Goal: Task Accomplishment & Management: Use online tool/utility

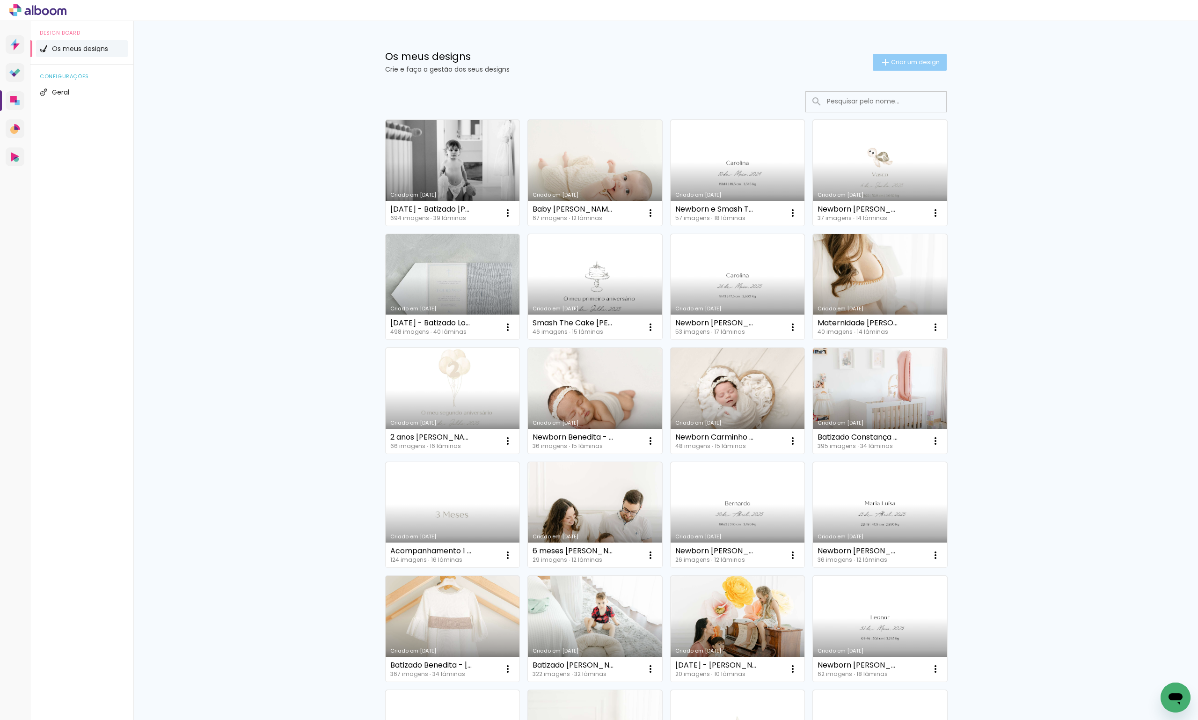
click at [919, 64] on span "Criar um design" at bounding box center [915, 62] width 49 height 6
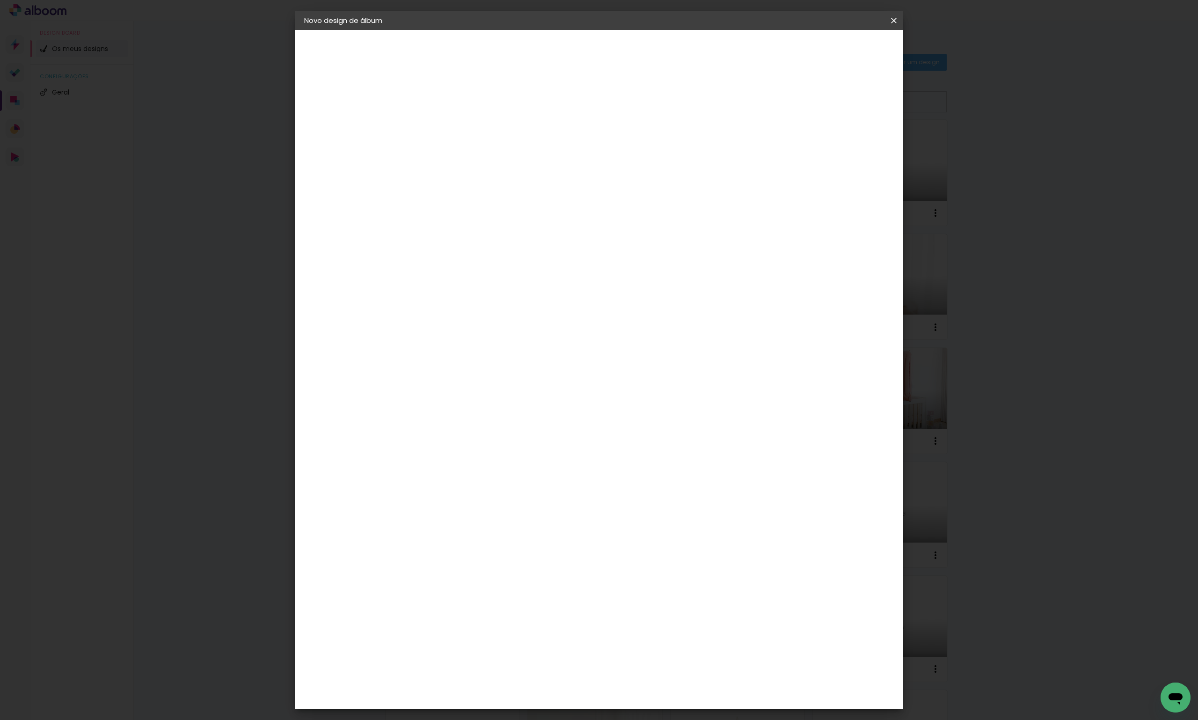
click at [457, 124] on input at bounding box center [457, 125] width 0 height 15
type input "Batizado [PERSON_NAME]"
type paper-input "Batizado [PERSON_NAME]"
click at [0, 0] on slot "Avançar" at bounding box center [0, 0] width 0 height 0
click at [512, 209] on div "DreambooksPro" at bounding box center [481, 211] width 61 height 7
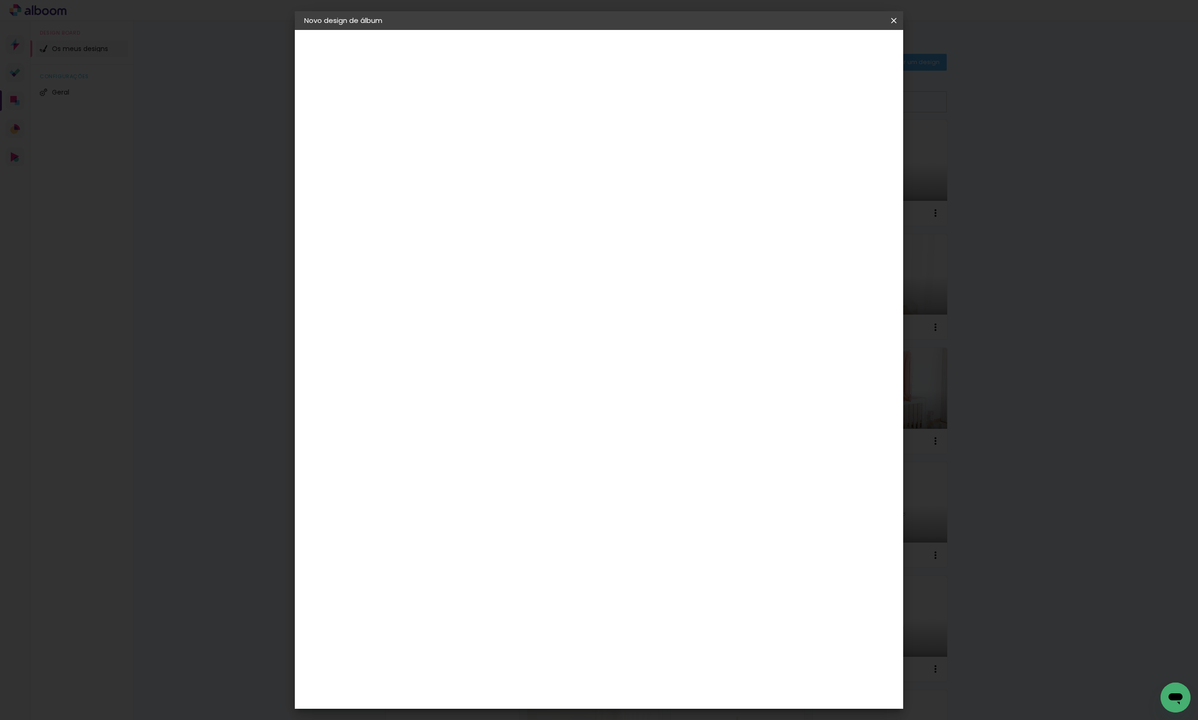
click at [0, 0] on slot "Avançar" at bounding box center [0, 0] width 0 height 0
click at [494, 157] on input "text" at bounding box center [475, 163] width 36 height 15
click at [659, 157] on paper-item "Álbum" at bounding box center [659, 155] width 187 height 19
type input "Álbum"
click at [520, 444] on span "25 × 25" at bounding box center [499, 453] width 44 height 19
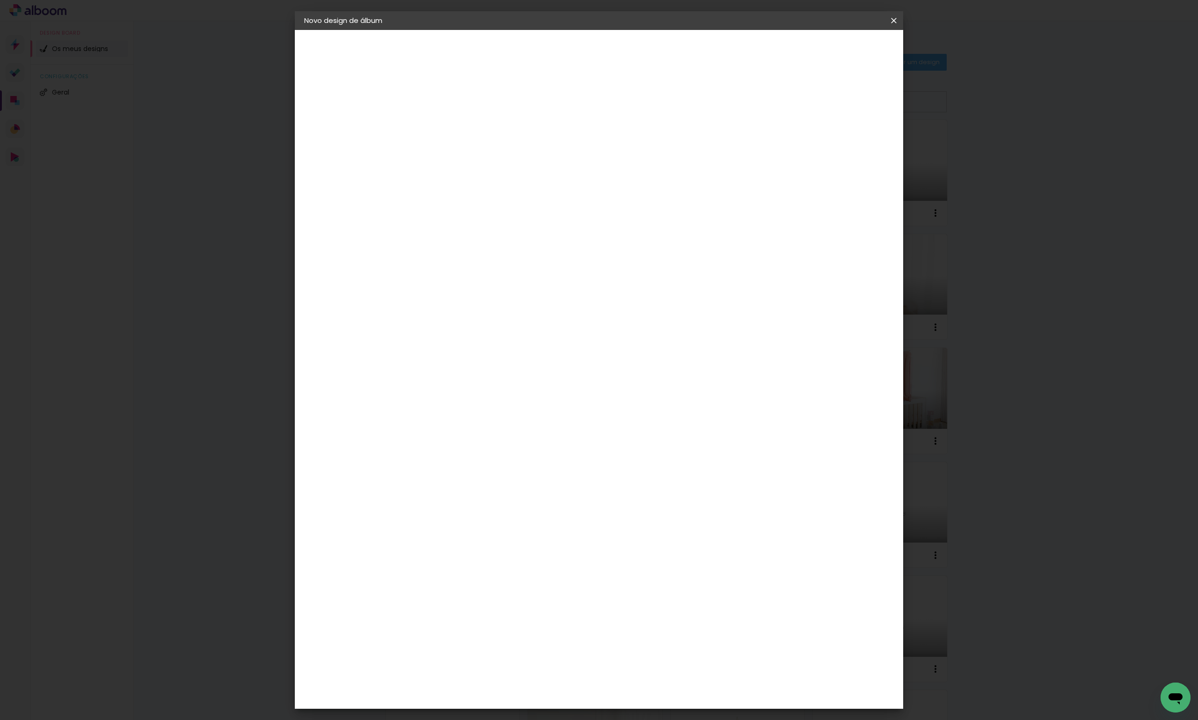
click at [610, 56] on paper-button "Avançar" at bounding box center [587, 50] width 46 height 16
click at [844, 56] on paper-button "Iniciar design" at bounding box center [813, 50] width 61 height 16
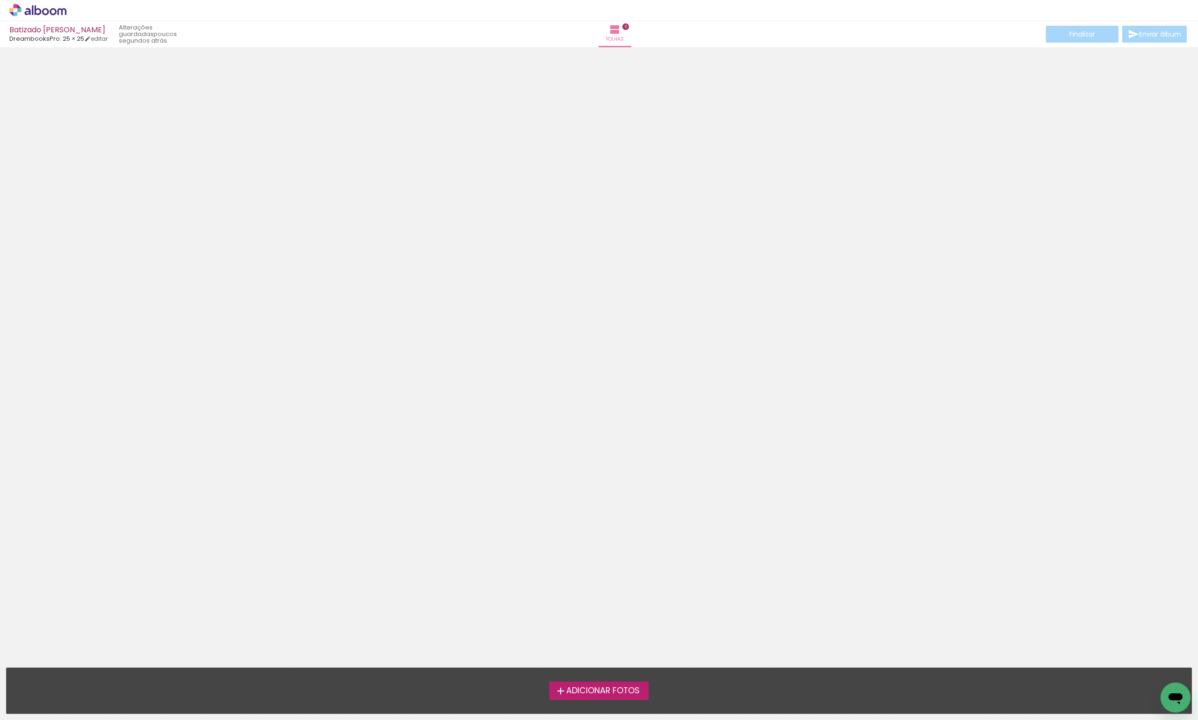
click at [591, 688] on span "Adicionar Fotos" at bounding box center [602, 690] width 73 height 8
click at [0, 0] on input "file" at bounding box center [0, 0] width 0 height 0
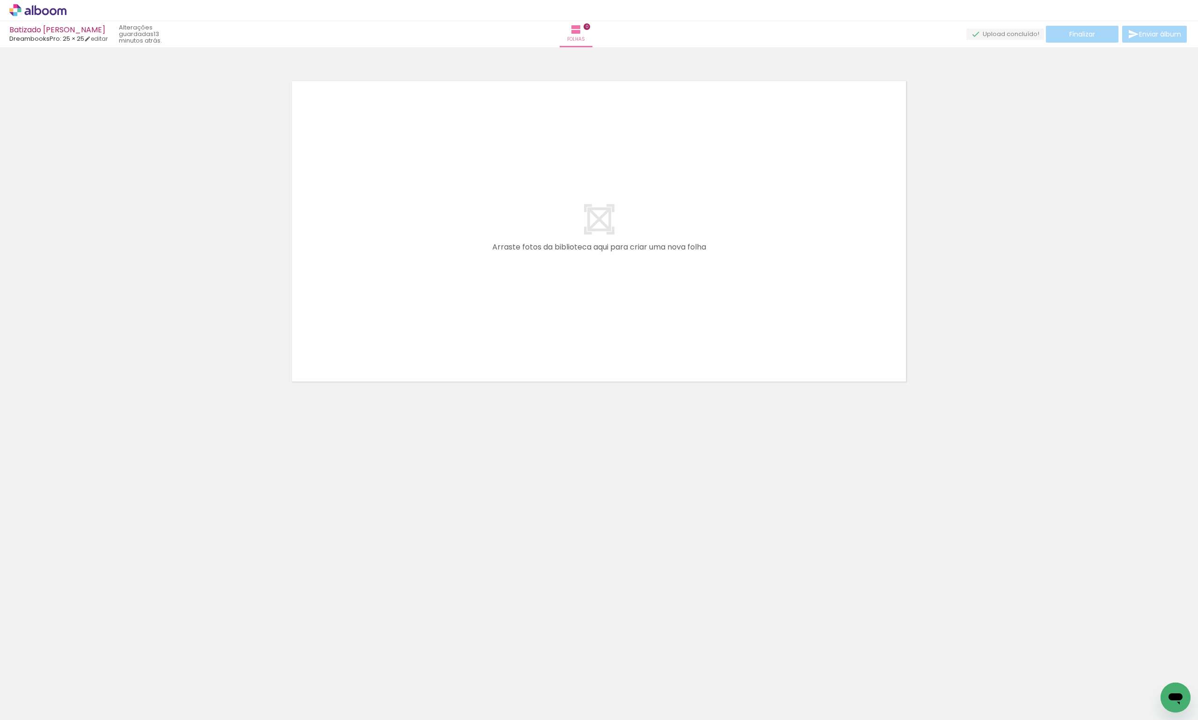
click at [38, 707] on span "Adicionar Fotos" at bounding box center [33, 707] width 28 height 10
click at [0, 0] on input "file" at bounding box center [0, 0] width 0 height 0
click at [35, 709] on span "Adicionar Fotos" at bounding box center [33, 707] width 28 height 10
click at [0, 0] on input "file" at bounding box center [0, 0] width 0 height 0
click at [44, 706] on span "Adicionar Fotos" at bounding box center [33, 707] width 28 height 10
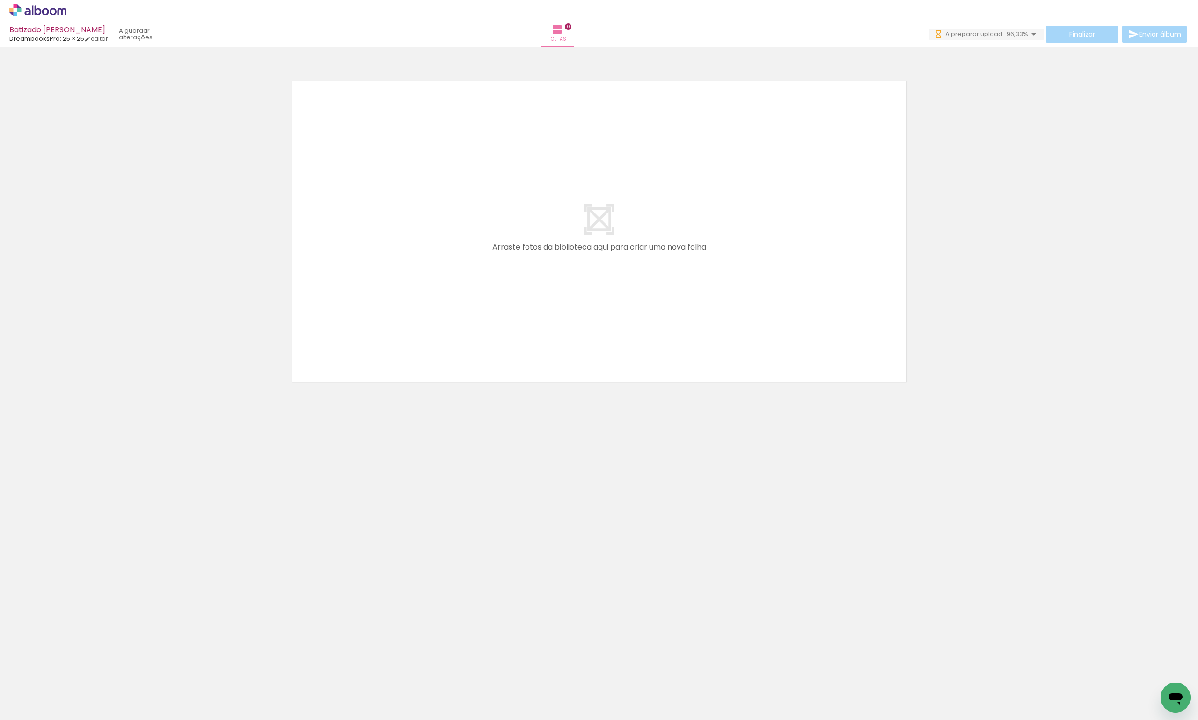
click at [0, 0] on input "file" at bounding box center [0, 0] width 0 height 0
click at [37, 707] on span "Adicionar Fotos" at bounding box center [33, 707] width 28 height 10
click at [0, 0] on input "file" at bounding box center [0, 0] width 0 height 0
click at [22, 703] on span "Adicionar Fotos" at bounding box center [33, 707] width 28 height 10
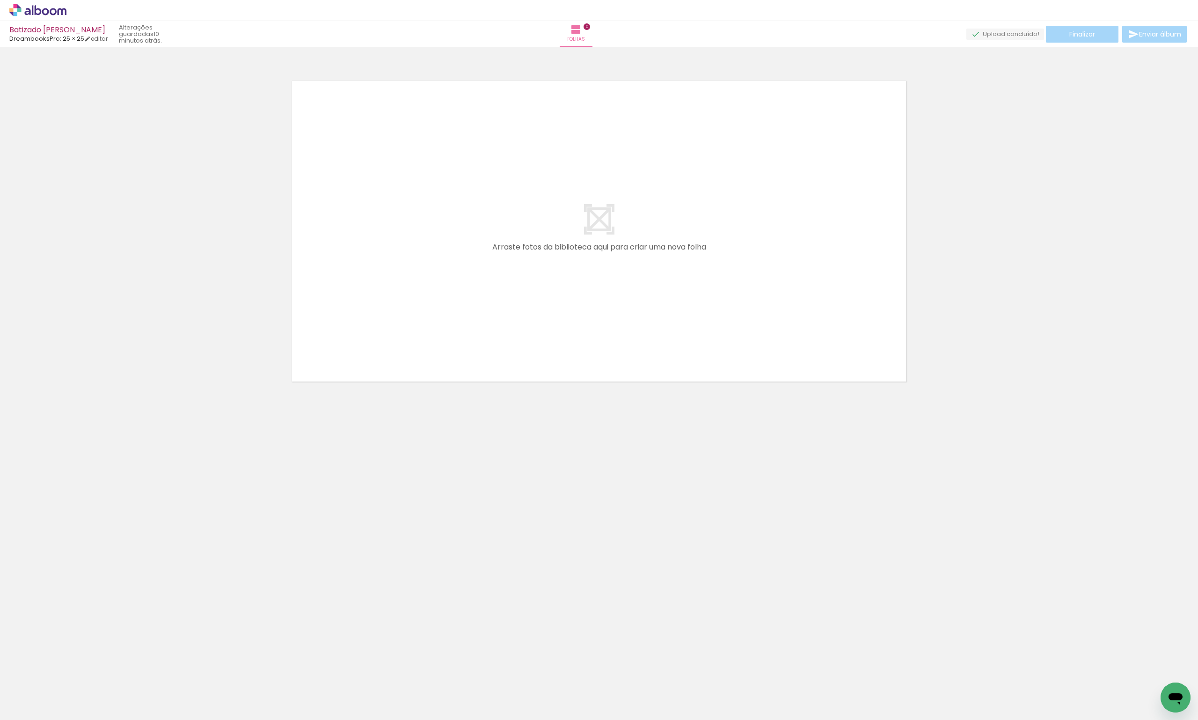
click at [0, 0] on input "file" at bounding box center [0, 0] width 0 height 0
drag, startPoint x: 592, startPoint y: 662, endPoint x: 631, endPoint y: 689, distance: 47.0
click at [631, 689] on quentale-thumb at bounding box center [612, 688] width 52 height 54
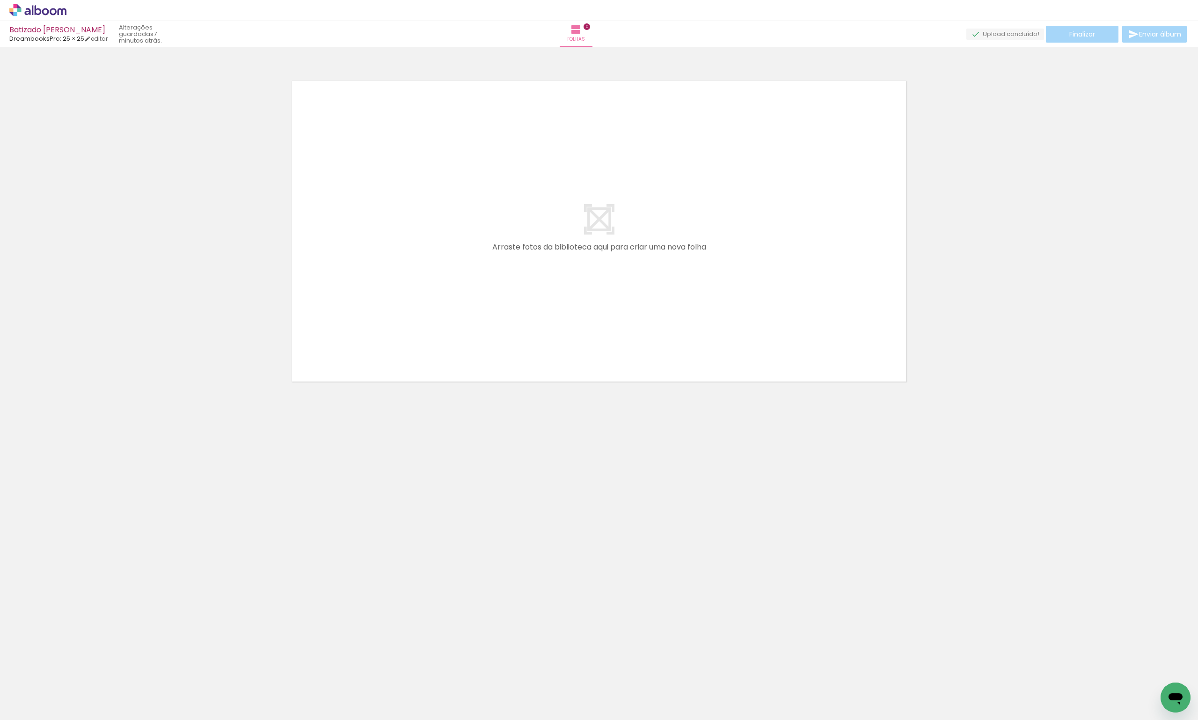
scroll to position [0, 0]
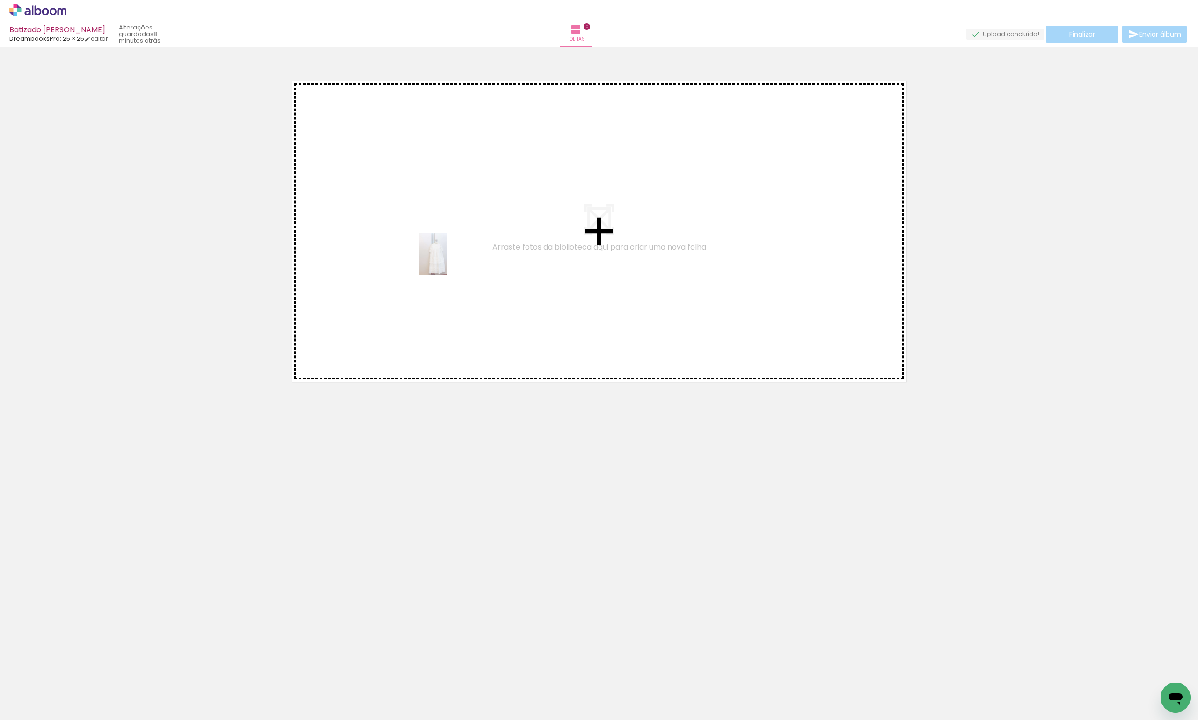
drag, startPoint x: 370, startPoint y: 695, endPoint x: 447, endPoint y: 260, distance: 442.0
click at [447, 260] on quentale-workspace at bounding box center [599, 360] width 1198 height 720
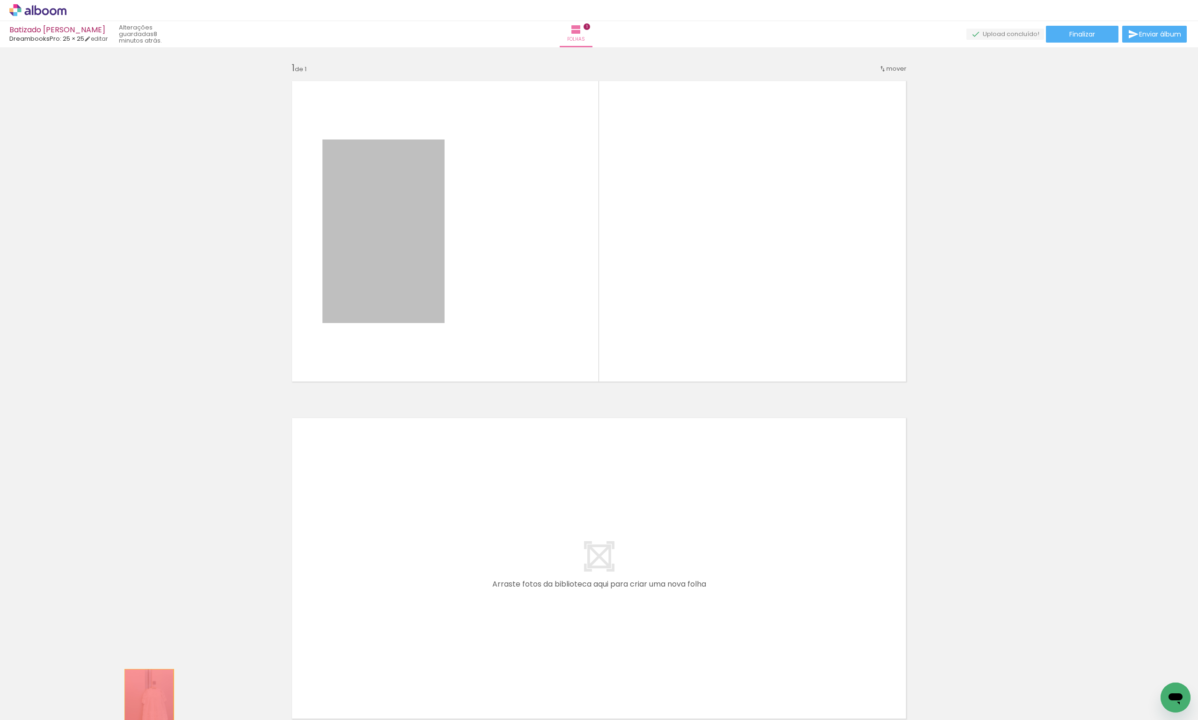
drag, startPoint x: 384, startPoint y: 246, endPoint x: 146, endPoint y: 706, distance: 518.0
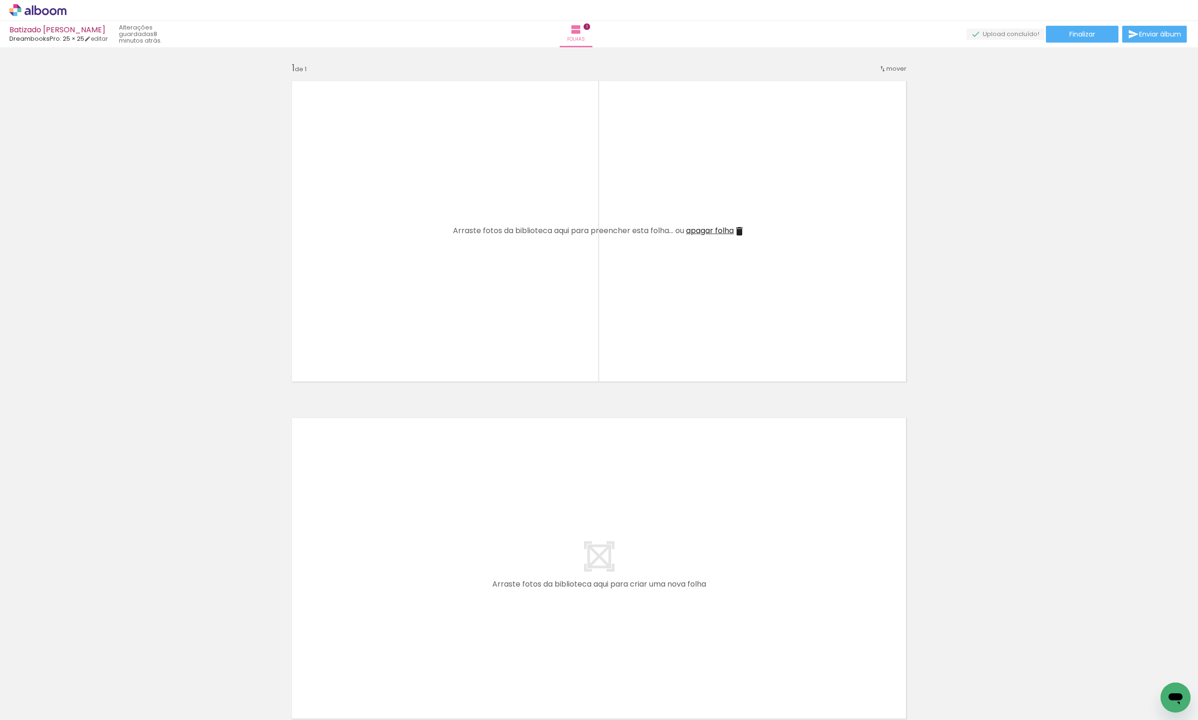
click at [44, 705] on span "Adicionar Fotos" at bounding box center [33, 707] width 28 height 10
click at [0, 0] on input "file" at bounding box center [0, 0] width 0 height 0
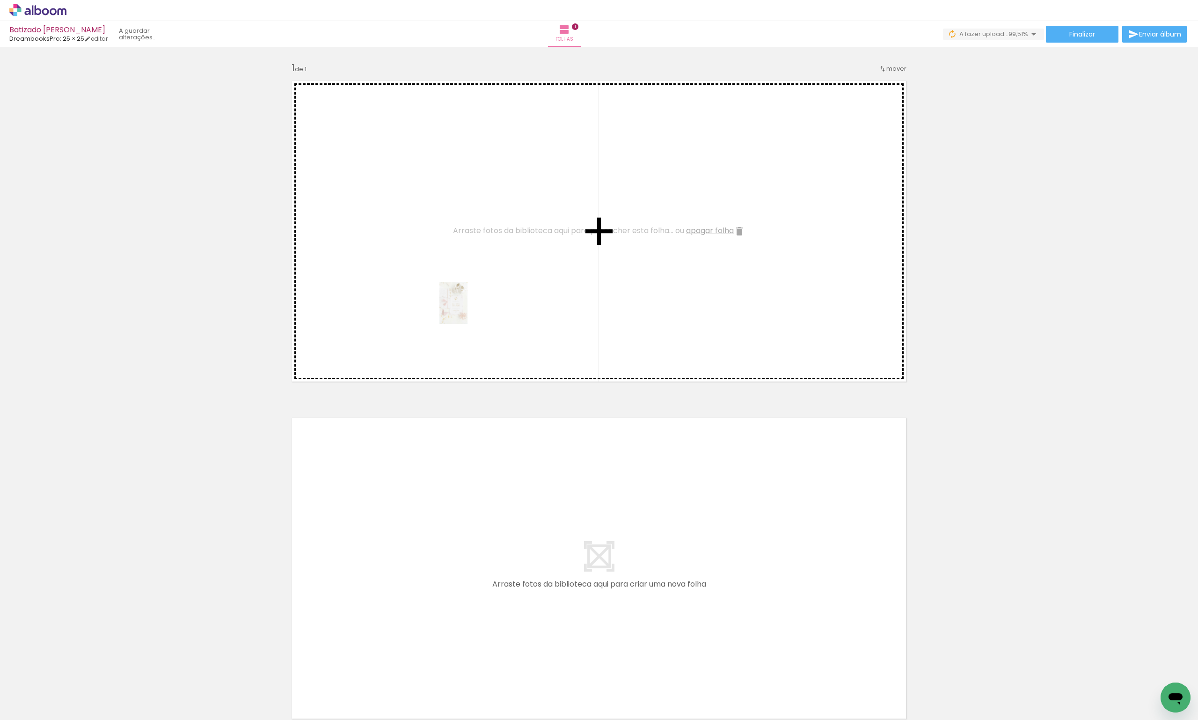
drag, startPoint x: 661, startPoint y: 701, endPoint x: 460, endPoint y: 297, distance: 451.2
click at [460, 297] on quentale-workspace at bounding box center [599, 360] width 1198 height 720
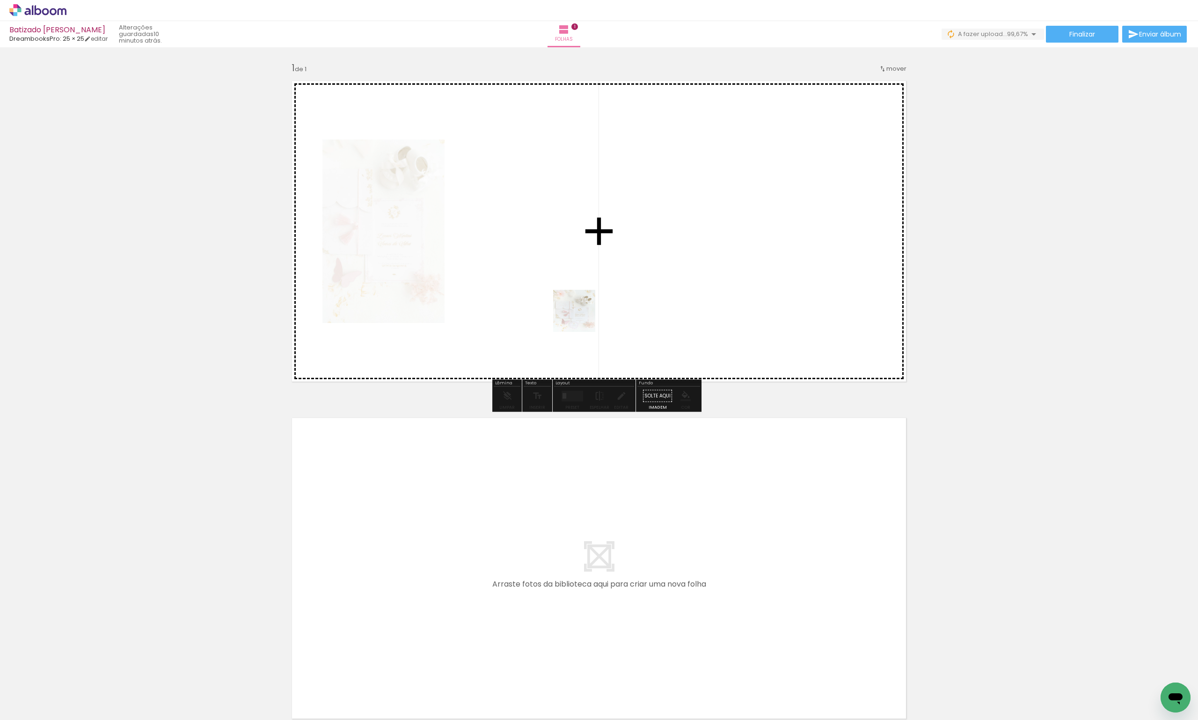
drag, startPoint x: 717, startPoint y: 699, endPoint x: 561, endPoint y: 267, distance: 459.3
click at [561, 267] on quentale-workspace at bounding box center [599, 360] width 1198 height 720
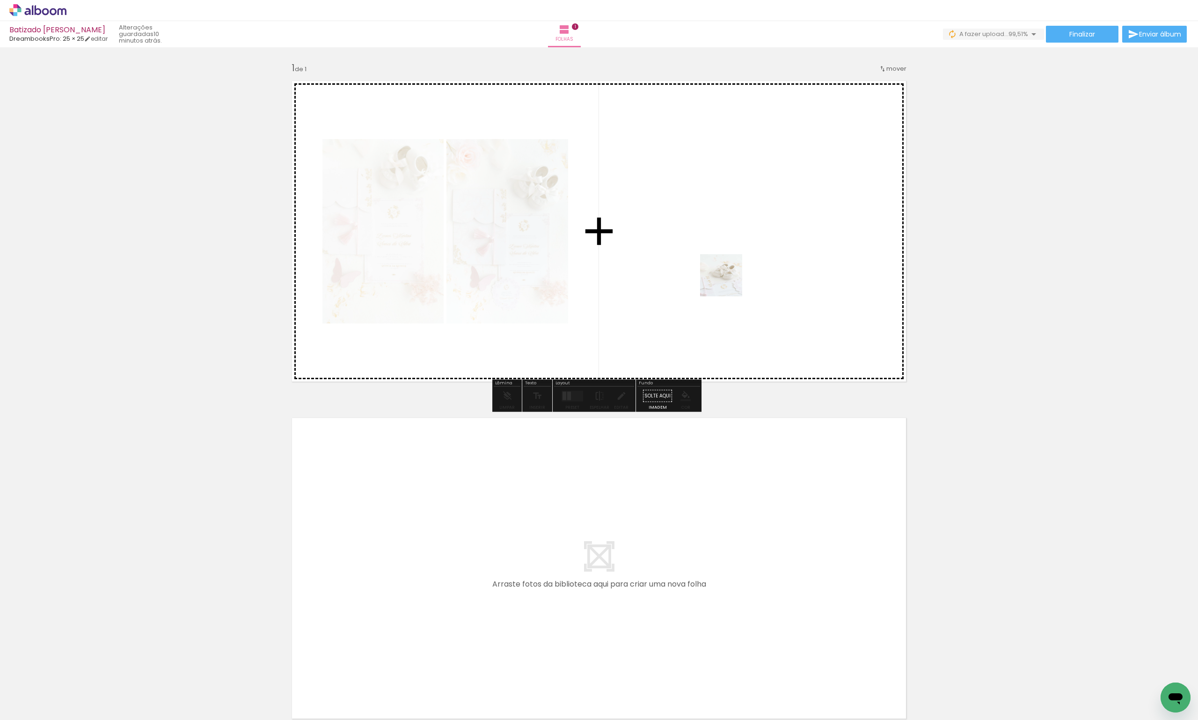
drag, startPoint x: 771, startPoint y: 689, endPoint x: 727, endPoint y: 228, distance: 463.5
click at [727, 228] on quentale-workspace at bounding box center [599, 360] width 1198 height 720
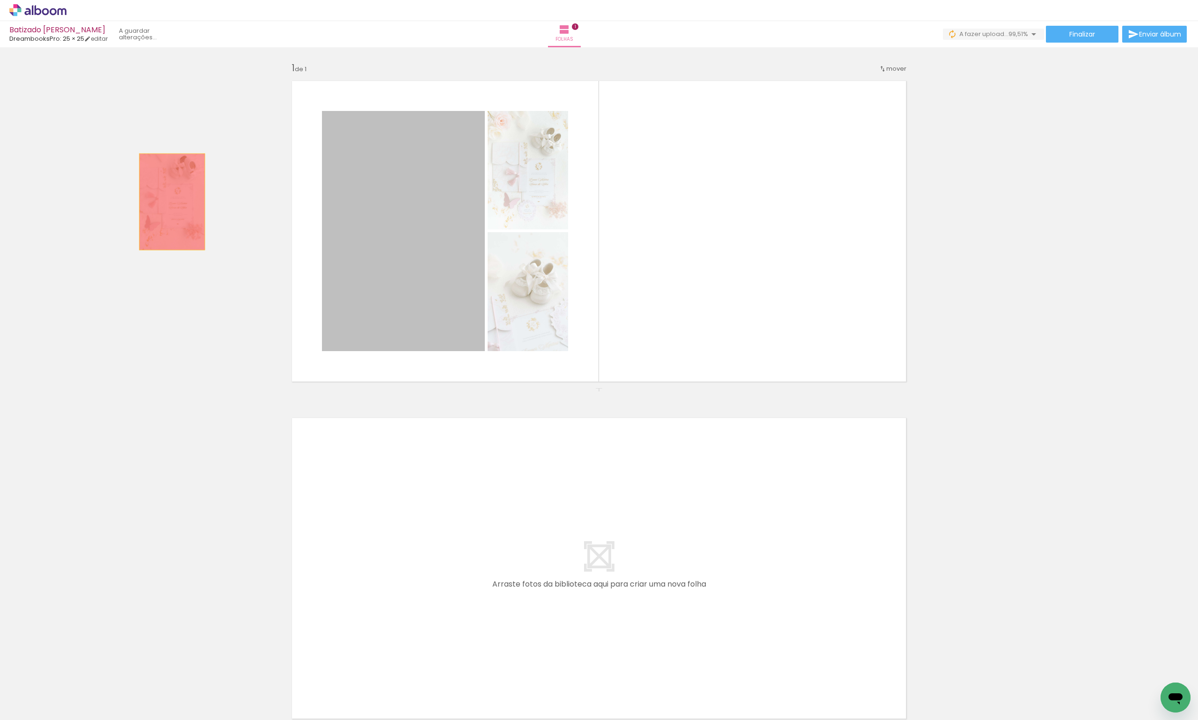
drag, startPoint x: 431, startPoint y: 209, endPoint x: 335, endPoint y: 248, distance: 103.9
click at [135, 202] on div "Inserir folha 1 de 1" at bounding box center [599, 388] width 1198 height 674
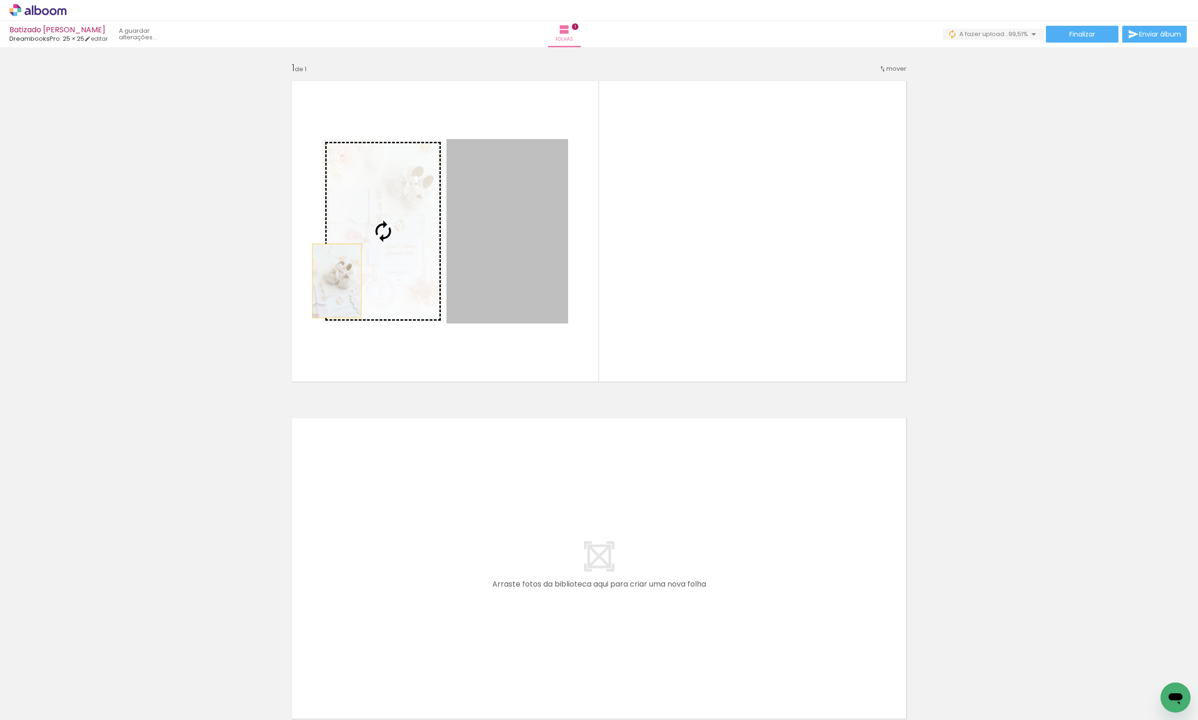
drag, startPoint x: 506, startPoint y: 236, endPoint x: 158, endPoint y: 306, distance: 355.0
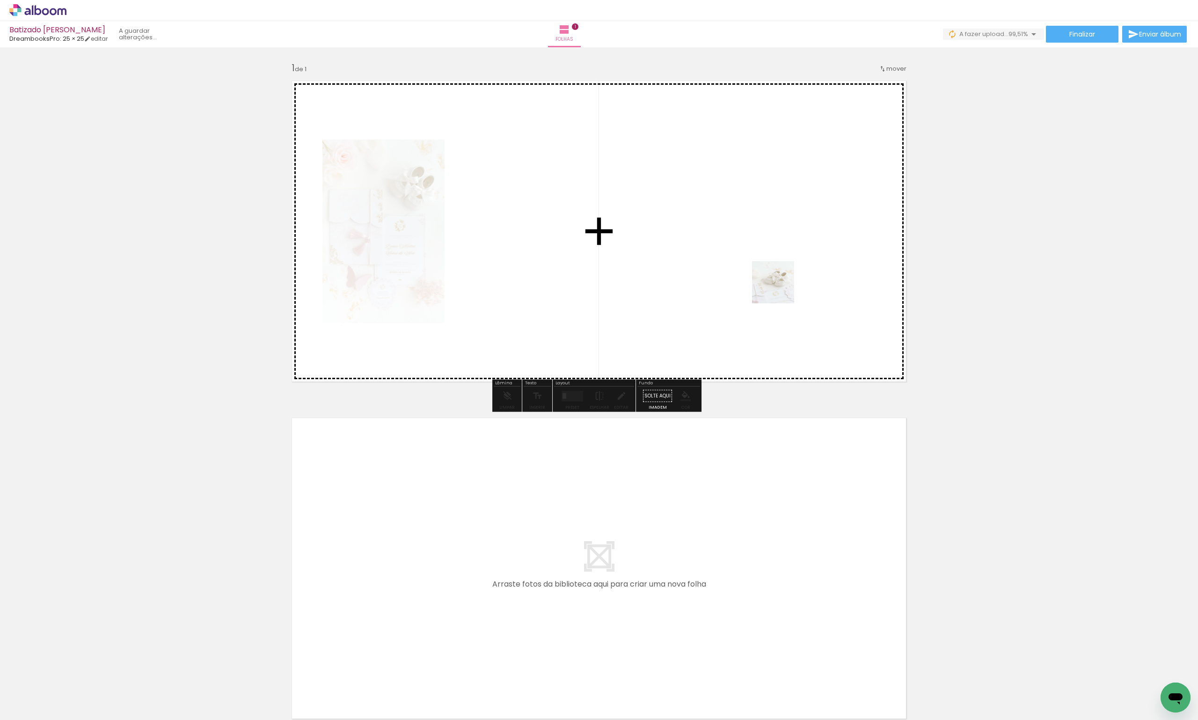
drag, startPoint x: 773, startPoint y: 697, endPoint x: 778, endPoint y: 282, distance: 415.1
click at [778, 282] on quentale-workspace at bounding box center [599, 360] width 1198 height 720
drag, startPoint x: 821, startPoint y: 695, endPoint x: 770, endPoint y: 255, distance: 442.8
click at [770, 255] on quentale-workspace at bounding box center [599, 360] width 1198 height 720
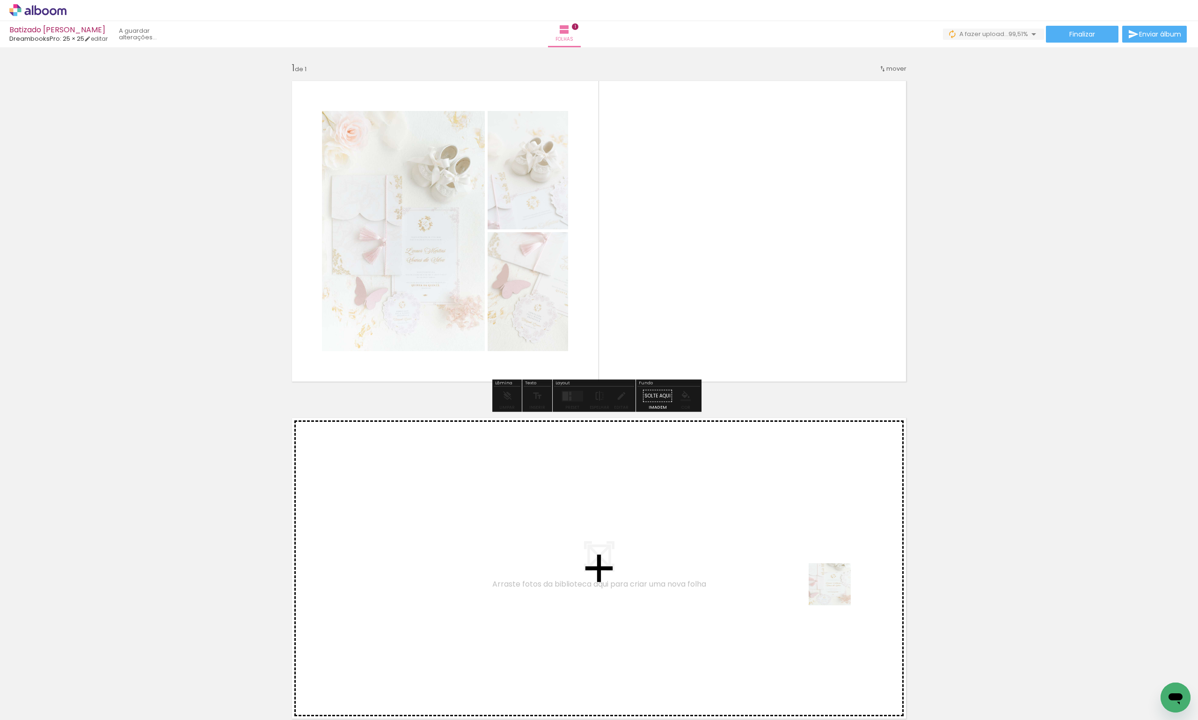
drag, startPoint x: 878, startPoint y: 685, endPoint x: 743, endPoint y: 294, distance: 412.8
click at [744, 295] on quentale-workspace at bounding box center [599, 360] width 1198 height 720
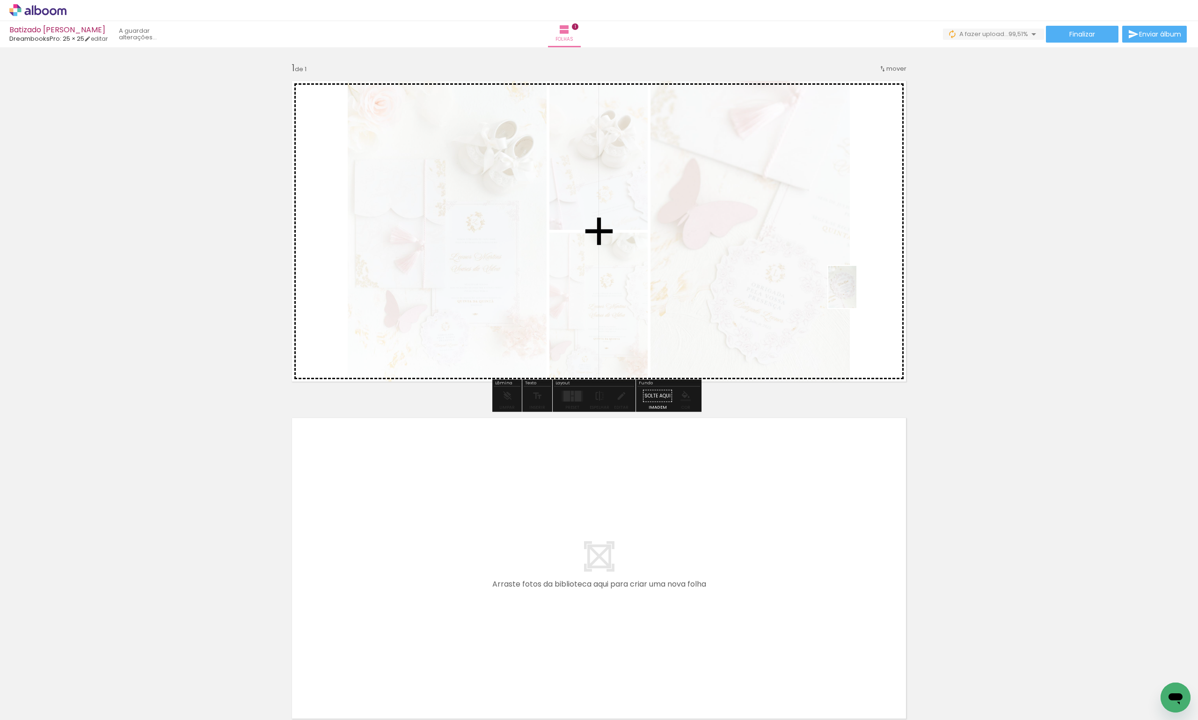
drag, startPoint x: 927, startPoint y: 700, endPoint x: 856, endPoint y: 294, distance: 411.8
click at [856, 294] on quentale-workspace at bounding box center [599, 360] width 1198 height 720
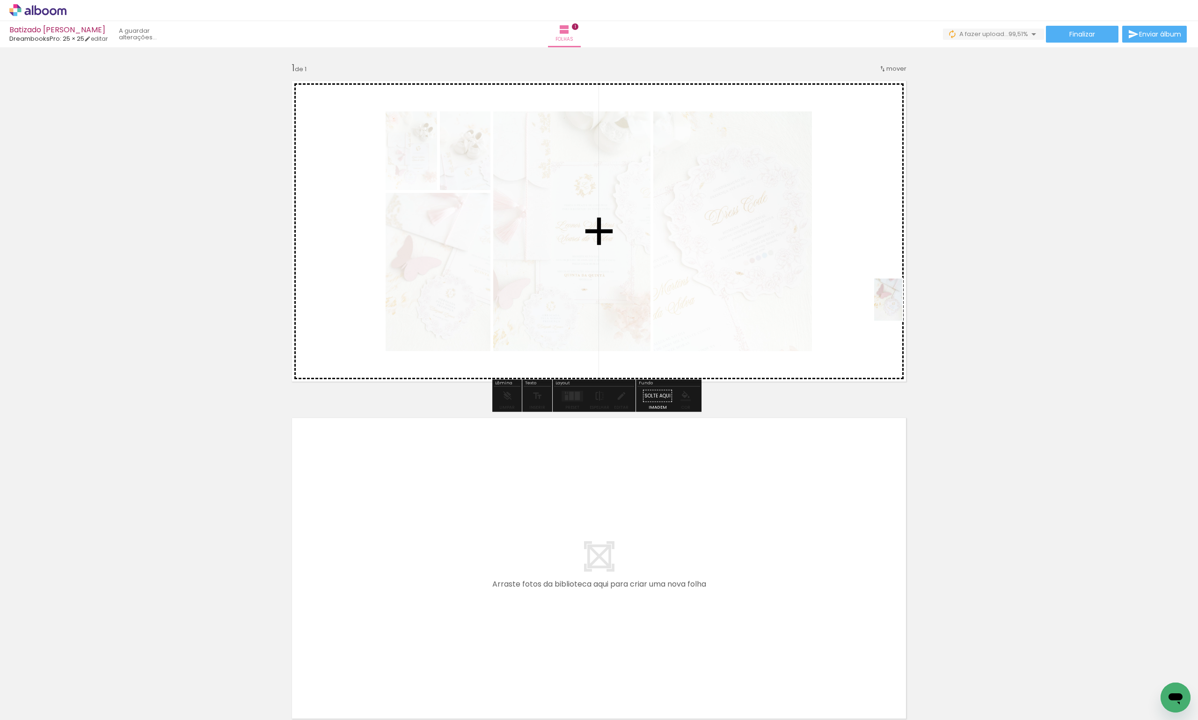
drag, startPoint x: 984, startPoint y: 704, endPoint x: 902, endPoint y: 305, distance: 408.0
click at [902, 305] on quentale-workspace at bounding box center [599, 360] width 1198 height 720
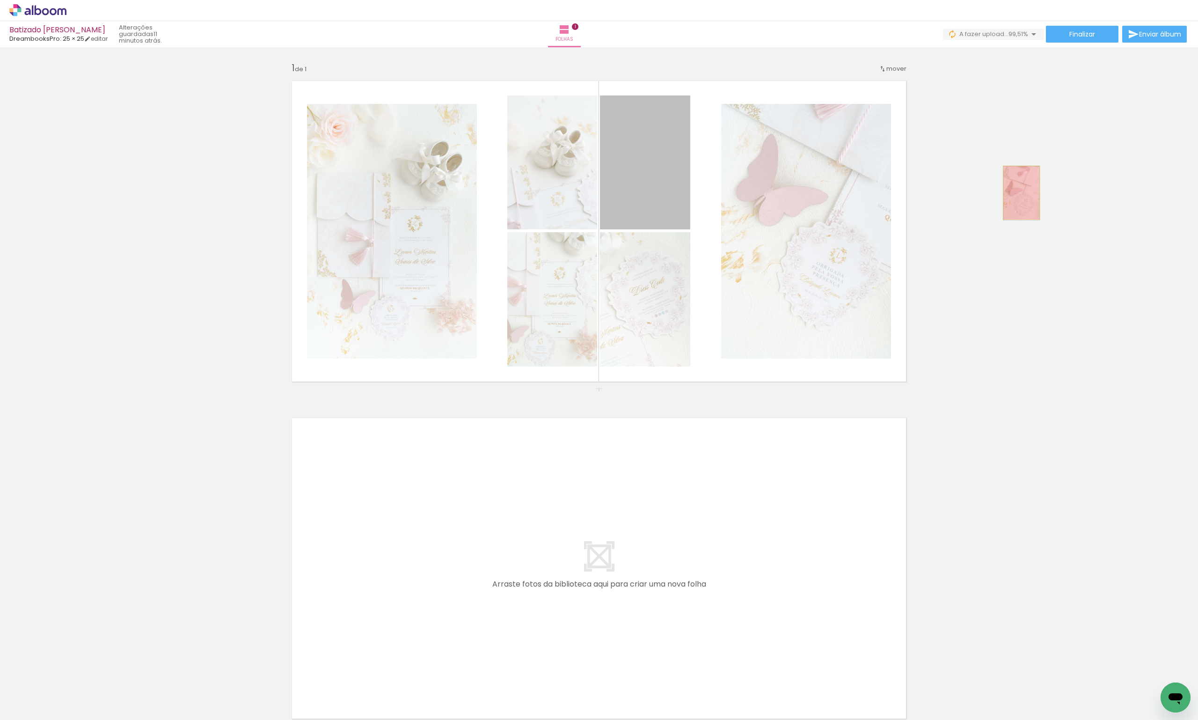
drag, startPoint x: 654, startPoint y: 185, endPoint x: 1018, endPoint y: 193, distance: 364.1
click at [1018, 193] on div "Inserir folha 1 de 1" at bounding box center [599, 388] width 1198 height 674
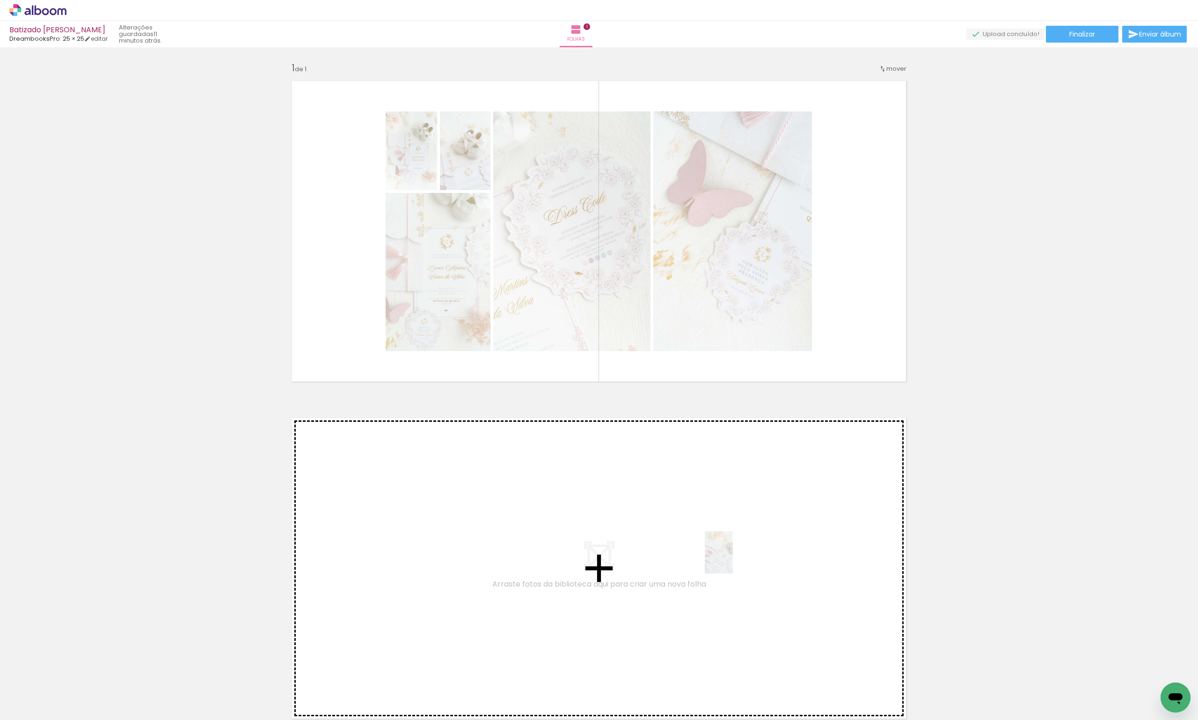
drag, startPoint x: 1087, startPoint y: 701, endPoint x: 733, endPoint y: 559, distance: 382.1
click at [733, 559] on quentale-workspace at bounding box center [599, 360] width 1198 height 720
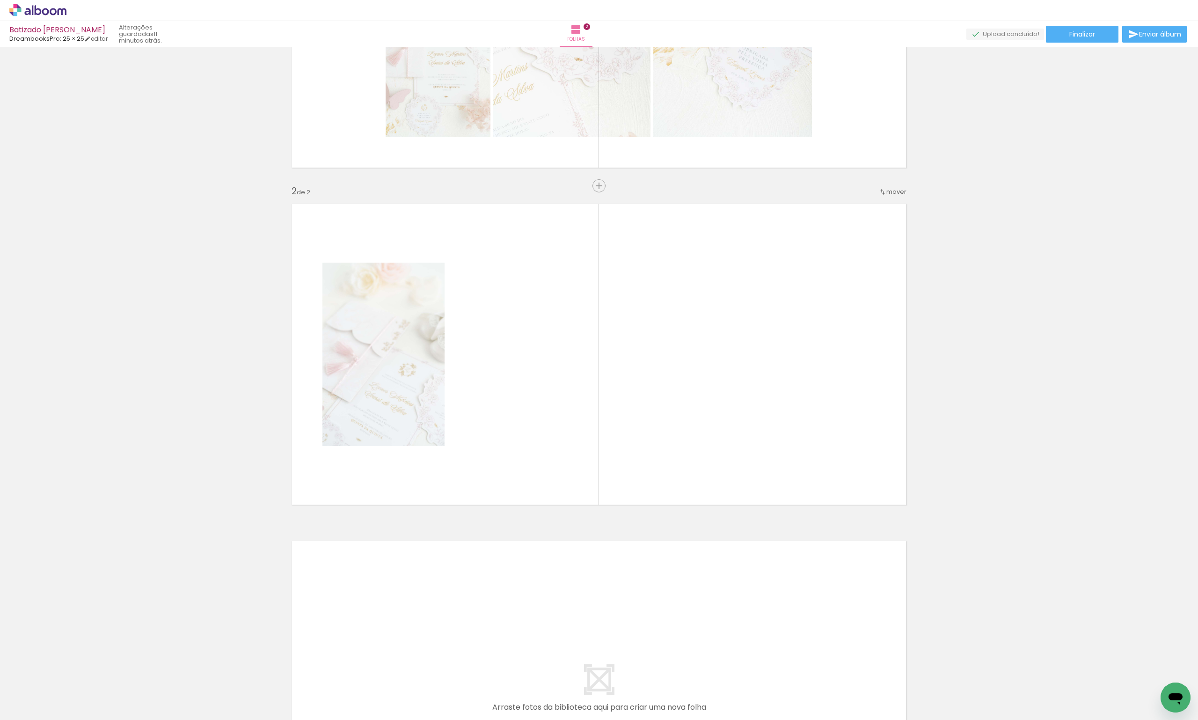
scroll to position [0, 29899]
drag, startPoint x: 805, startPoint y: 701, endPoint x: 759, endPoint y: 580, distance: 129.6
click at [729, 407] on quentale-workspace at bounding box center [599, 360] width 1198 height 720
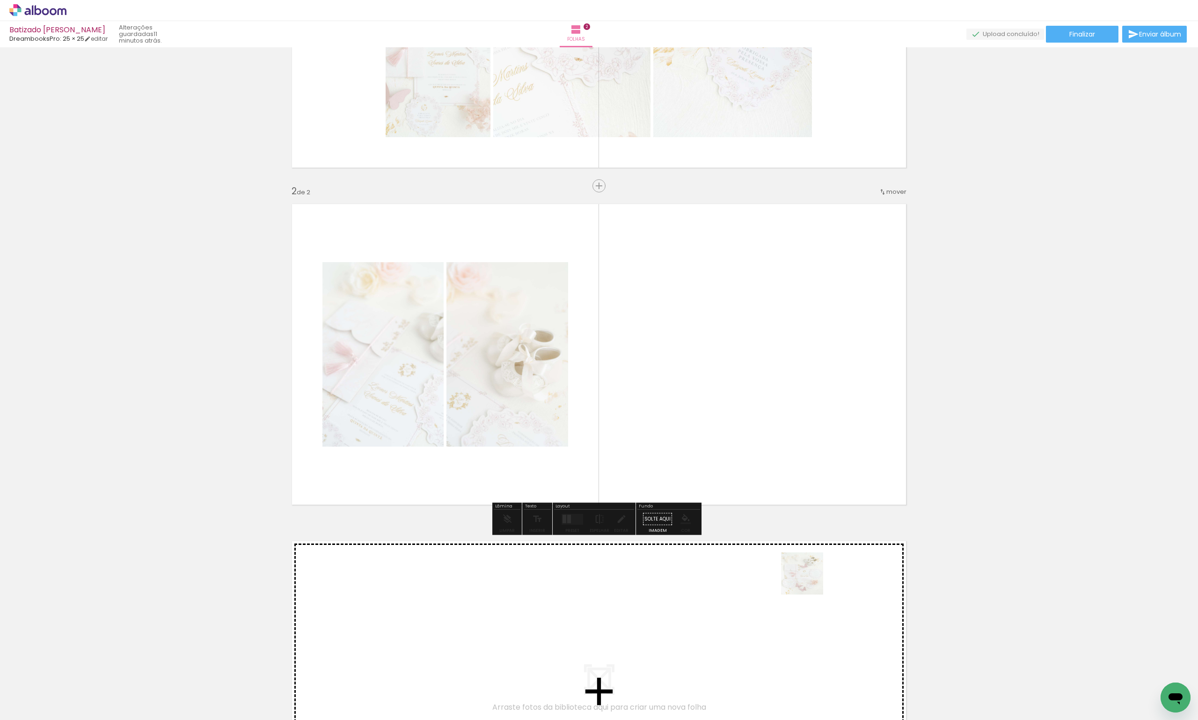
drag, startPoint x: 861, startPoint y: 701, endPoint x: 745, endPoint y: 393, distance: 329.6
click at [745, 393] on quentale-workspace at bounding box center [599, 360] width 1198 height 720
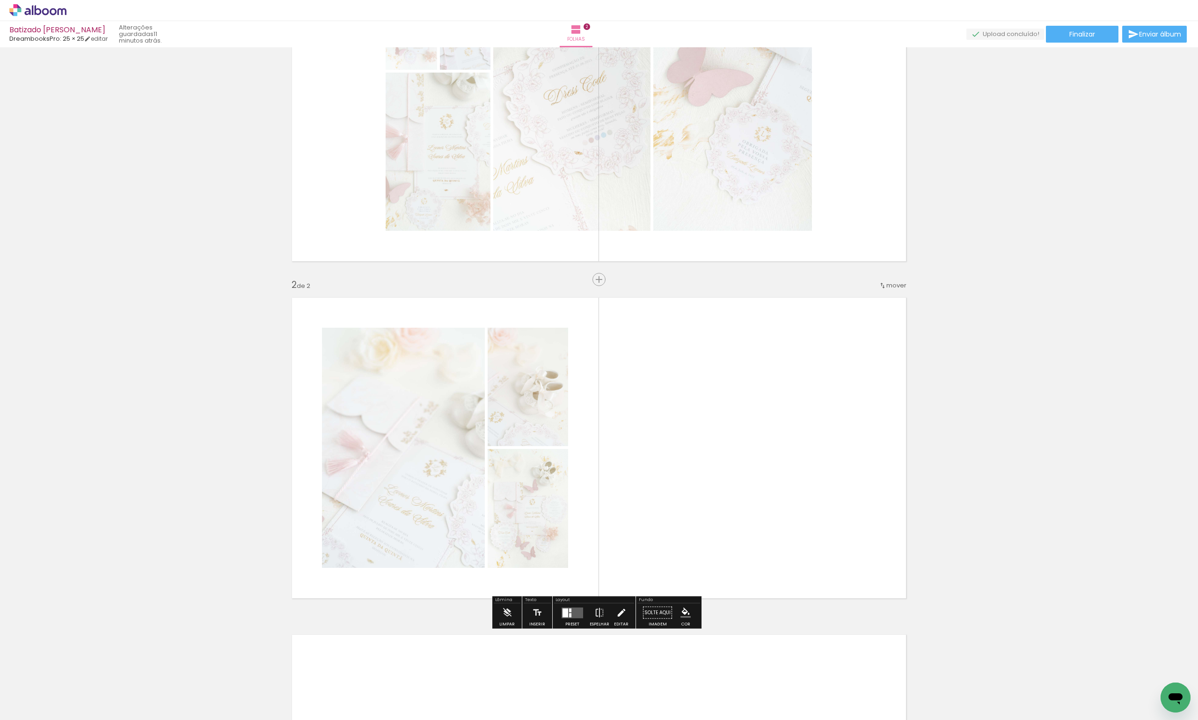
scroll to position [214, 0]
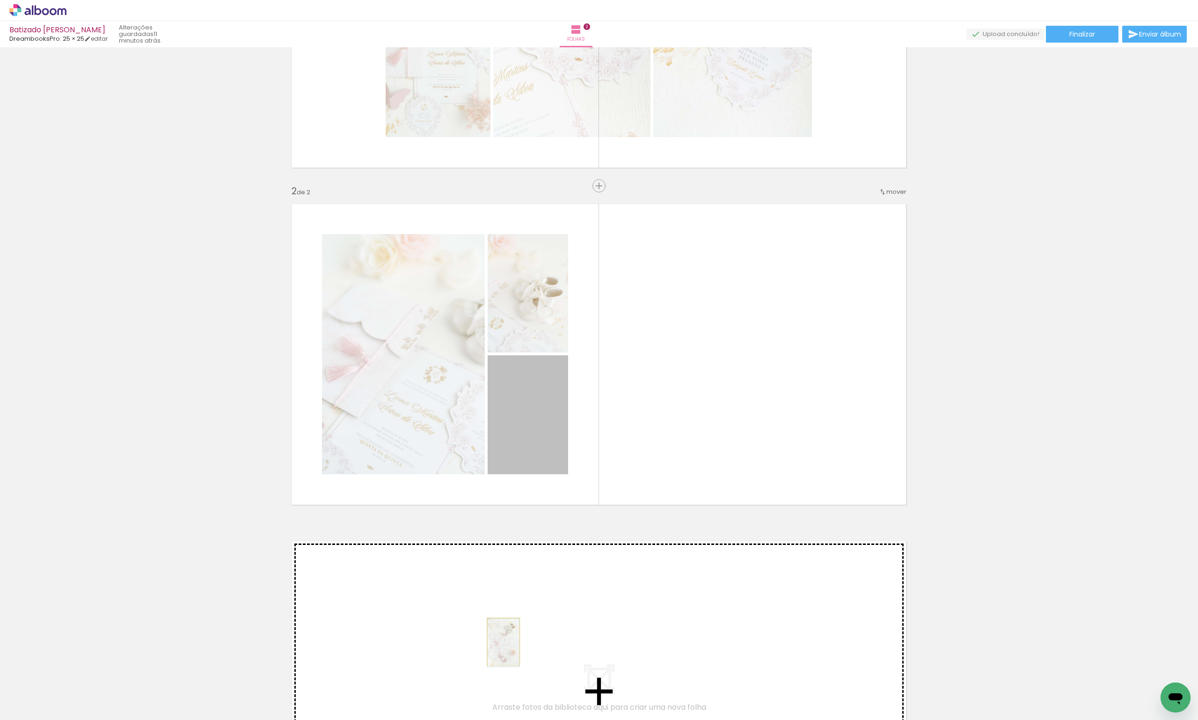
drag, startPoint x: 541, startPoint y: 443, endPoint x: 500, endPoint y: 642, distance: 202.6
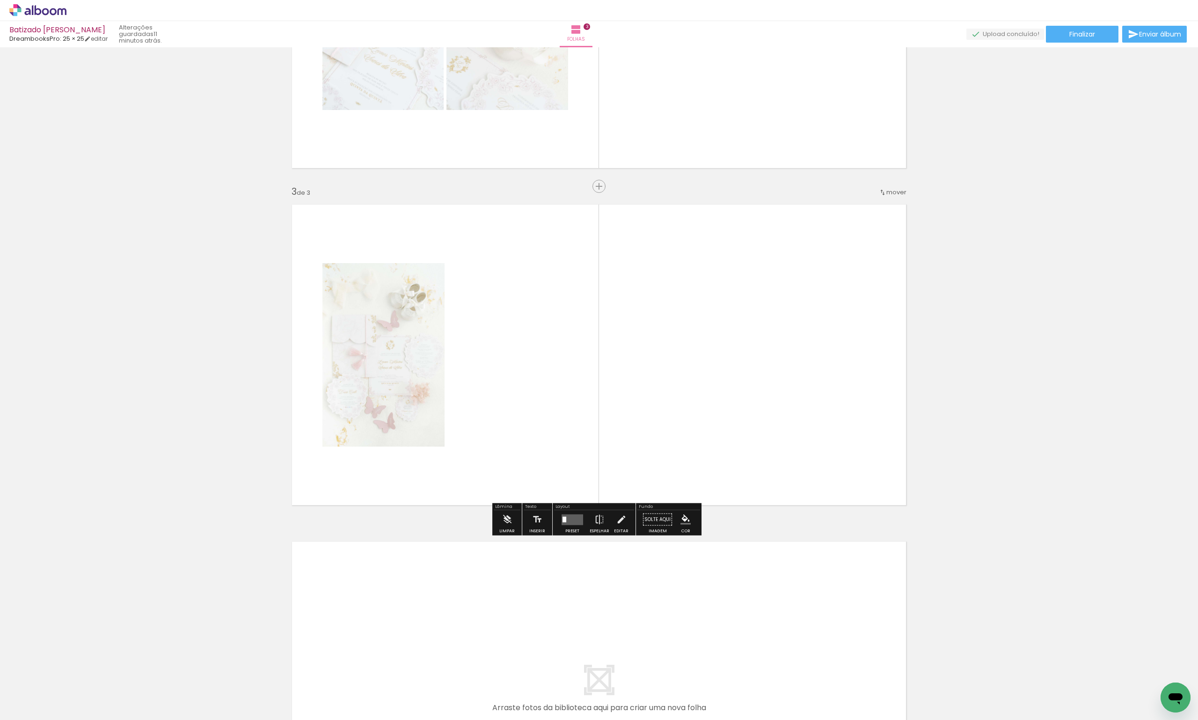
scroll to position [551, 0]
click at [570, 519] on quentale-layouter at bounding box center [572, 518] width 22 height 11
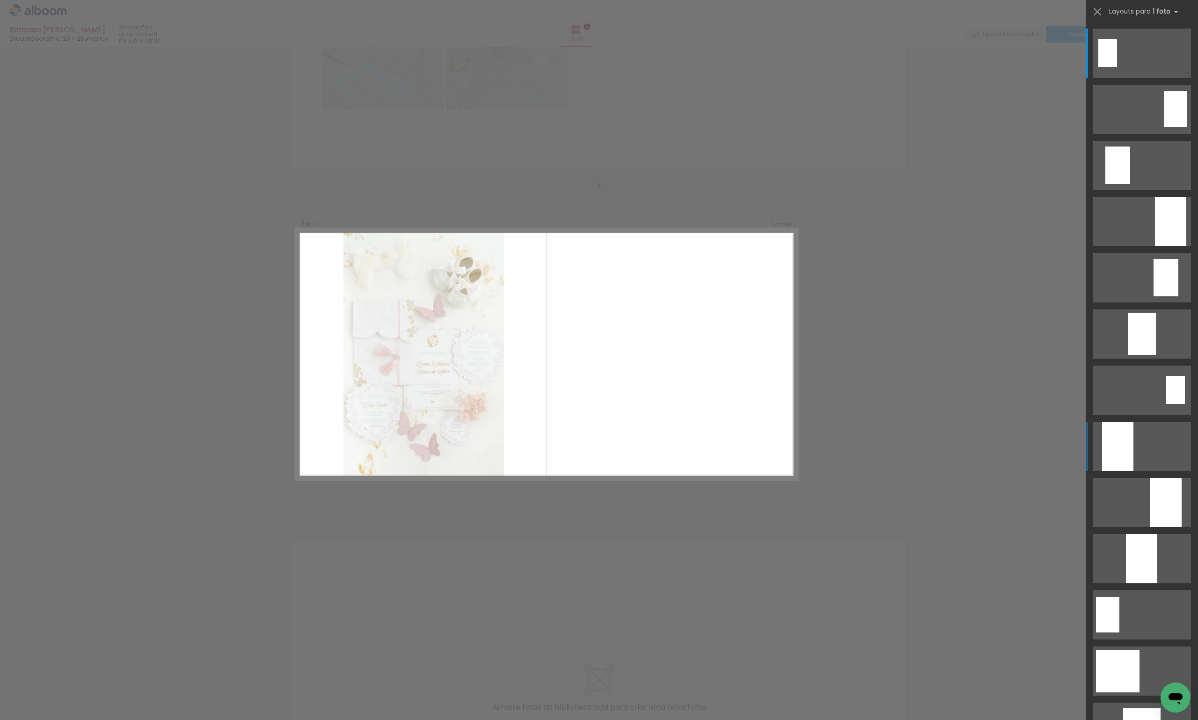
click at [1155, 246] on div at bounding box center [1170, 221] width 31 height 49
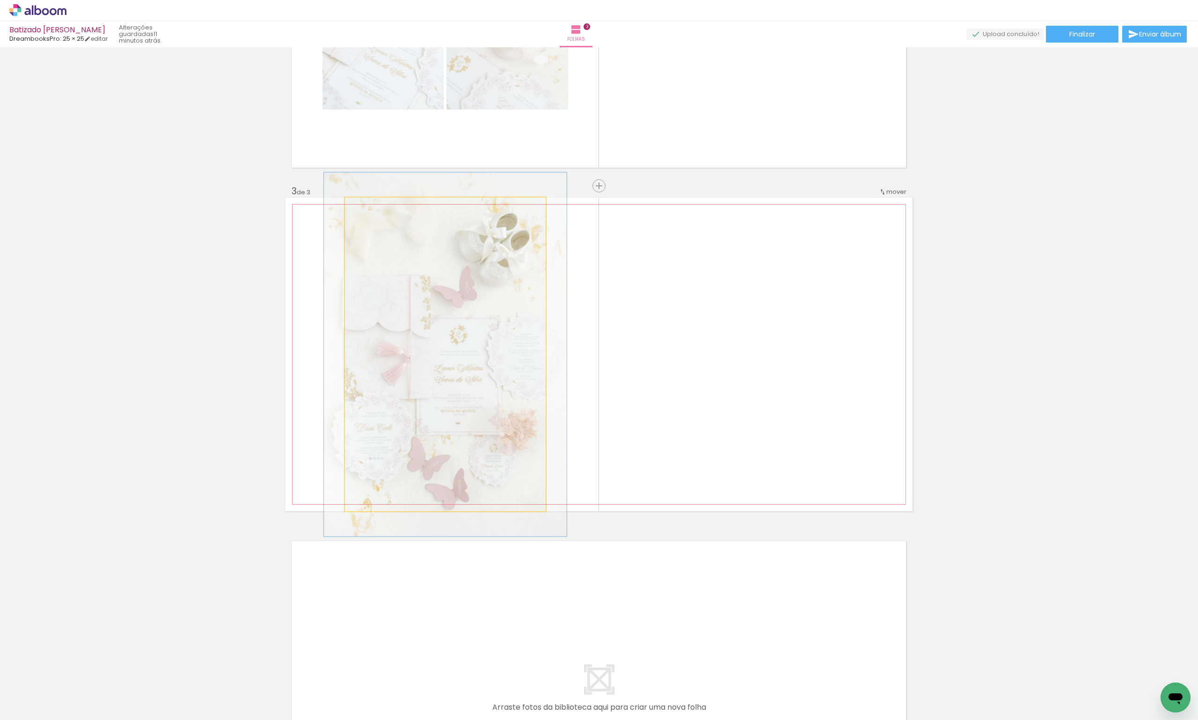
click at [372, 211] on div at bounding box center [385, 207] width 36 height 15
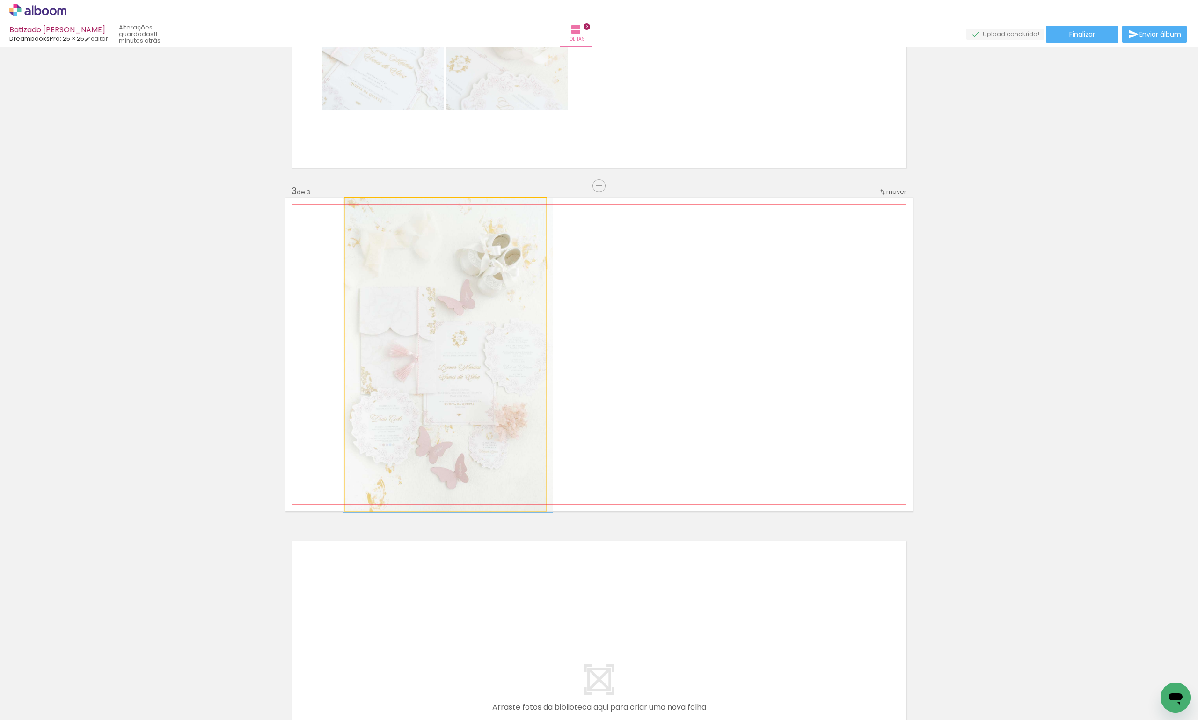
drag, startPoint x: 368, startPoint y: 207, endPoint x: 348, endPoint y: 204, distance: 20.5
type paper-slider "100"
click at [348, 204] on div at bounding box center [380, 207] width 65 height 14
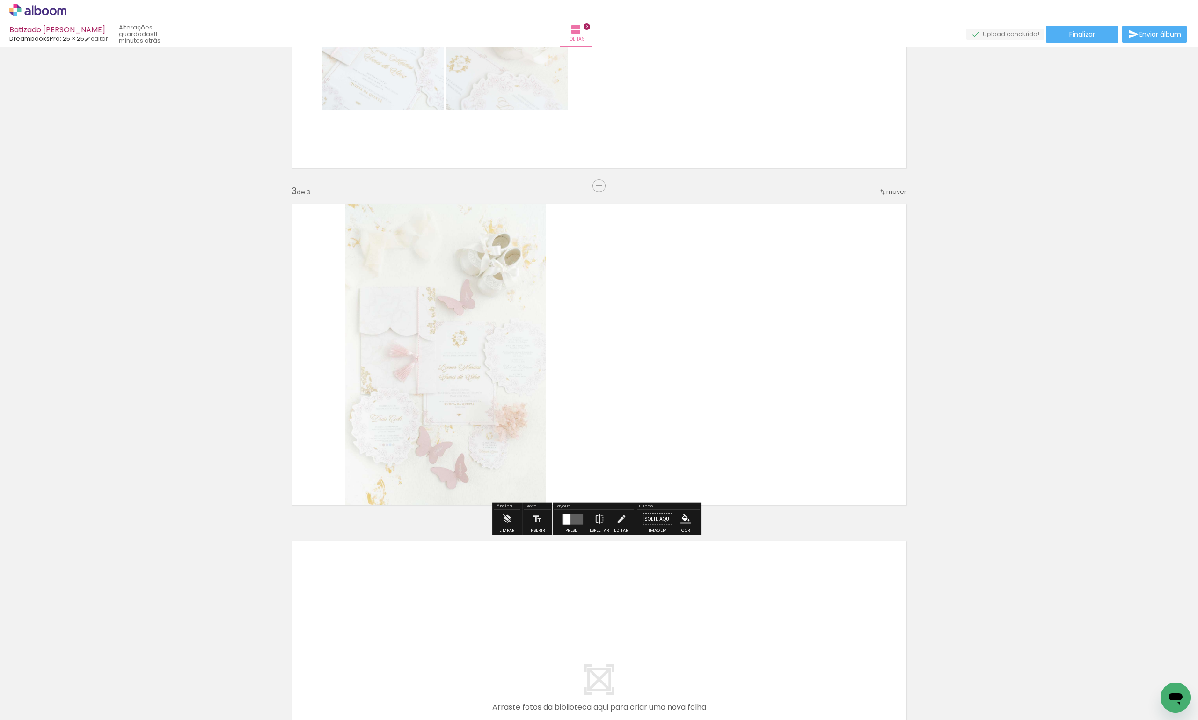
click at [1023, 335] on div "Inserir folha 1 de 3 Inserir folha 2 de 3 Inserir folha 3 de 3" at bounding box center [599, 174] width 1198 height 1348
click at [477, 336] on quentale-photo at bounding box center [445, 353] width 201 height 313
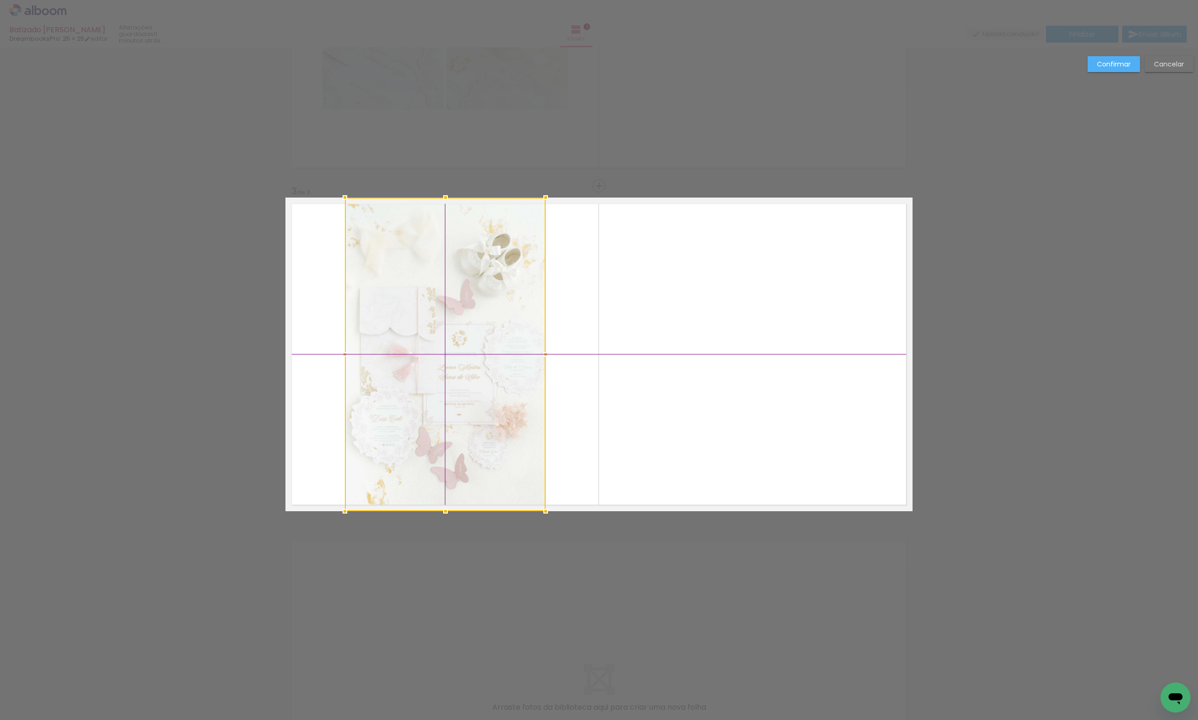
drag, startPoint x: 477, startPoint y: 336, endPoint x: 467, endPoint y: 332, distance: 11.7
click at [467, 332] on div at bounding box center [445, 353] width 201 height 313
click at [1157, 75] on div "Confirmar Cancelar" at bounding box center [1138, 67] width 110 height 23
click at [0, 0] on slot "Cancelar" at bounding box center [0, 0] width 0 height 0
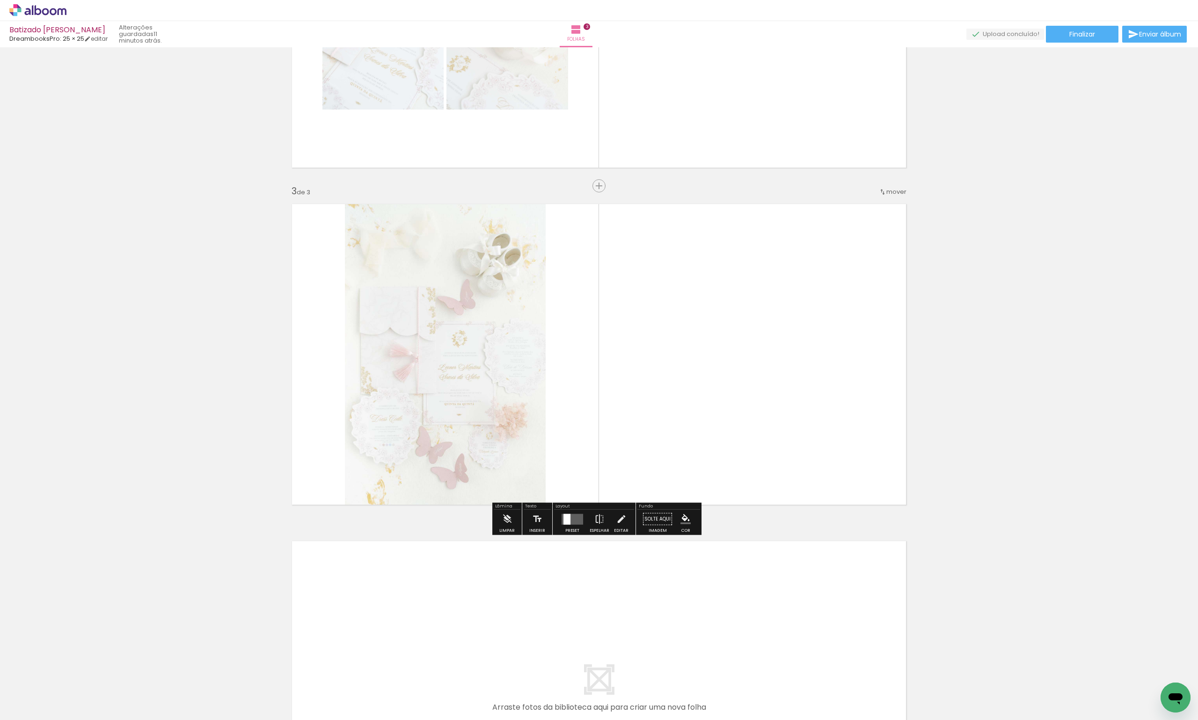
click at [1021, 209] on div "Inserir folha 1 de 3 Inserir folha 2 de 3 Inserir folha 3 de 3" at bounding box center [599, 174] width 1198 height 1348
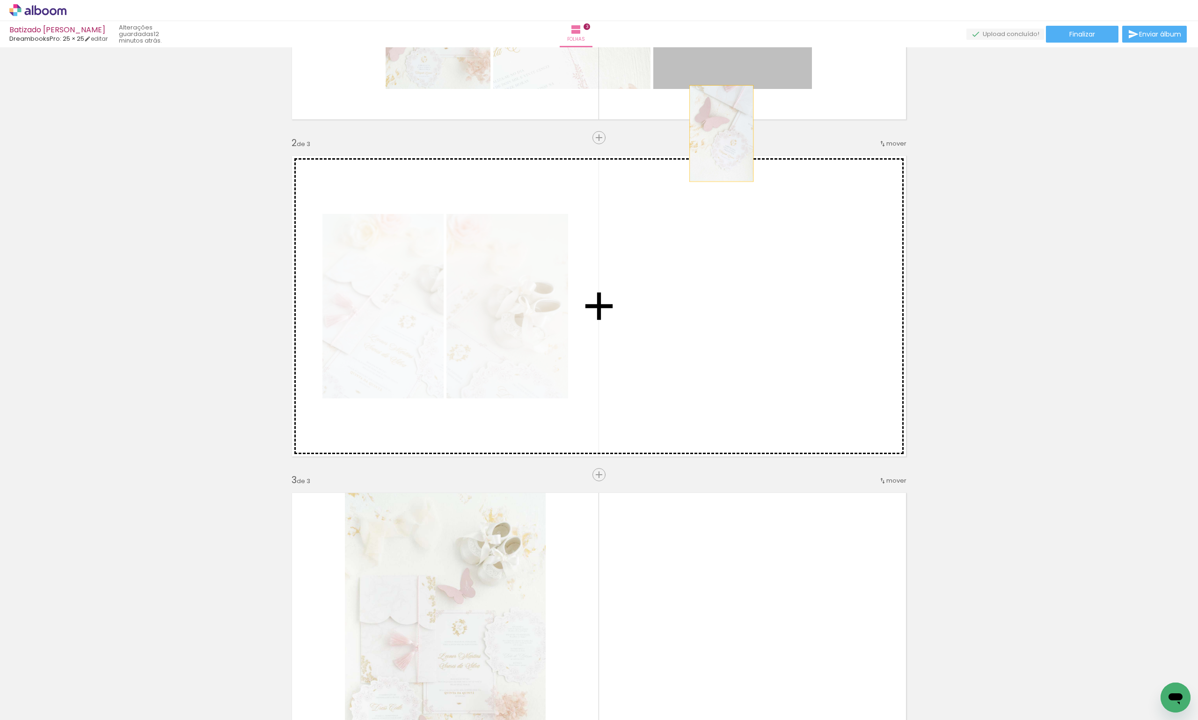
scroll to position [281, 0]
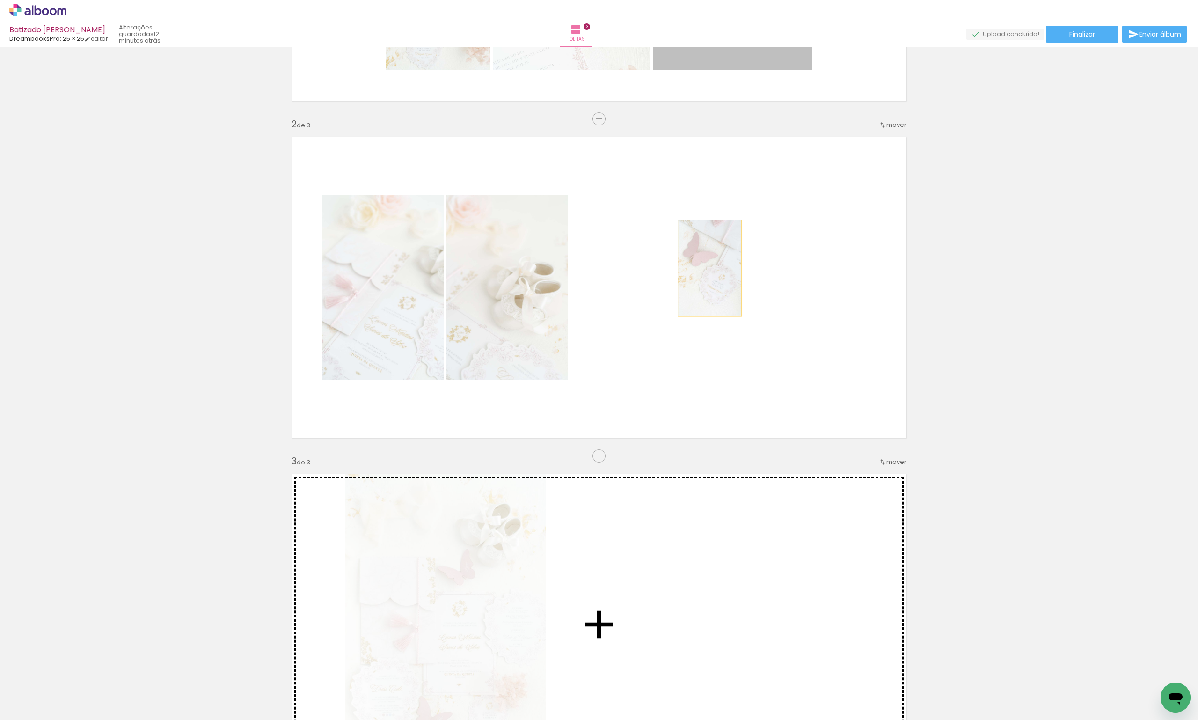
drag, startPoint x: 733, startPoint y: 266, endPoint x: 706, endPoint y: 549, distance: 283.9
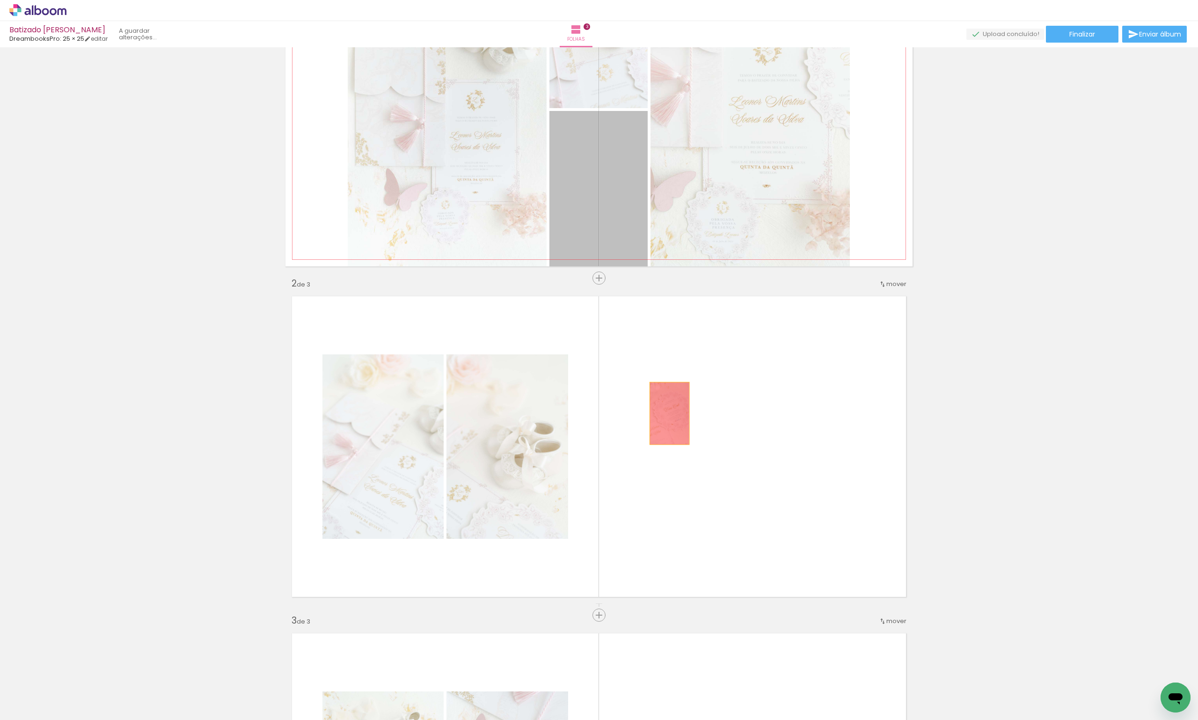
scroll to position [421, 0]
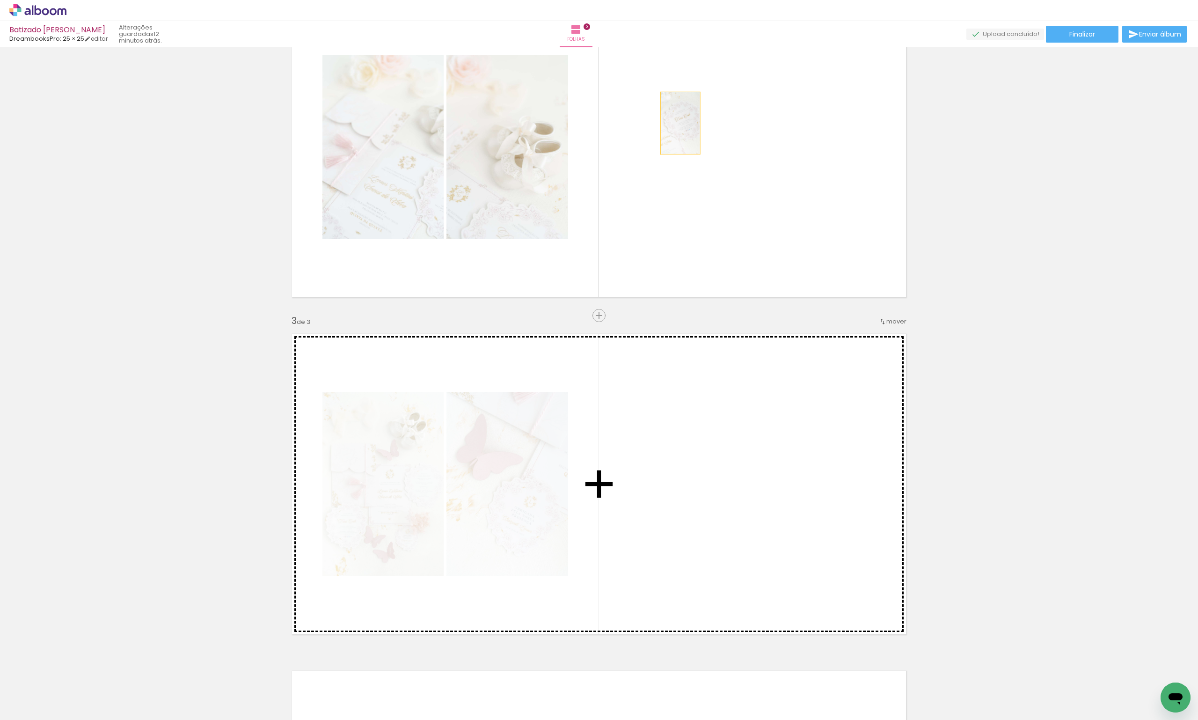
drag, startPoint x: 588, startPoint y: 250, endPoint x: 677, endPoint y: 497, distance: 262.6
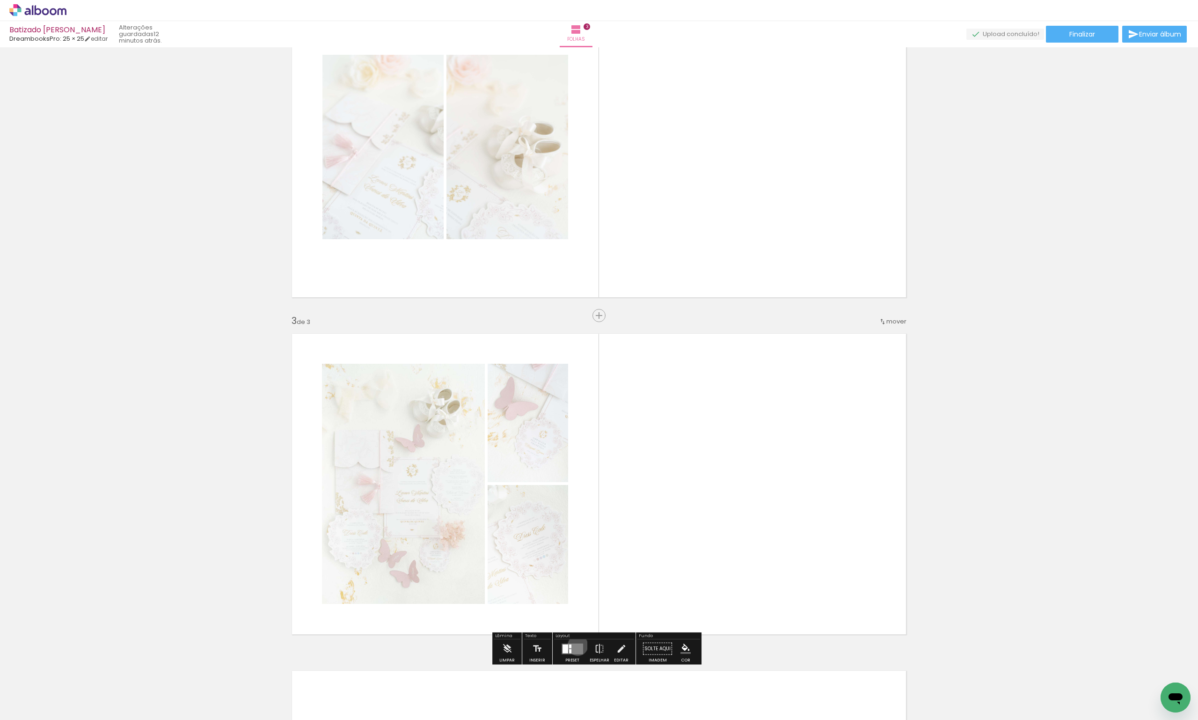
drag, startPoint x: 576, startPoint y: 645, endPoint x: 717, endPoint y: 560, distance: 165.0
click at [576, 644] on quentale-layouter at bounding box center [572, 648] width 22 height 11
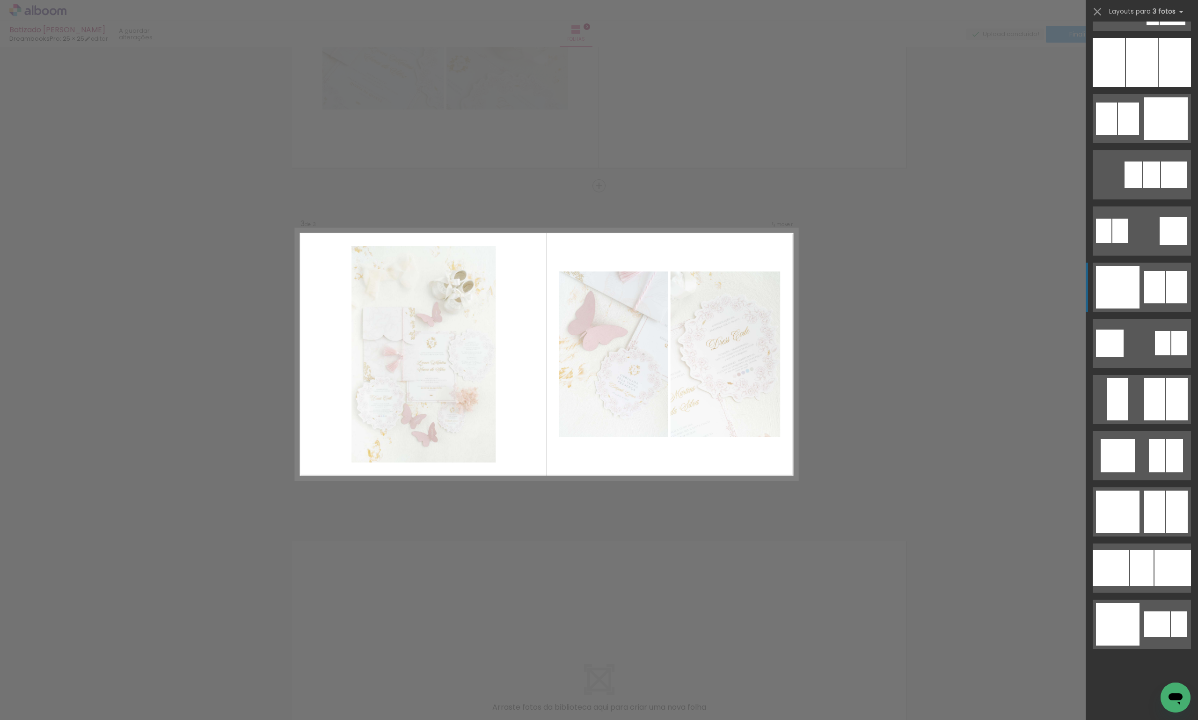
scroll to position [0, 0]
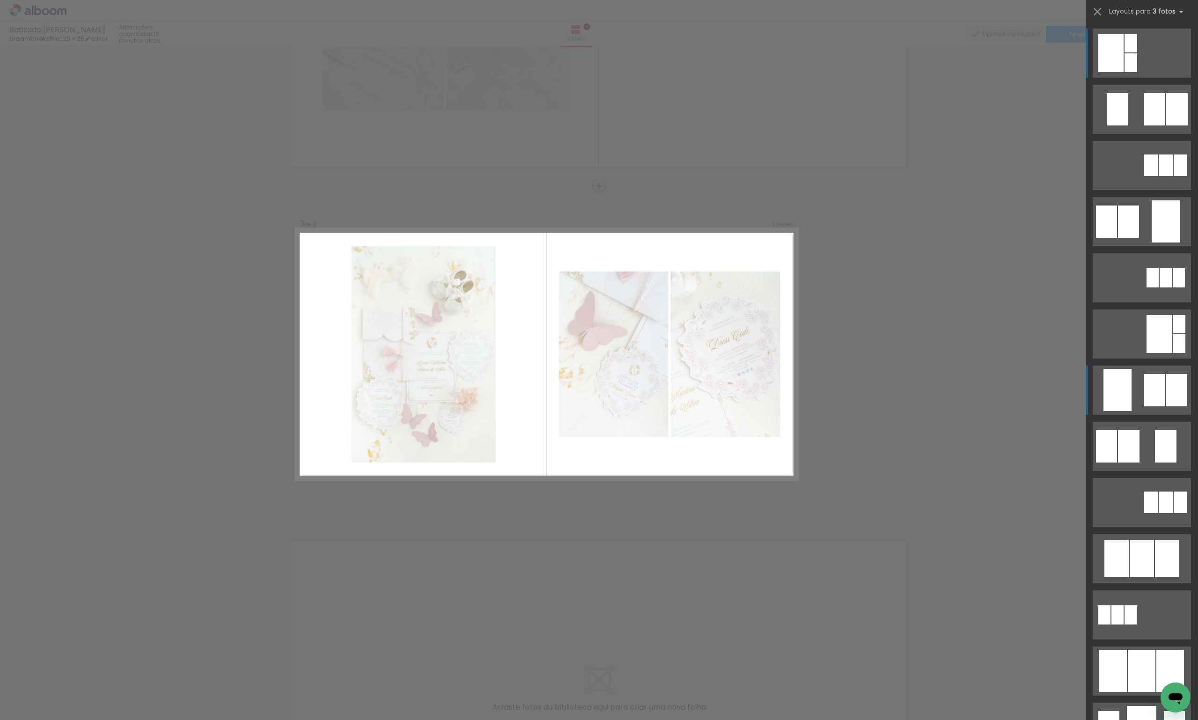
click at [1117, 72] on div at bounding box center [1110, 53] width 25 height 38
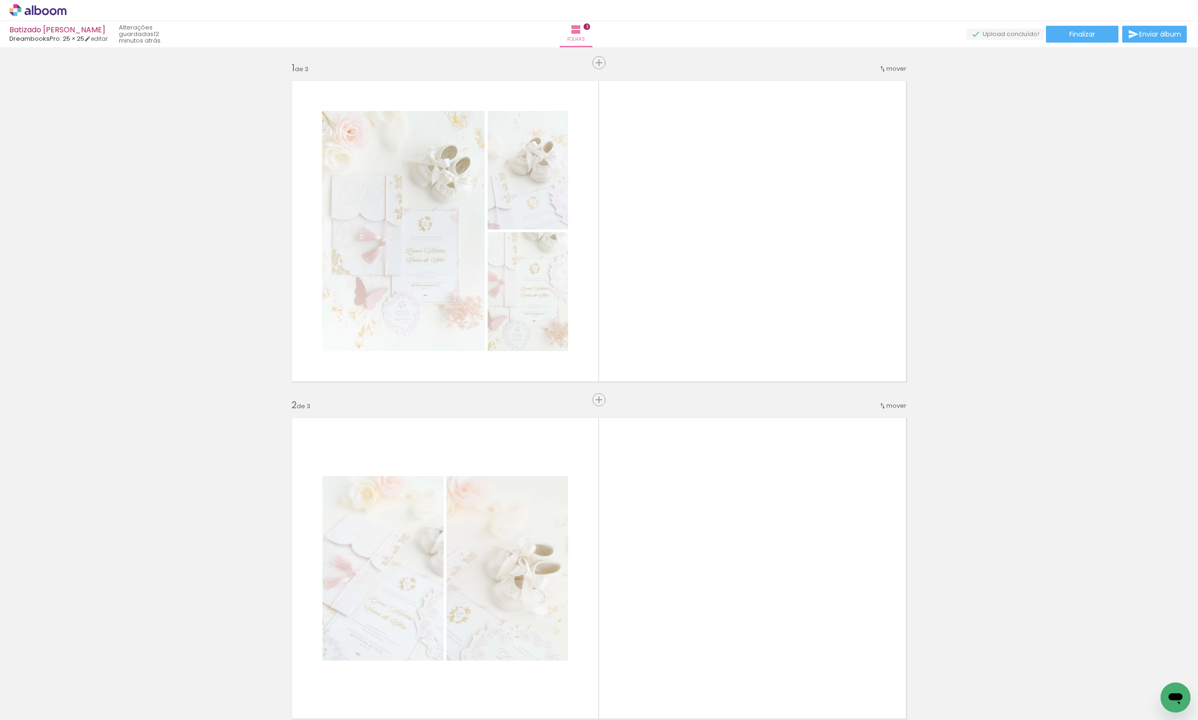
scroll to position [0, 29899]
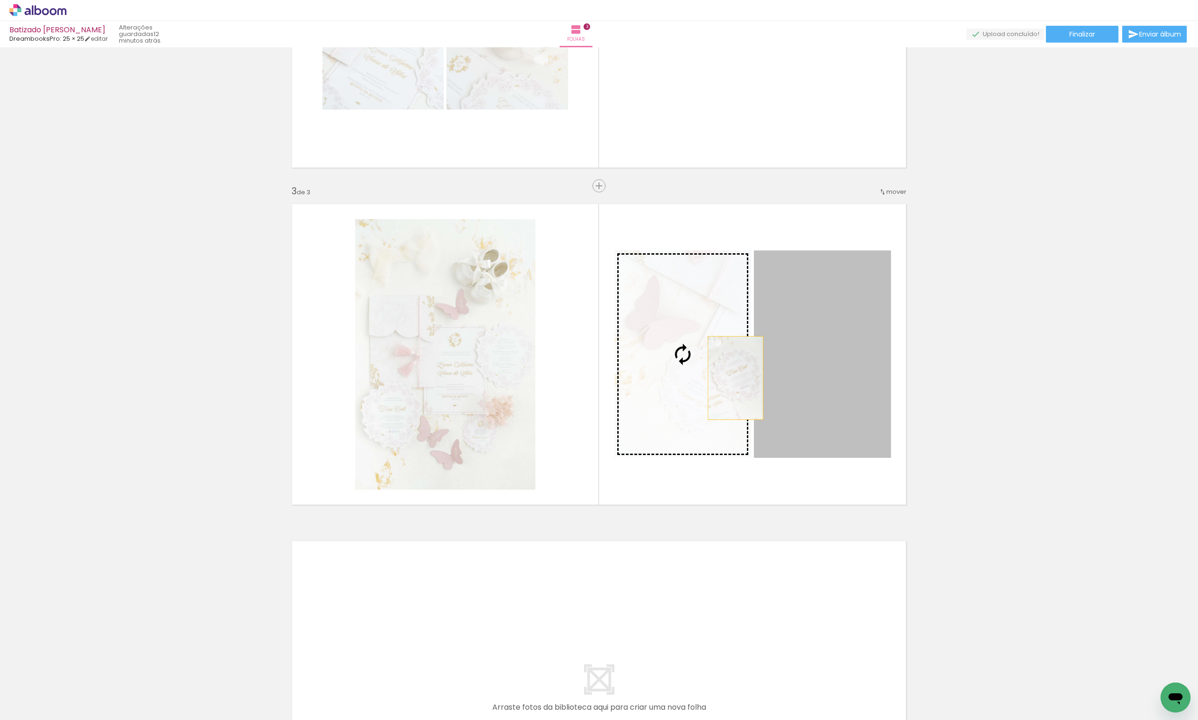
drag, startPoint x: 834, startPoint y: 379, endPoint x: 723, endPoint y: 376, distance: 110.5
click at [0, 0] on slot at bounding box center [0, 0] width 0 height 0
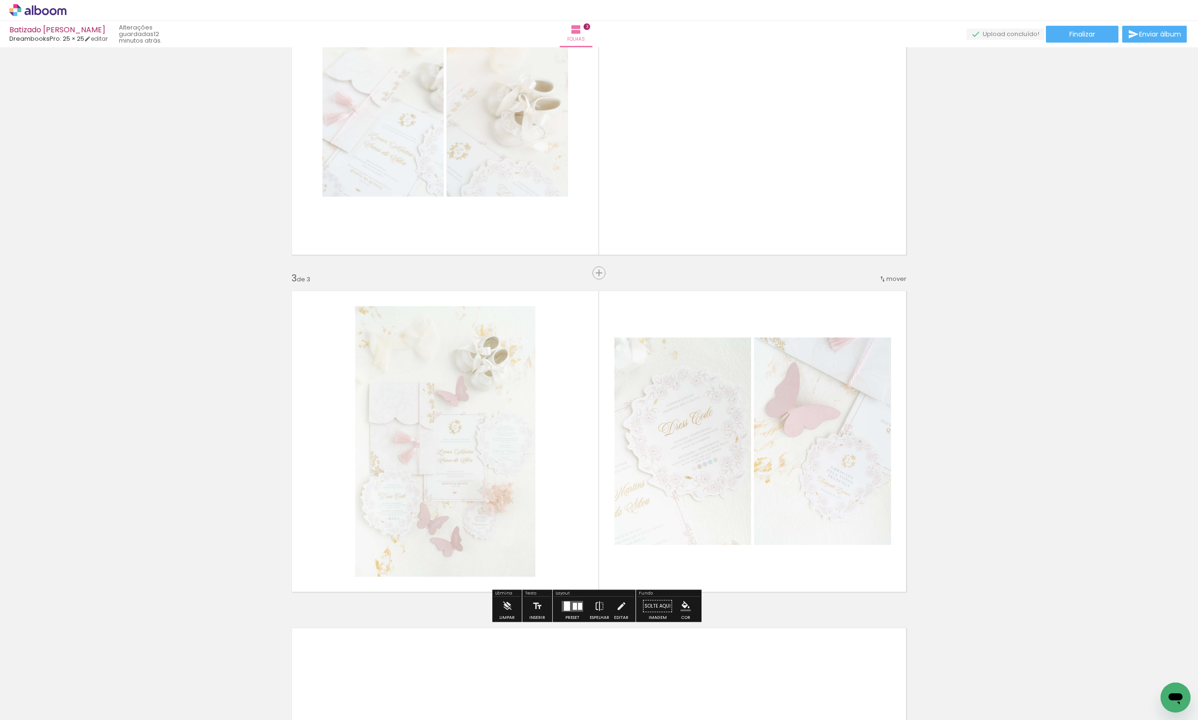
scroll to position [410, 0]
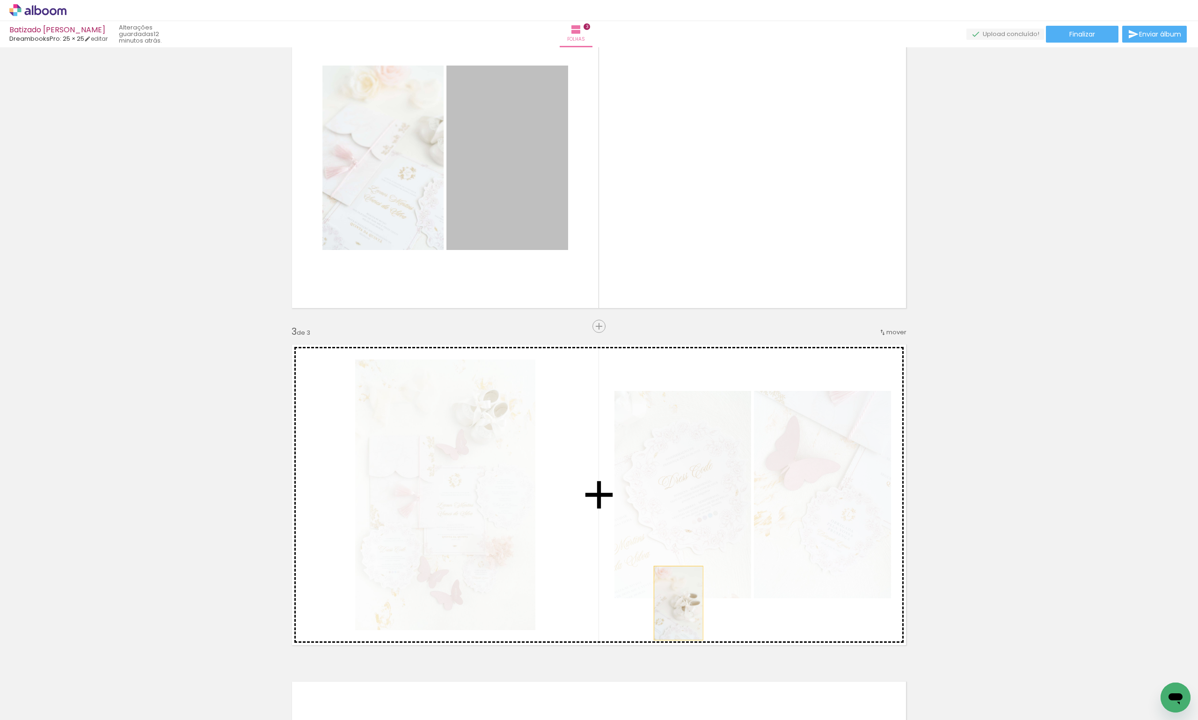
drag, startPoint x: 523, startPoint y: 202, endPoint x: 677, endPoint y: 602, distance: 428.7
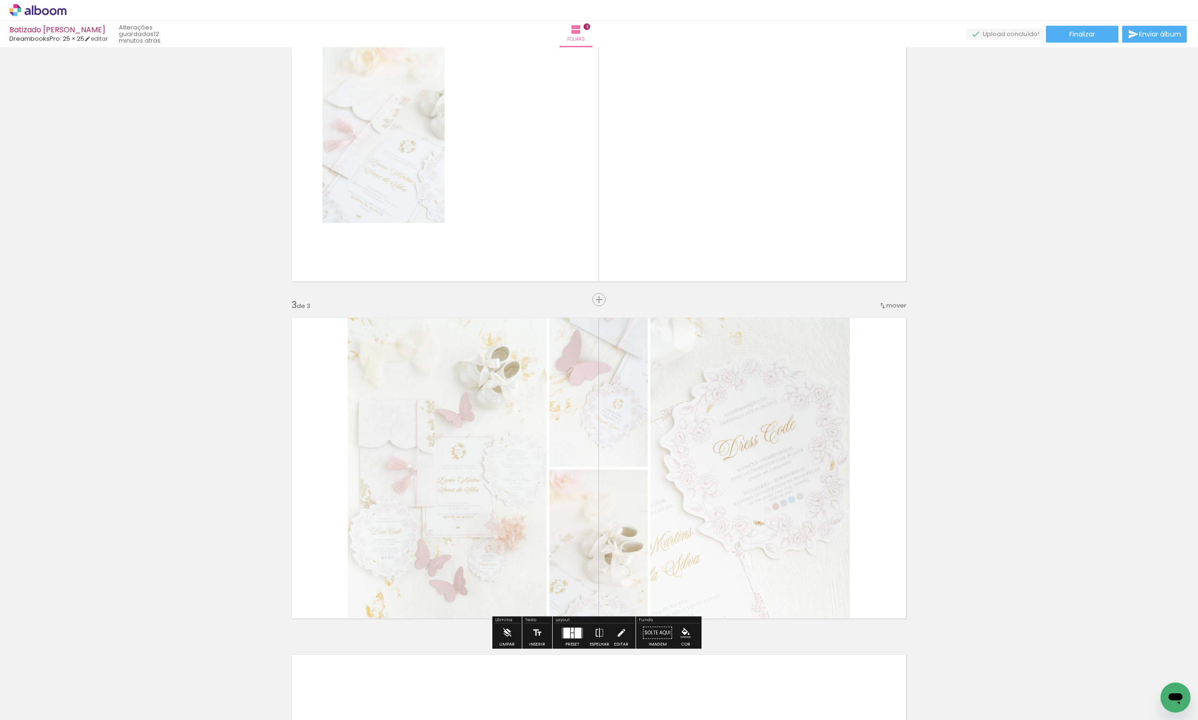
scroll to position [457, 0]
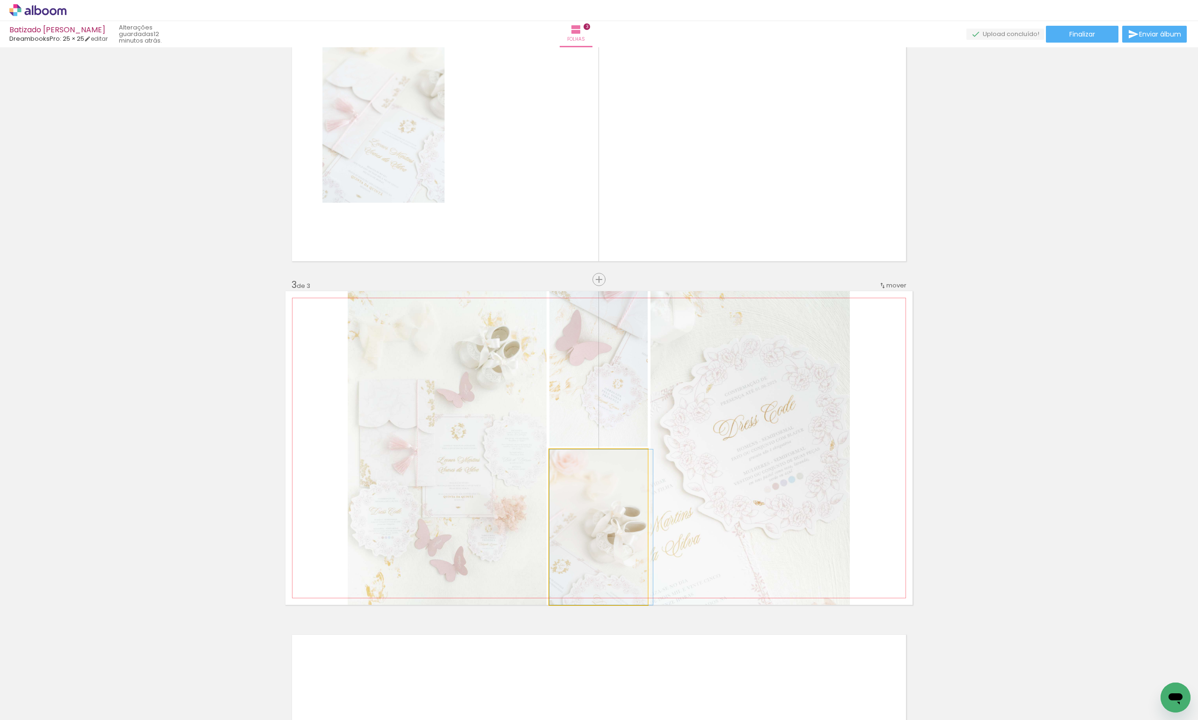
drag, startPoint x: 590, startPoint y: 522, endPoint x: 1103, endPoint y: 435, distance: 521.0
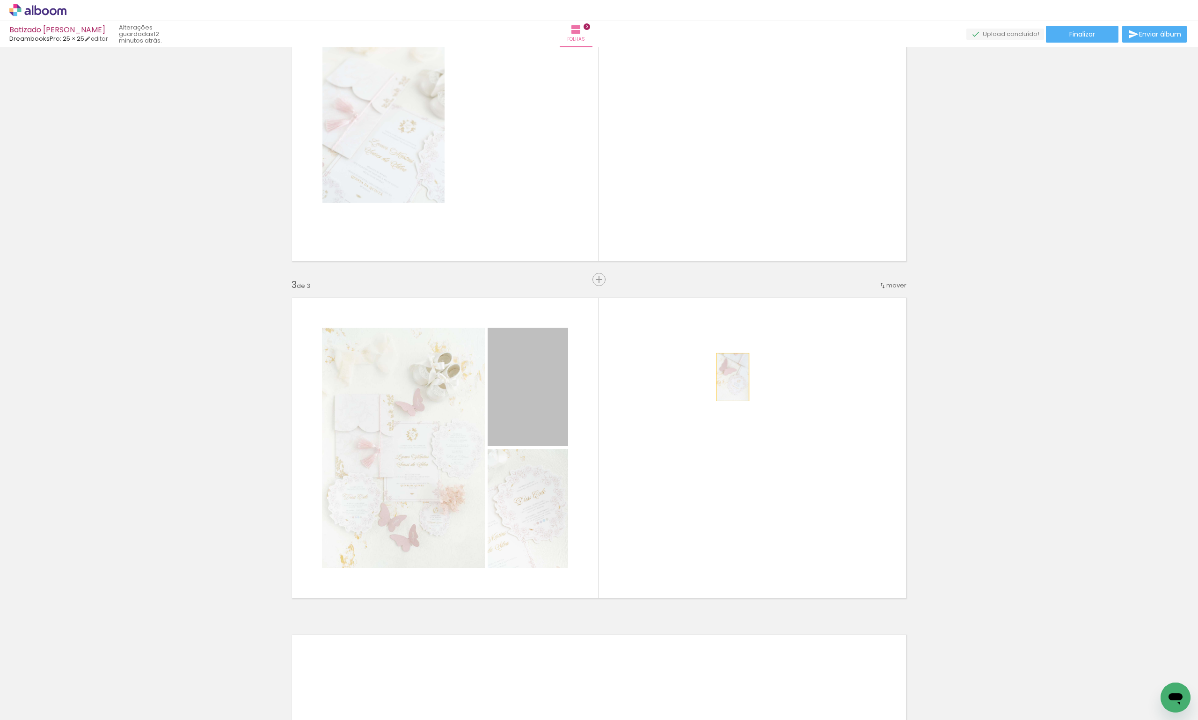
drag, startPoint x: 530, startPoint y: 390, endPoint x: 729, endPoint y: 377, distance: 199.8
click at [729, 377] on quentale-layouter at bounding box center [598, 447] width 627 height 313
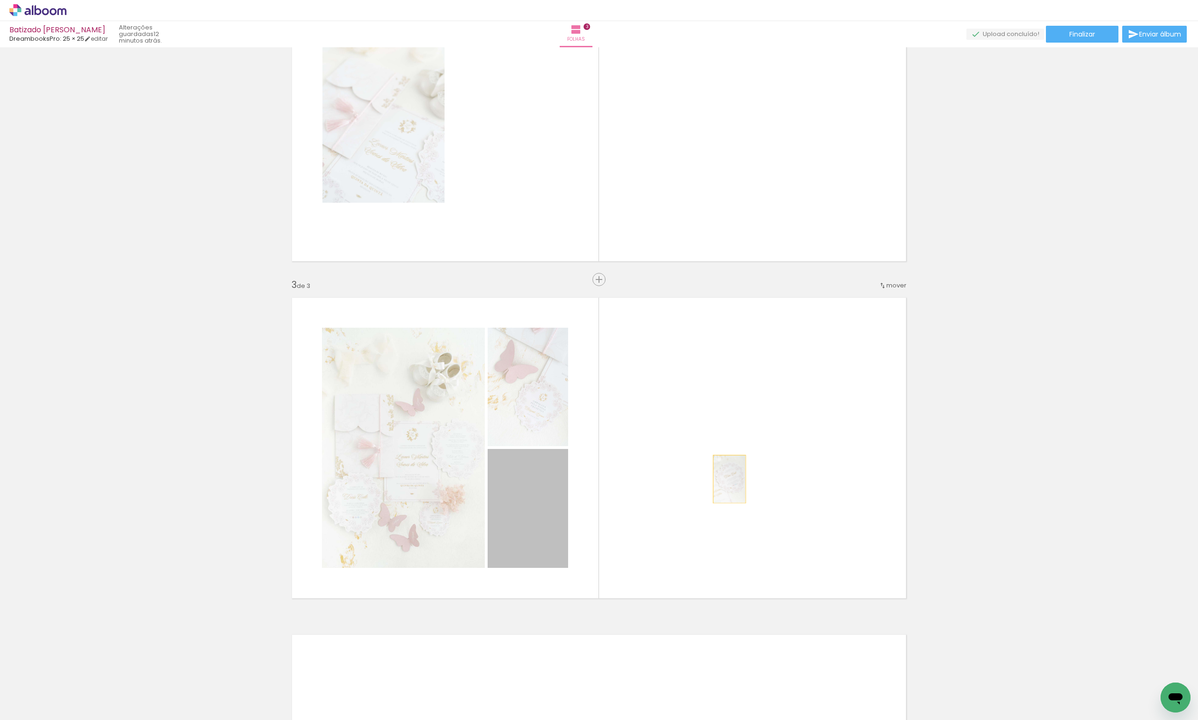
drag, startPoint x: 544, startPoint y: 488, endPoint x: 732, endPoint y: 477, distance: 188.8
click at [732, 477] on quentale-layouter at bounding box center [598, 447] width 627 height 313
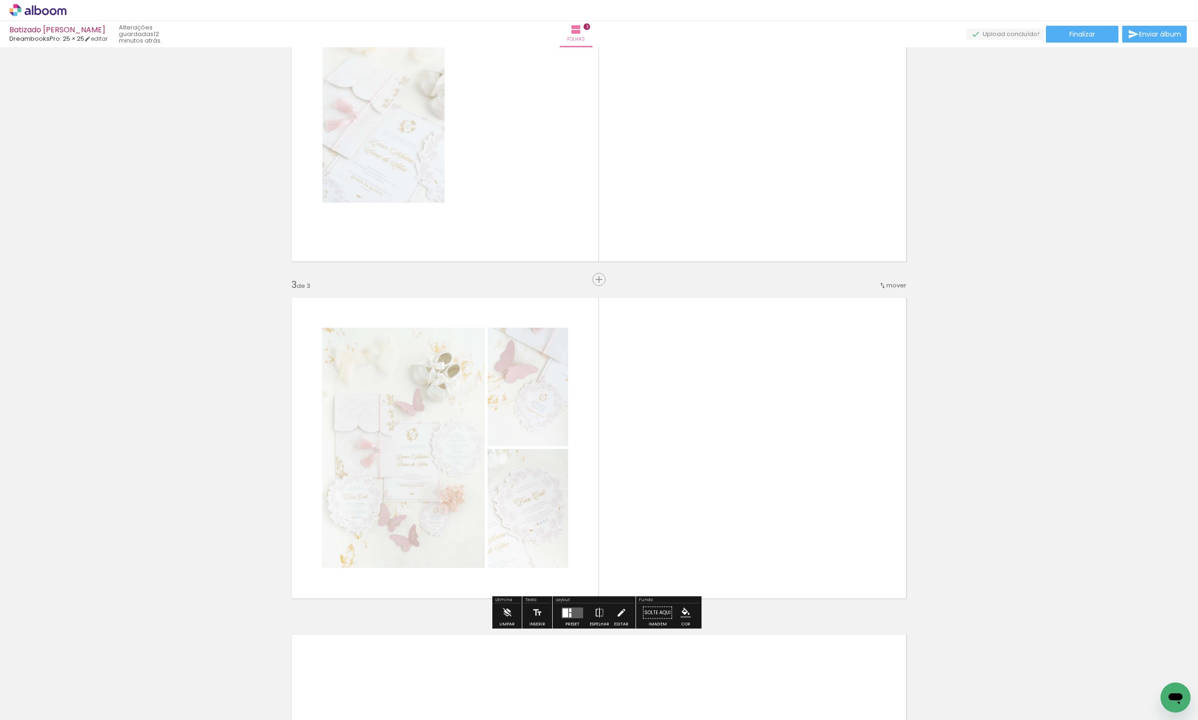
drag, startPoint x: 567, startPoint y: 614, endPoint x: 594, endPoint y: 597, distance: 31.8
click at [569, 612] on div at bounding box center [570, 614] width 2 height 4
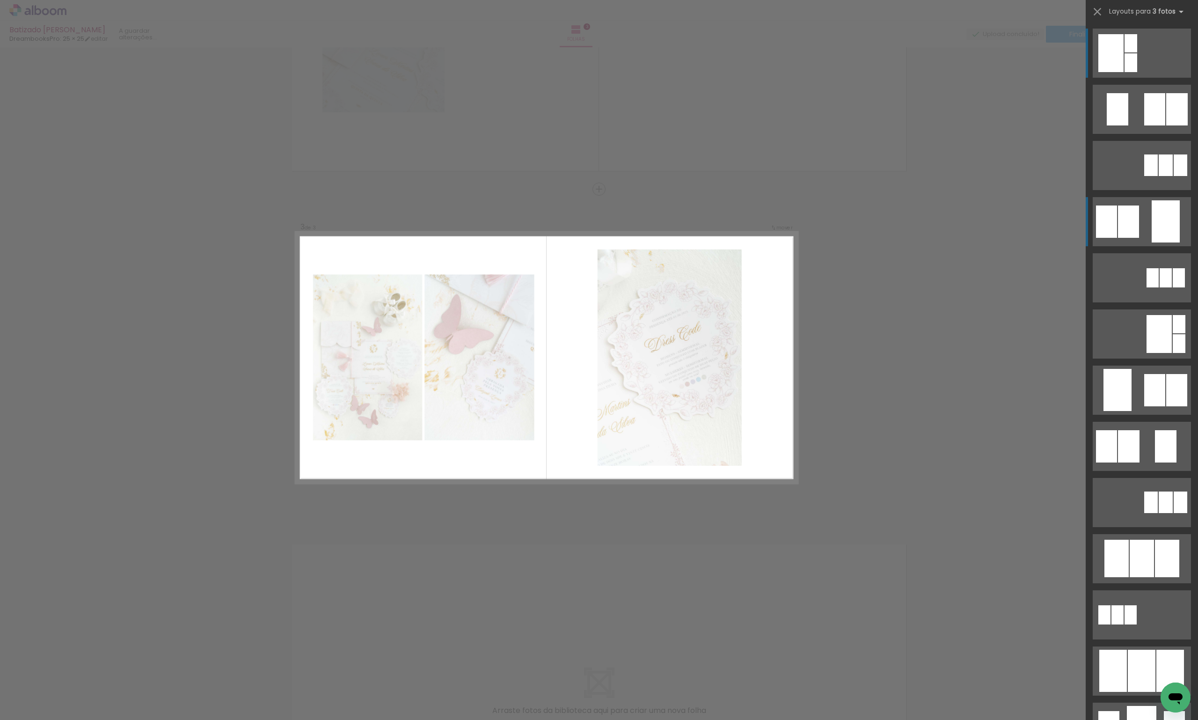
scroll to position [551, 0]
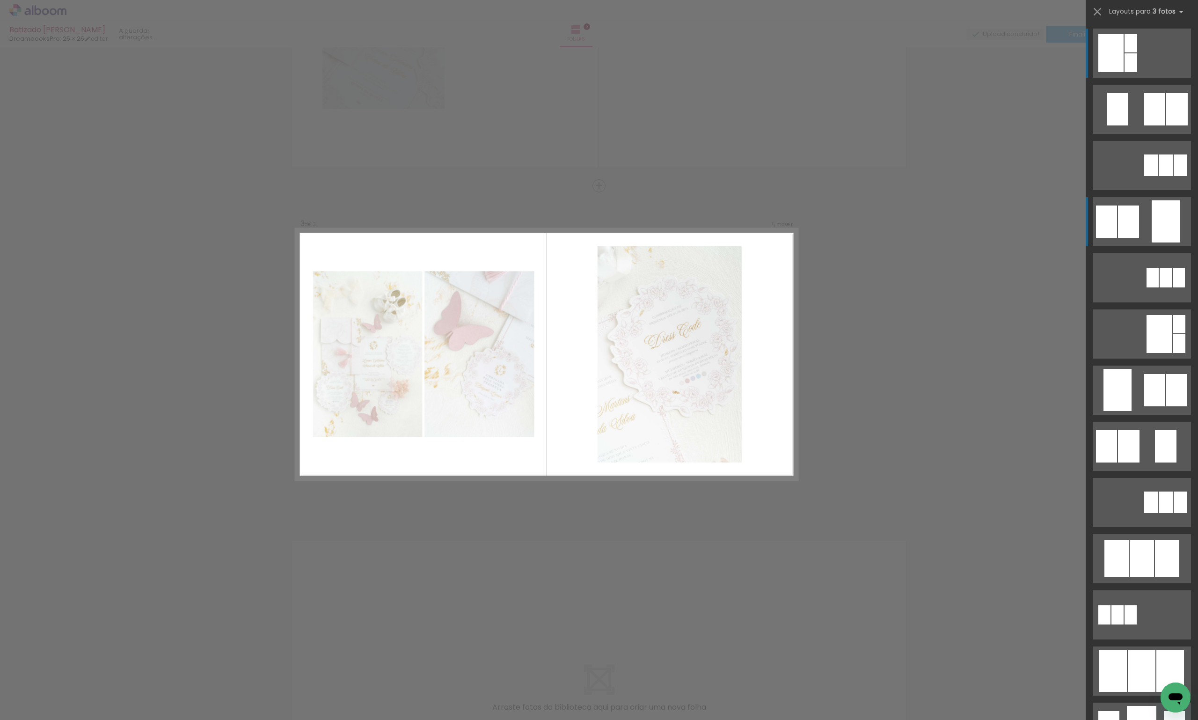
click at [1137, 72] on div at bounding box center [1130, 62] width 13 height 19
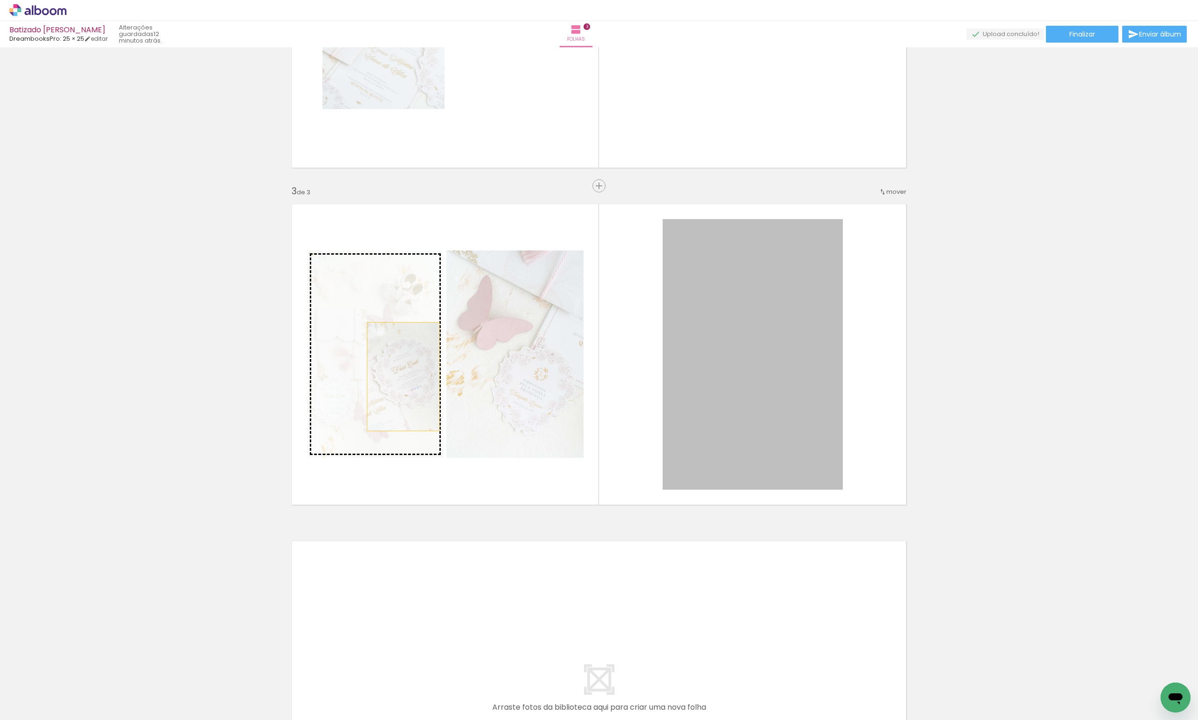
drag, startPoint x: 730, startPoint y: 354, endPoint x: 400, endPoint y: 376, distance: 331.1
click at [0, 0] on slot at bounding box center [0, 0] width 0 height 0
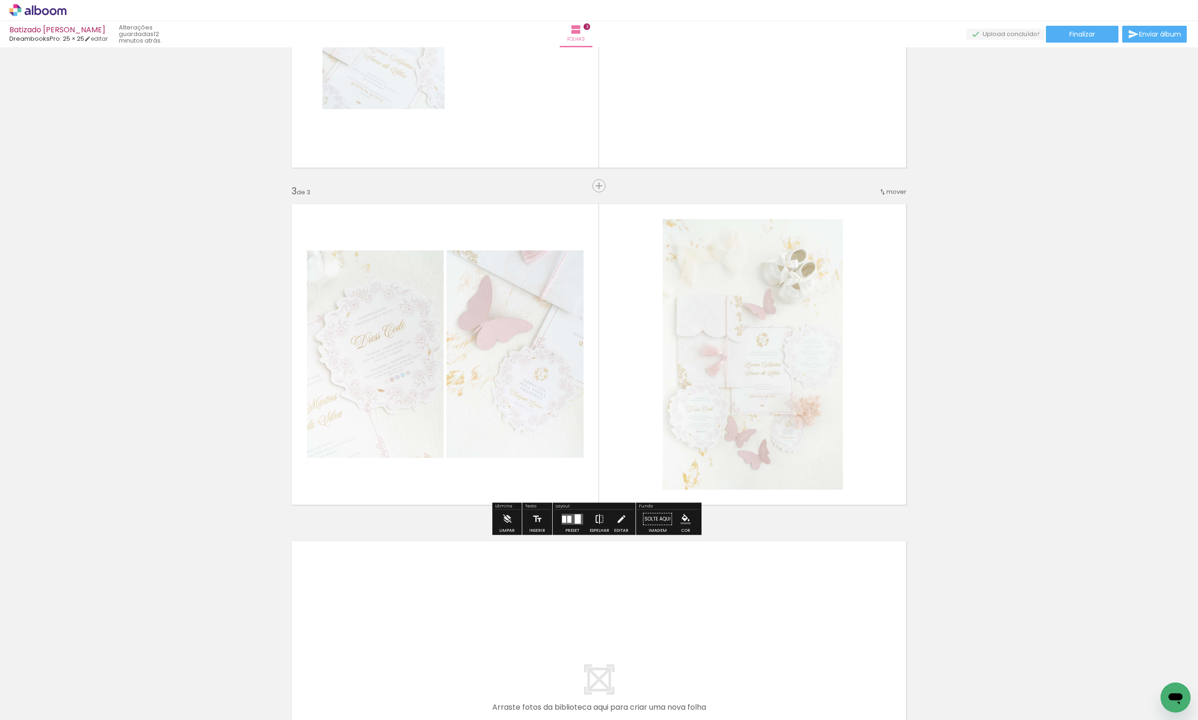
click at [598, 523] on iron-icon at bounding box center [599, 519] width 10 height 19
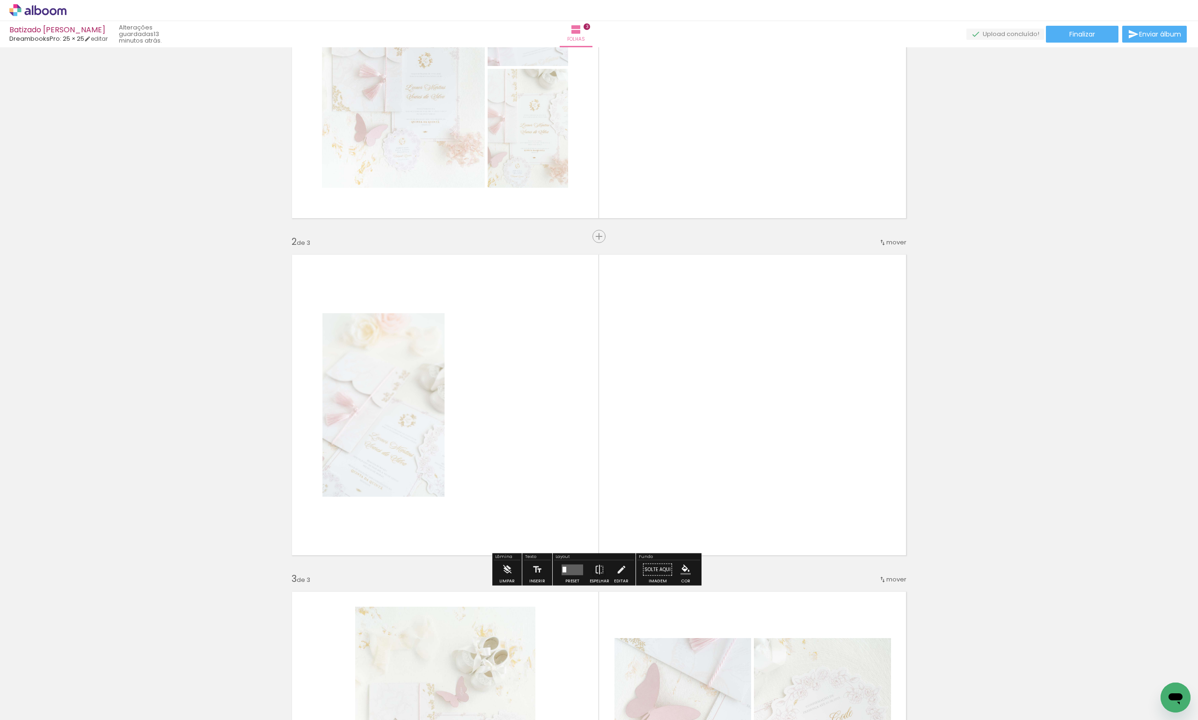
scroll to position [130, 0]
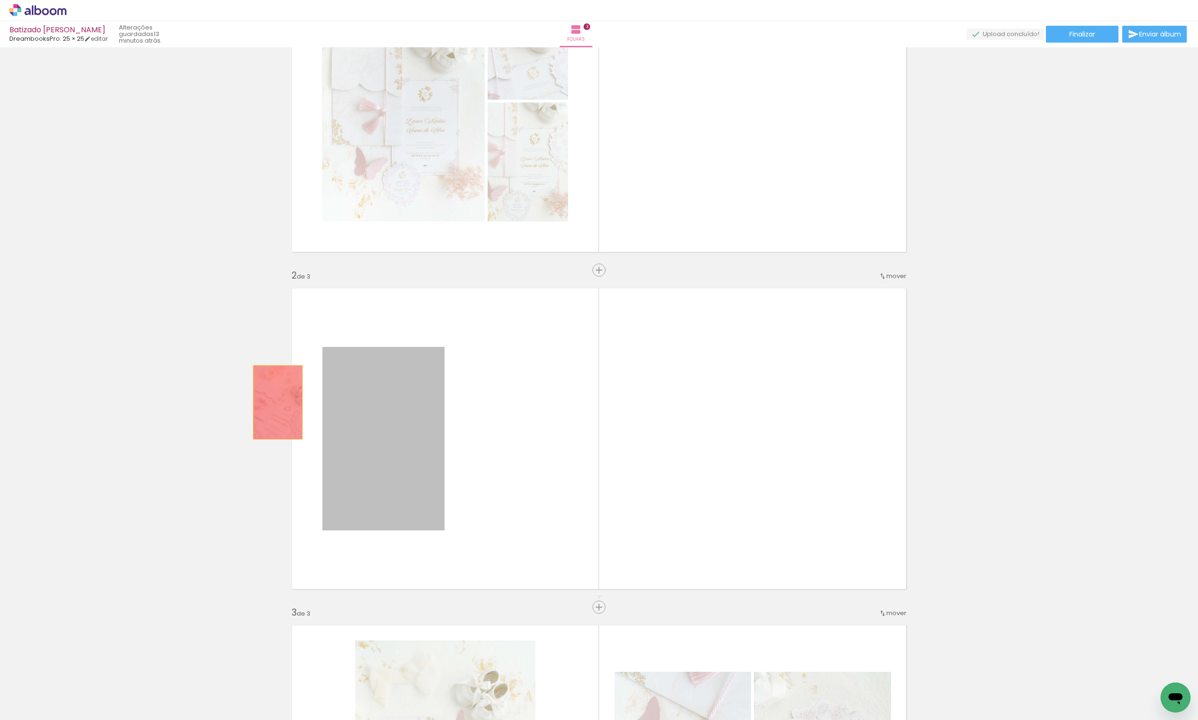
drag, startPoint x: 406, startPoint y: 414, endPoint x: 187, endPoint y: 385, distance: 221.4
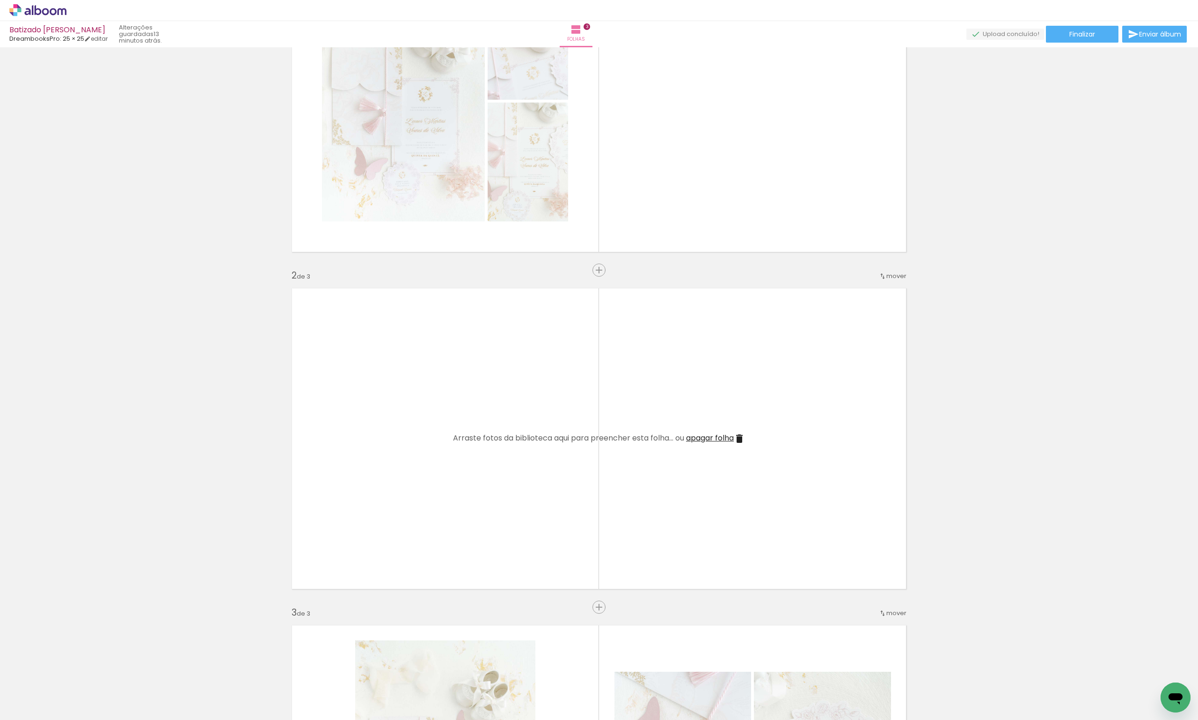
click at [712, 436] on span "apagar folha" at bounding box center [710, 437] width 48 height 11
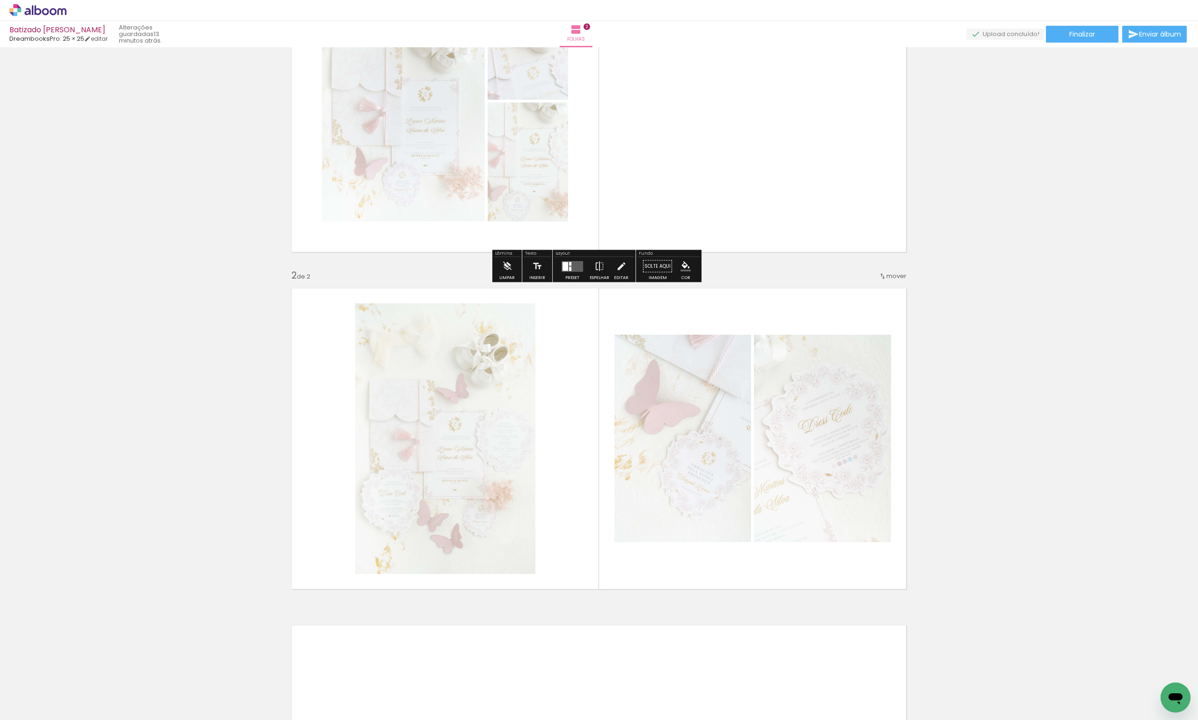
scroll to position [0, 0]
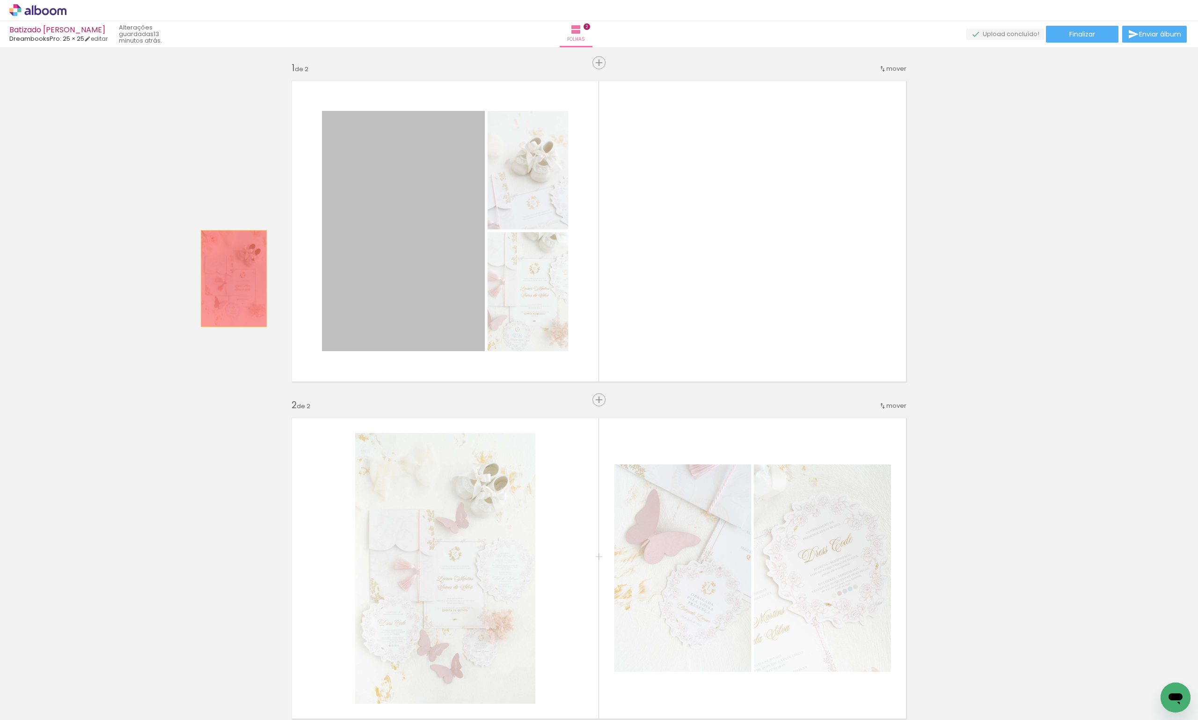
drag, startPoint x: 397, startPoint y: 287, endPoint x: 286, endPoint y: 290, distance: 110.5
click at [231, 278] on div "Inserir folha 1 de 2 Inserir folha 2 de 2" at bounding box center [599, 556] width 1198 height 1011
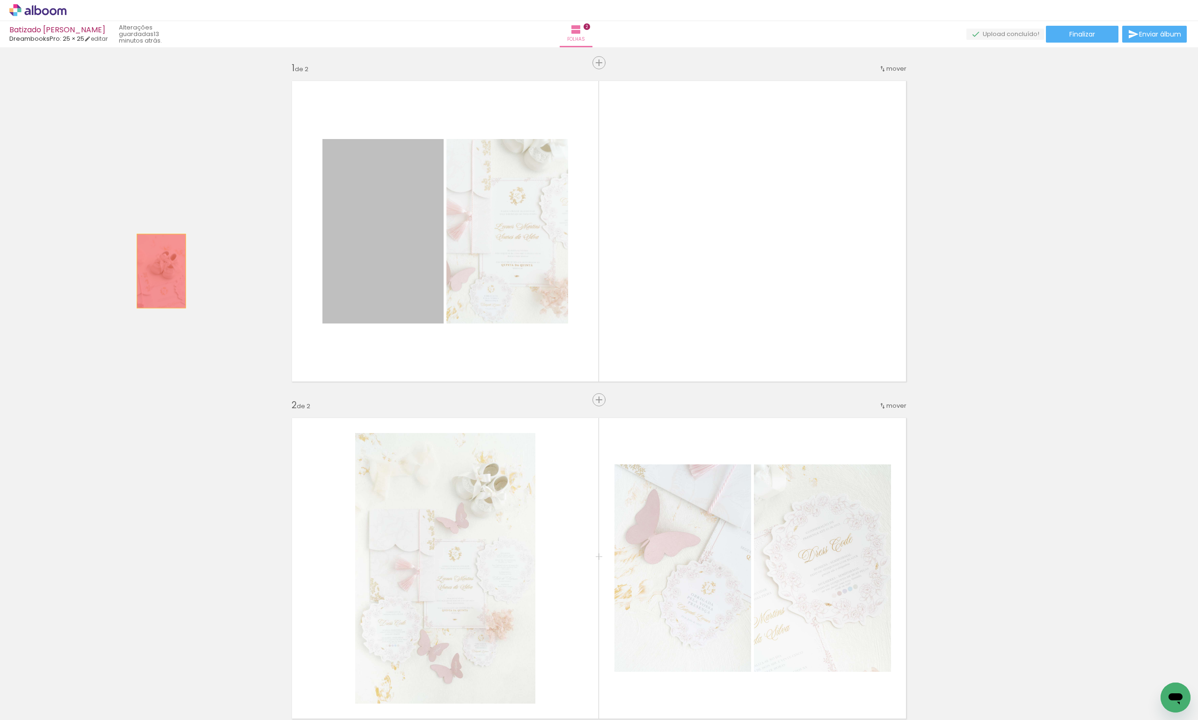
drag, startPoint x: 392, startPoint y: 295, endPoint x: 153, endPoint y: 269, distance: 240.9
click at [145, 269] on div "Inserir folha 1 de 2 Inserir folha 2 de 2" at bounding box center [599, 556] width 1198 height 1011
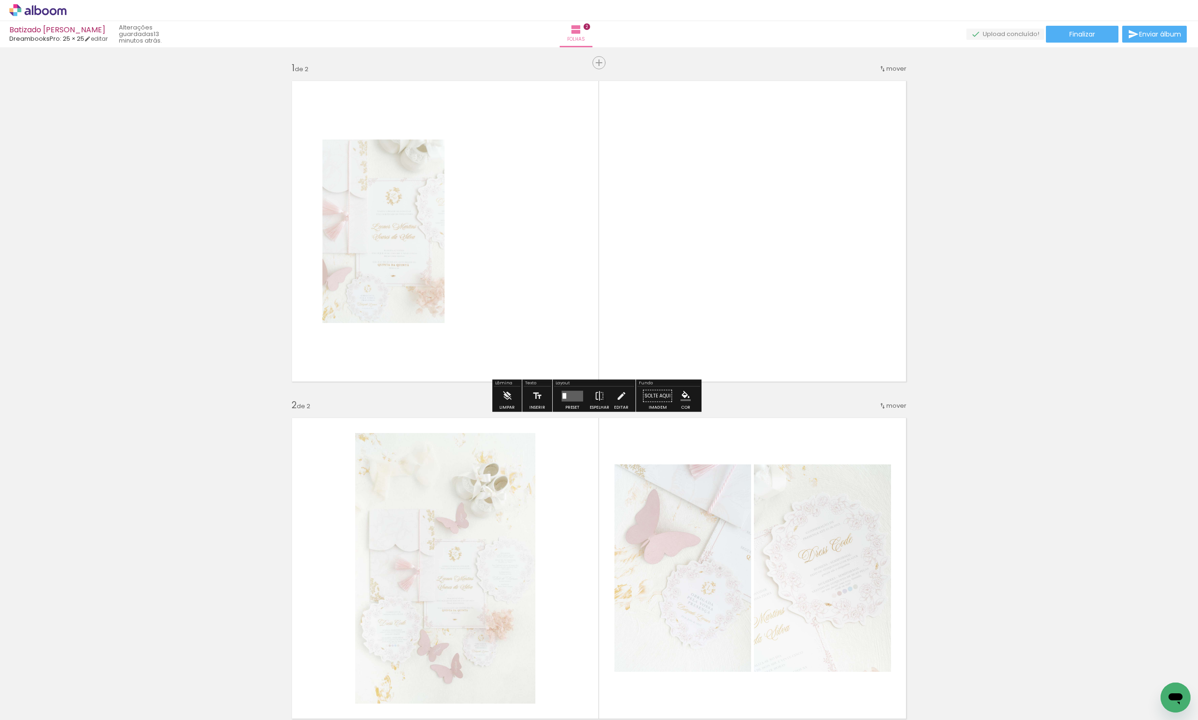
drag, startPoint x: 404, startPoint y: 241, endPoint x: 157, endPoint y: 234, distance: 247.6
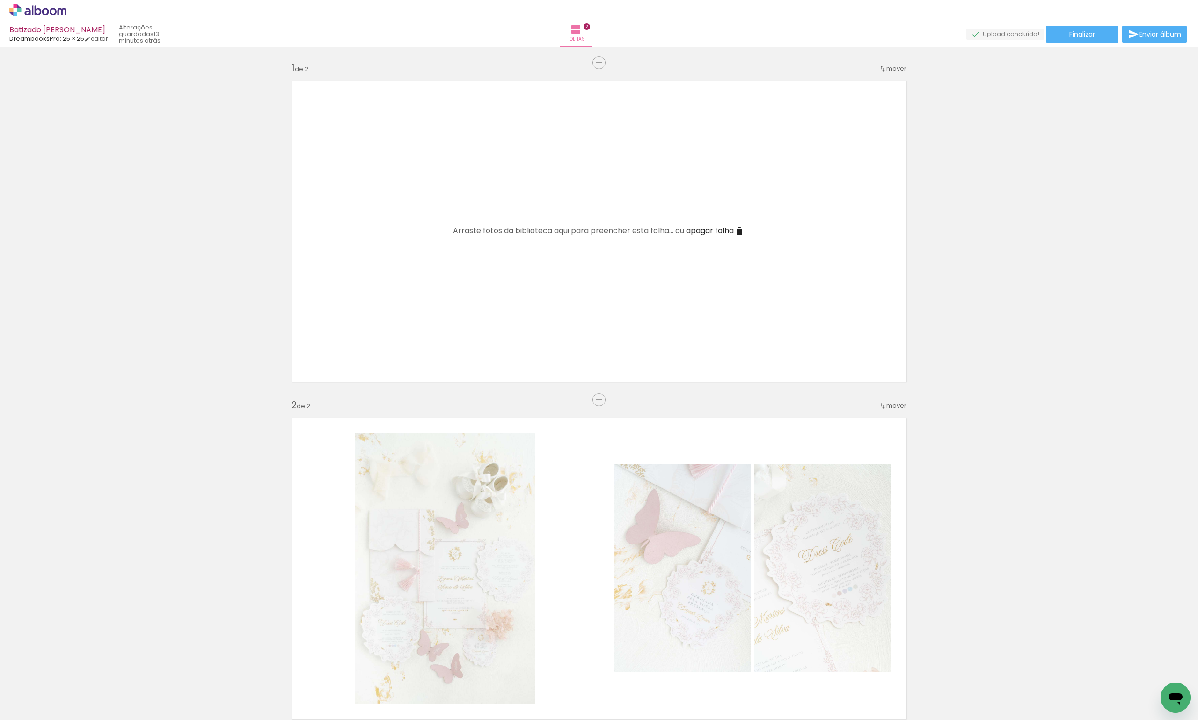
click at [723, 228] on span "apagar folha" at bounding box center [710, 230] width 48 height 11
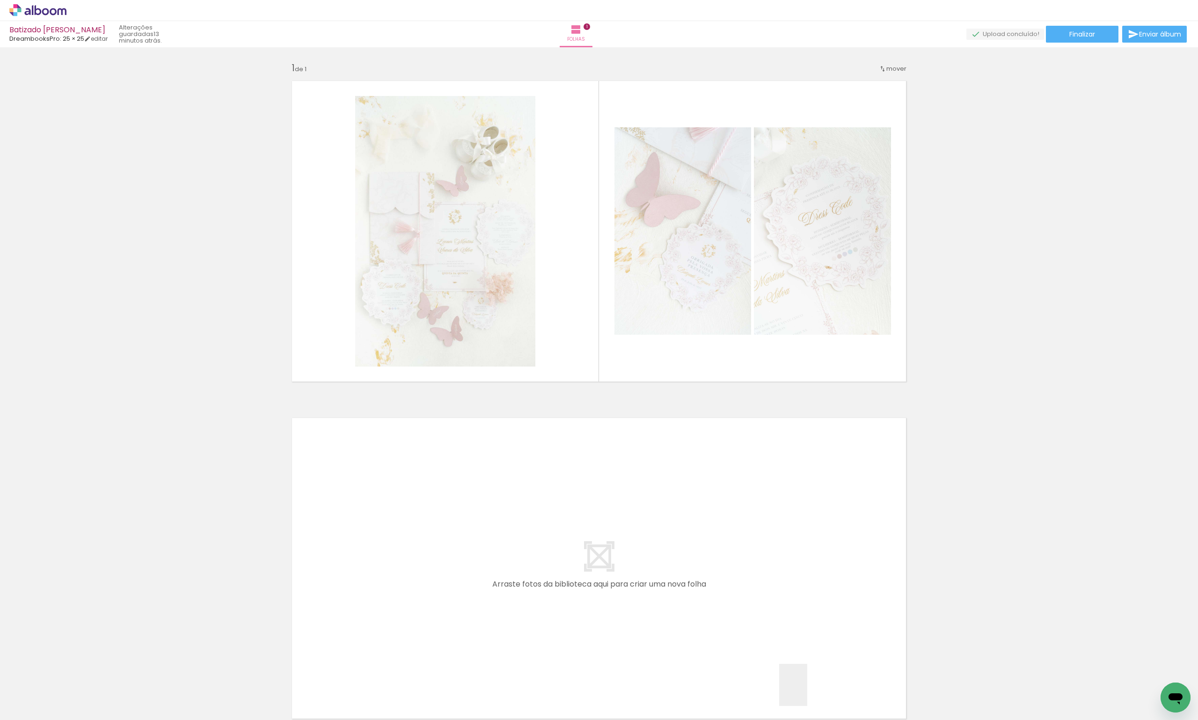
drag, startPoint x: 807, startPoint y: 692, endPoint x: 773, endPoint y: 713, distance: 40.1
click at [747, 606] on quentale-workspace at bounding box center [599, 360] width 1198 height 720
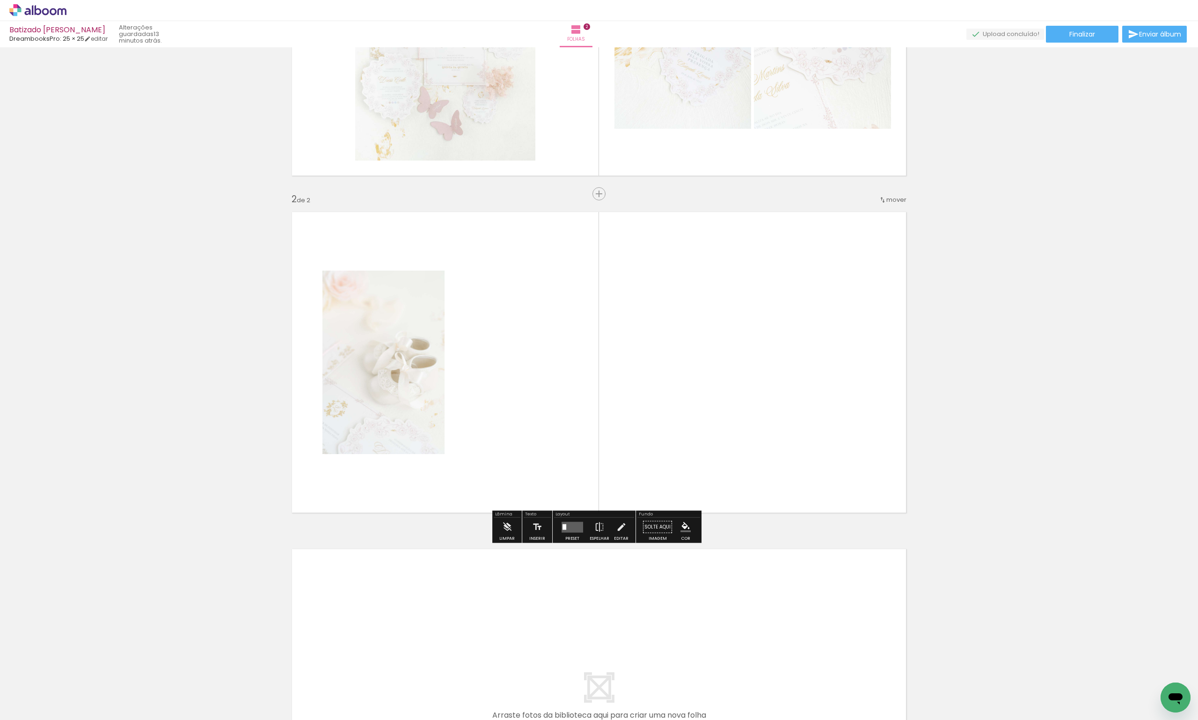
scroll to position [214, 0]
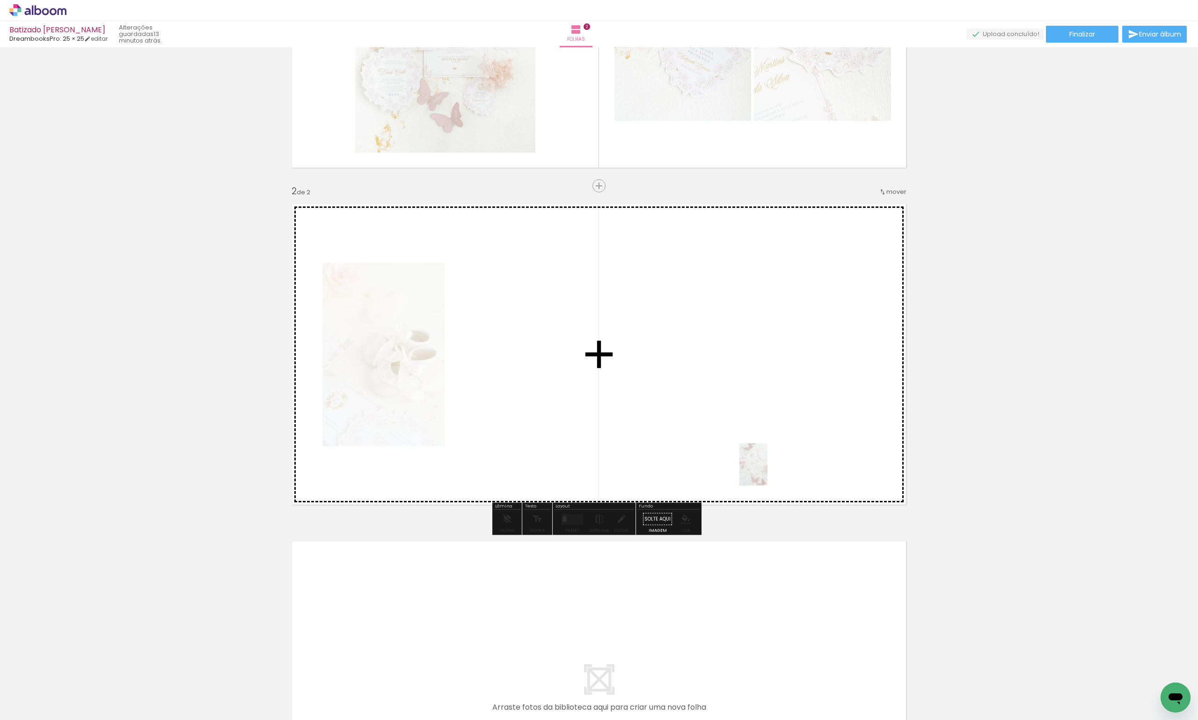
drag, startPoint x: 919, startPoint y: 704, endPoint x: 767, endPoint y: 471, distance: 277.7
click at [767, 471] on quentale-workspace at bounding box center [599, 360] width 1198 height 720
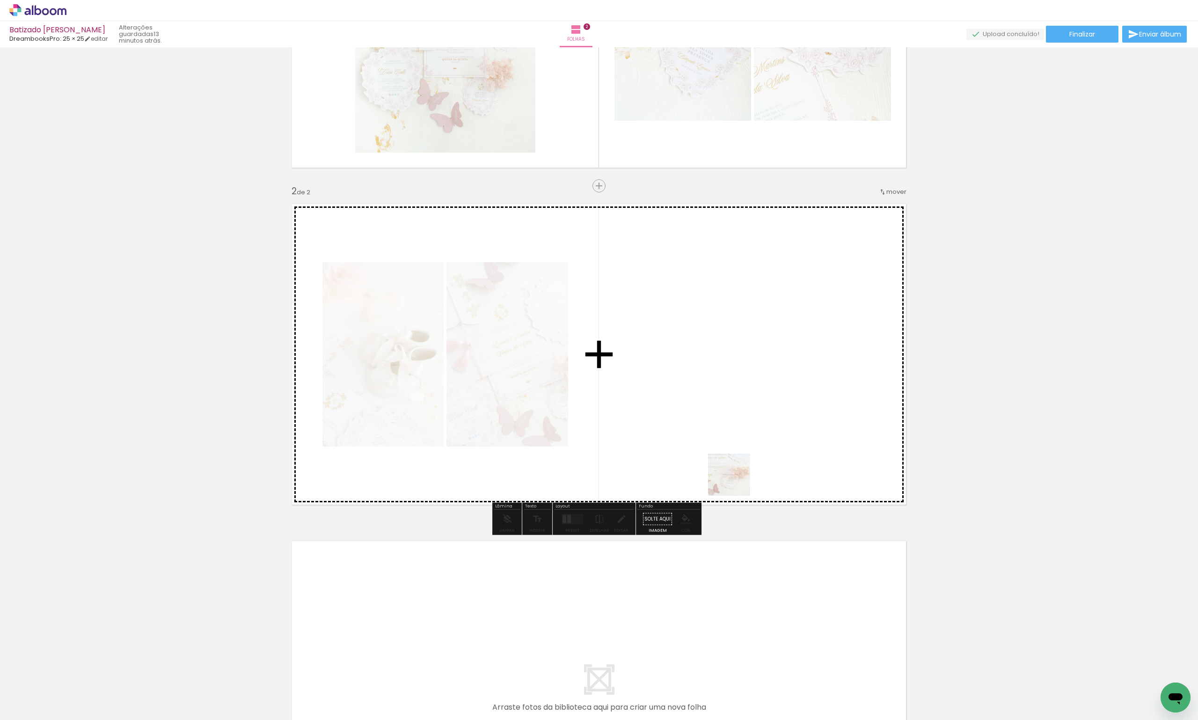
drag, startPoint x: 955, startPoint y: 703, endPoint x: 713, endPoint y: 432, distance: 363.8
click at [713, 432] on quentale-workspace at bounding box center [599, 360] width 1198 height 720
drag, startPoint x: 1018, startPoint y: 694, endPoint x: 784, endPoint y: 384, distance: 388.9
click at [784, 384] on quentale-workspace at bounding box center [599, 360] width 1198 height 720
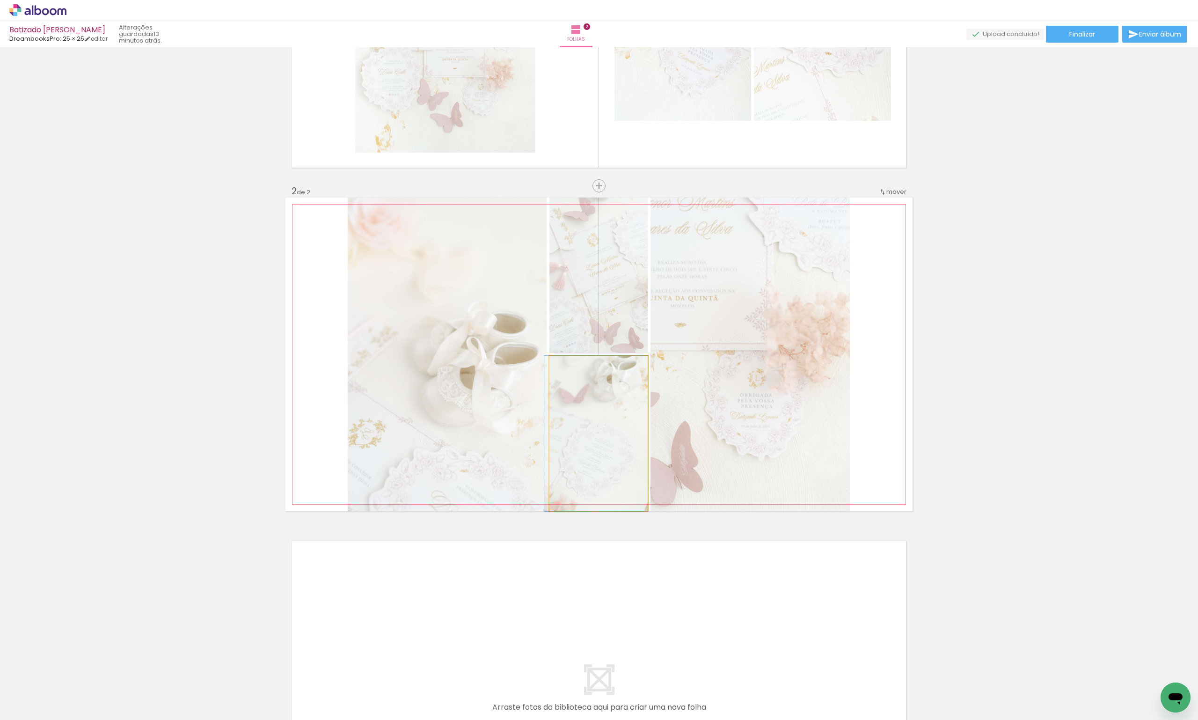
drag, startPoint x: 605, startPoint y: 445, endPoint x: 592, endPoint y: 445, distance: 13.1
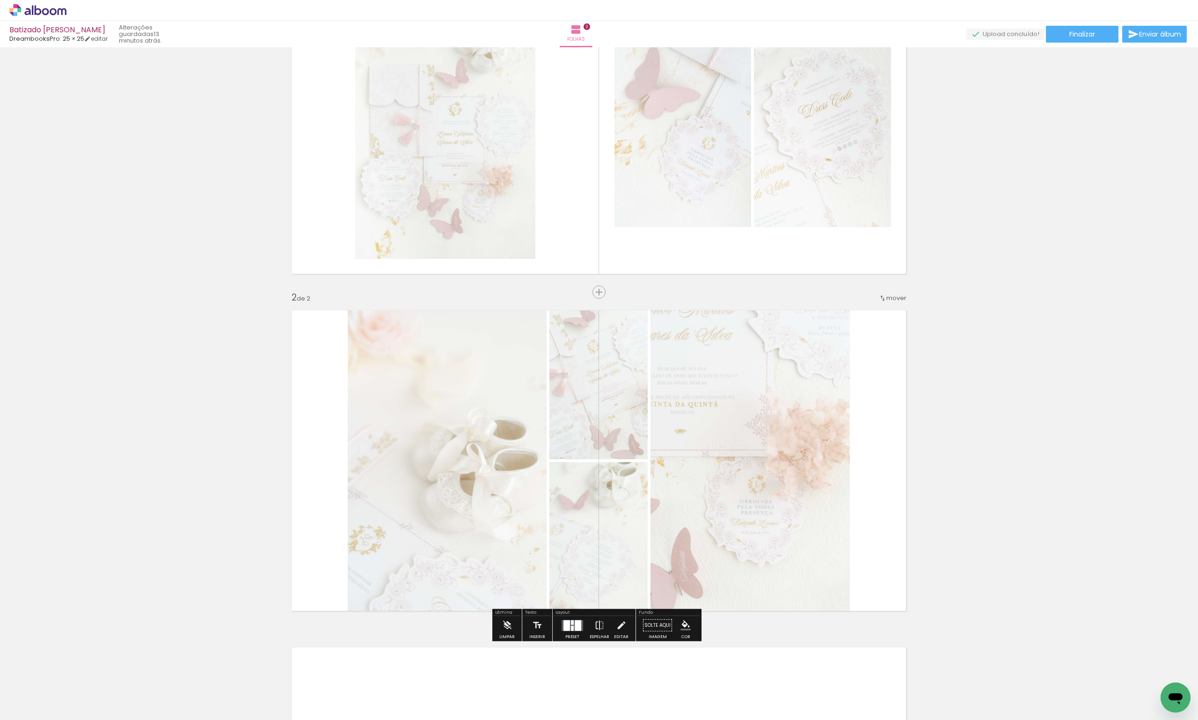
scroll to position [73, 0]
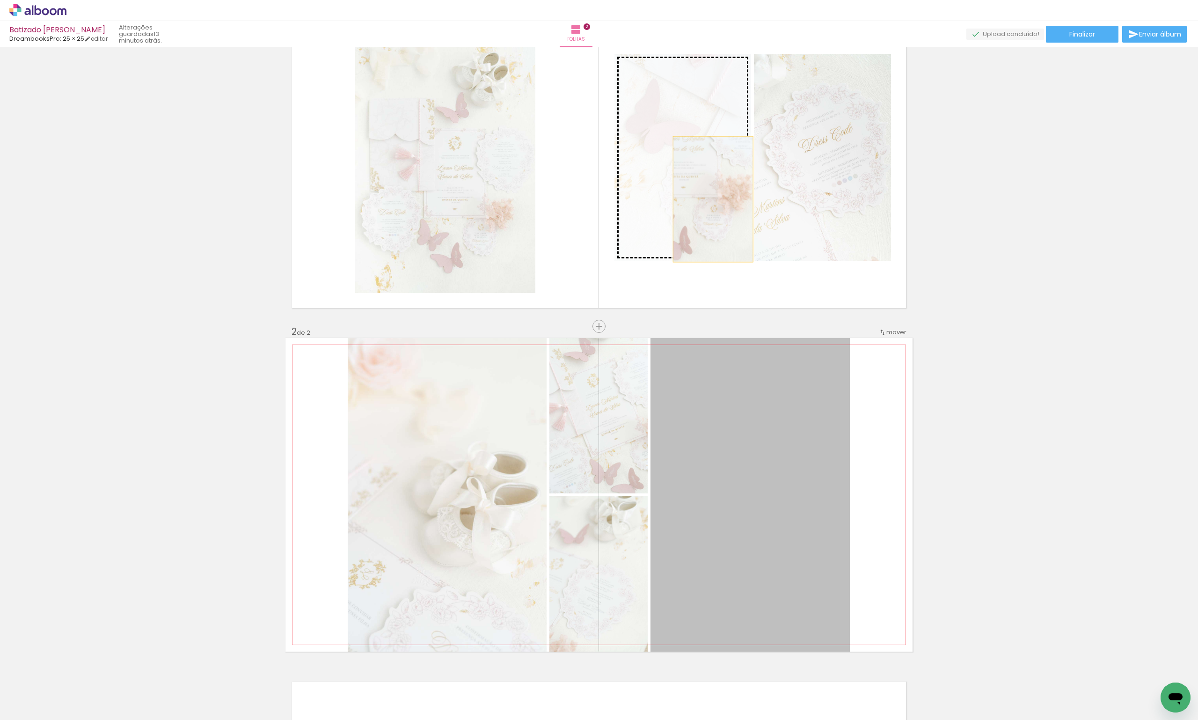
drag, startPoint x: 812, startPoint y: 499, endPoint x: 709, endPoint y: 199, distance: 317.5
click at [709, 199] on div "Inserir folha 1 de 2 Inserir folha 2 de 2" at bounding box center [599, 482] width 1198 height 1011
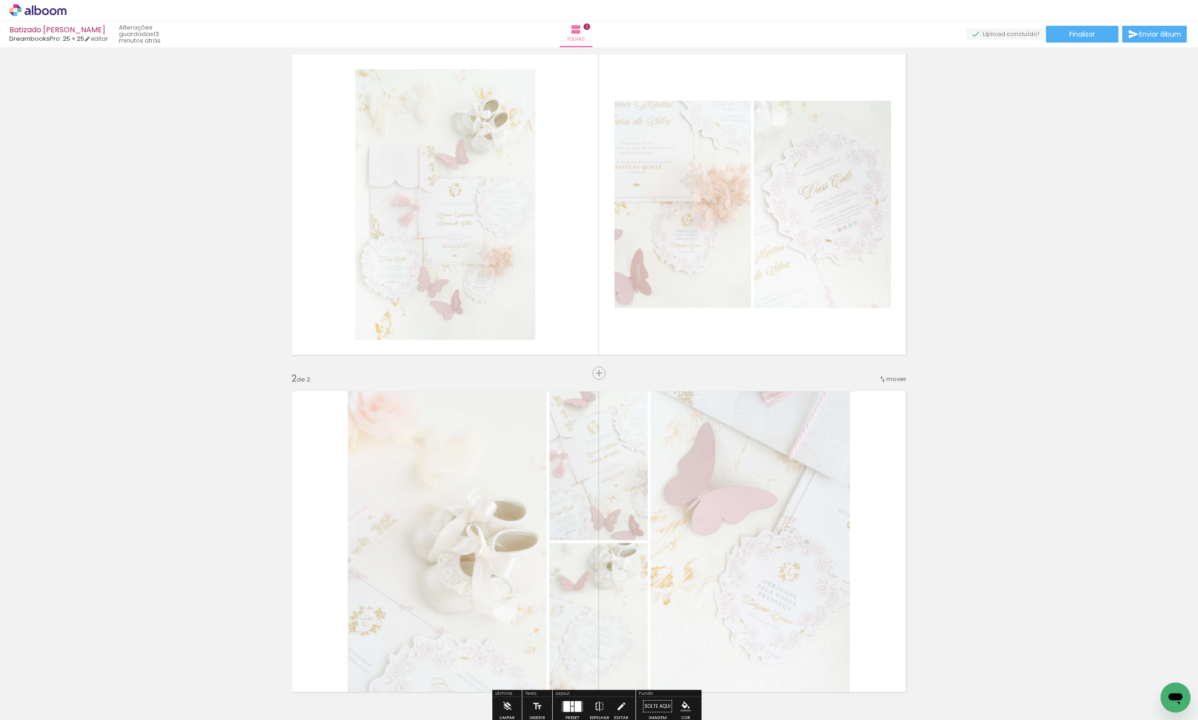
scroll to position [167, 0]
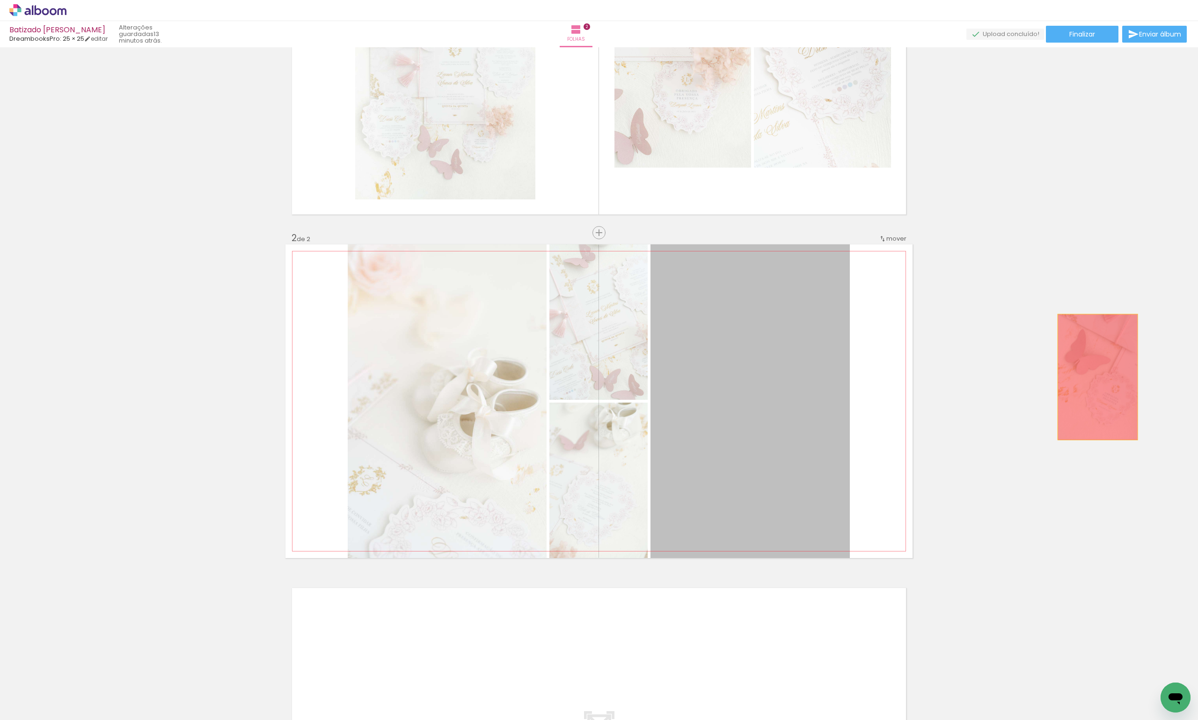
drag, startPoint x: 720, startPoint y: 413, endPoint x: 1094, endPoint y: 377, distance: 375.6
click at [1094, 377] on div "Inserir folha 1 de 2 Inserir folha 2 de 2" at bounding box center [599, 388] width 1198 height 1011
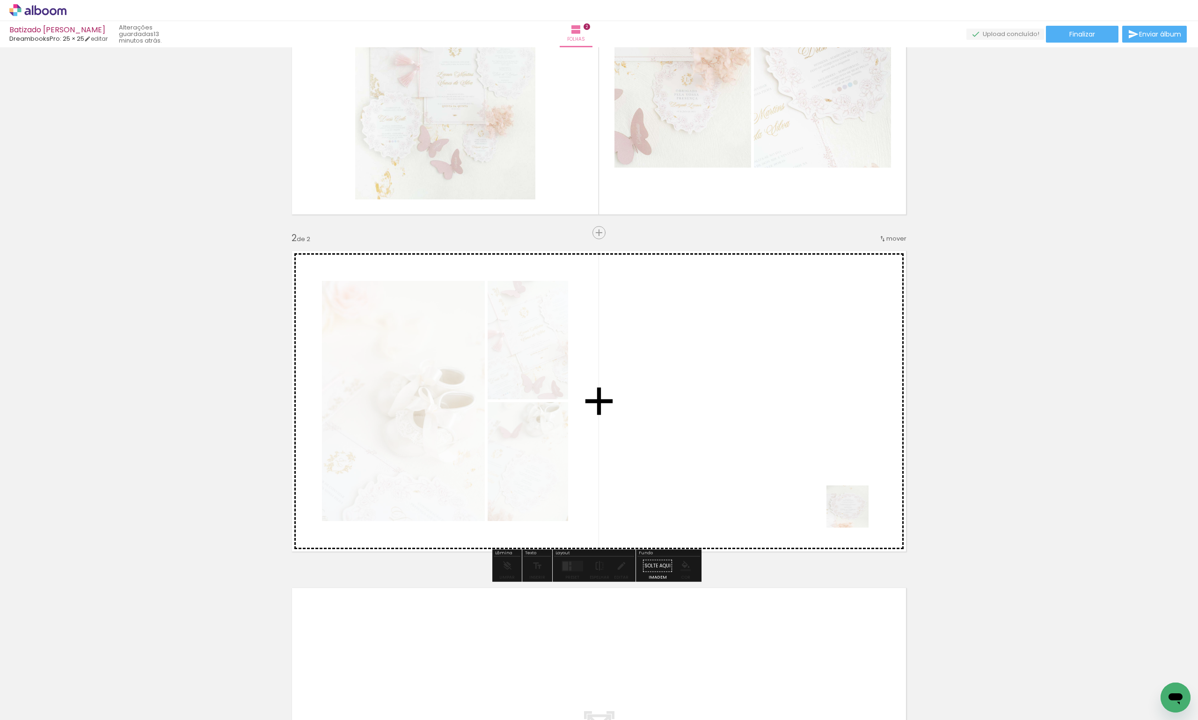
drag, startPoint x: 1060, startPoint y: 694, endPoint x: 815, endPoint y: 493, distance: 317.2
click at [815, 493] on quentale-workspace at bounding box center [599, 360] width 1198 height 720
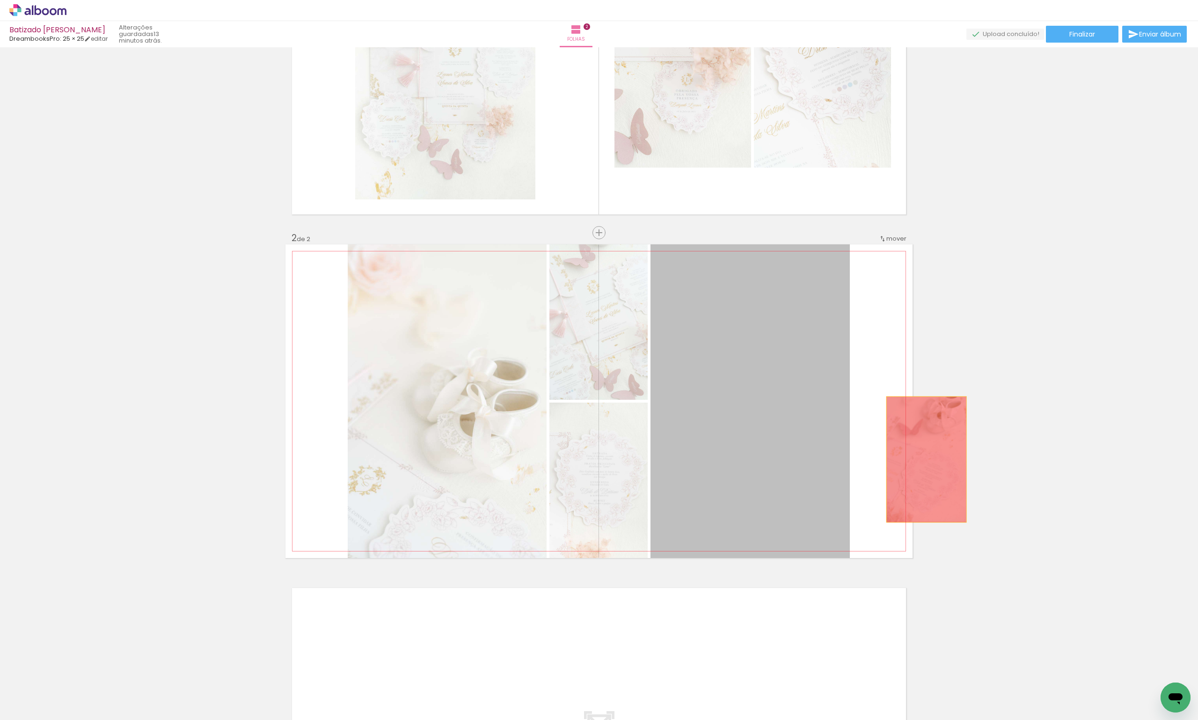
drag, startPoint x: 697, startPoint y: 470, endPoint x: 1009, endPoint y: 477, distance: 311.7
click at [1009, 449] on div "Inserir folha 1 de 2 Inserir folha 2 de 2" at bounding box center [599, 388] width 1198 height 1011
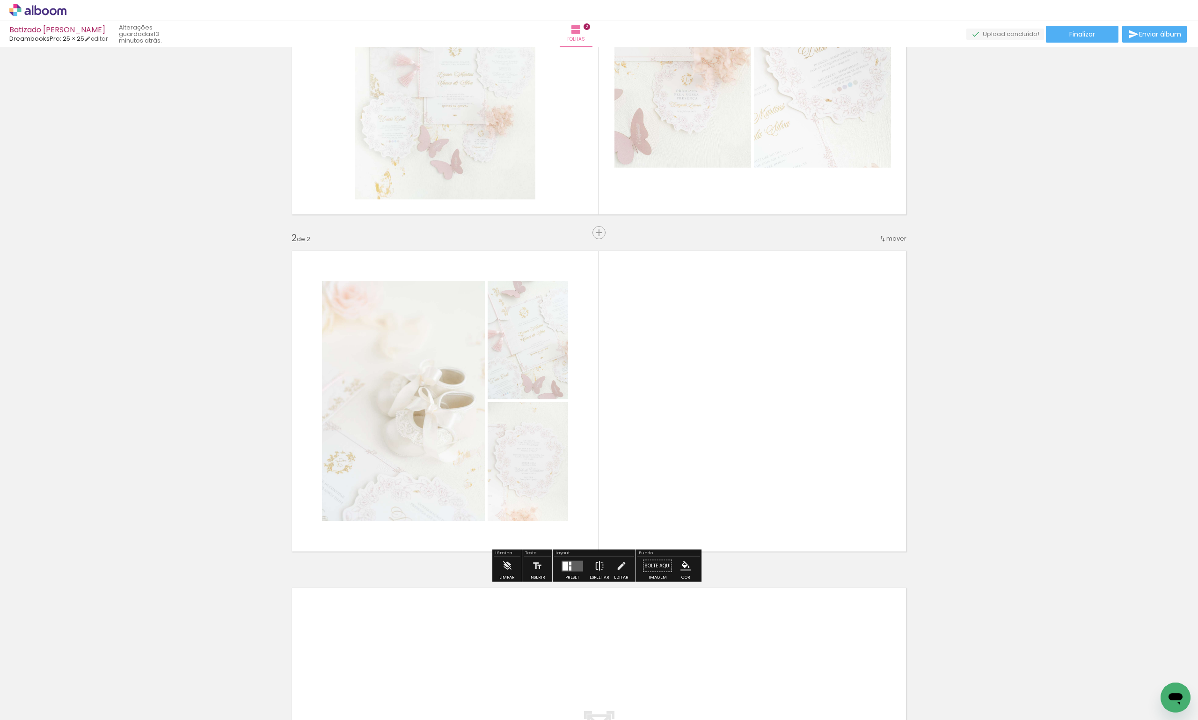
drag, startPoint x: 996, startPoint y: 614, endPoint x: 860, endPoint y: 509, distance: 172.5
click at [860, 509] on div "Inserir folha 1 de 2 Inserir folha 2 de 2" at bounding box center [599, 388] width 1198 height 1011
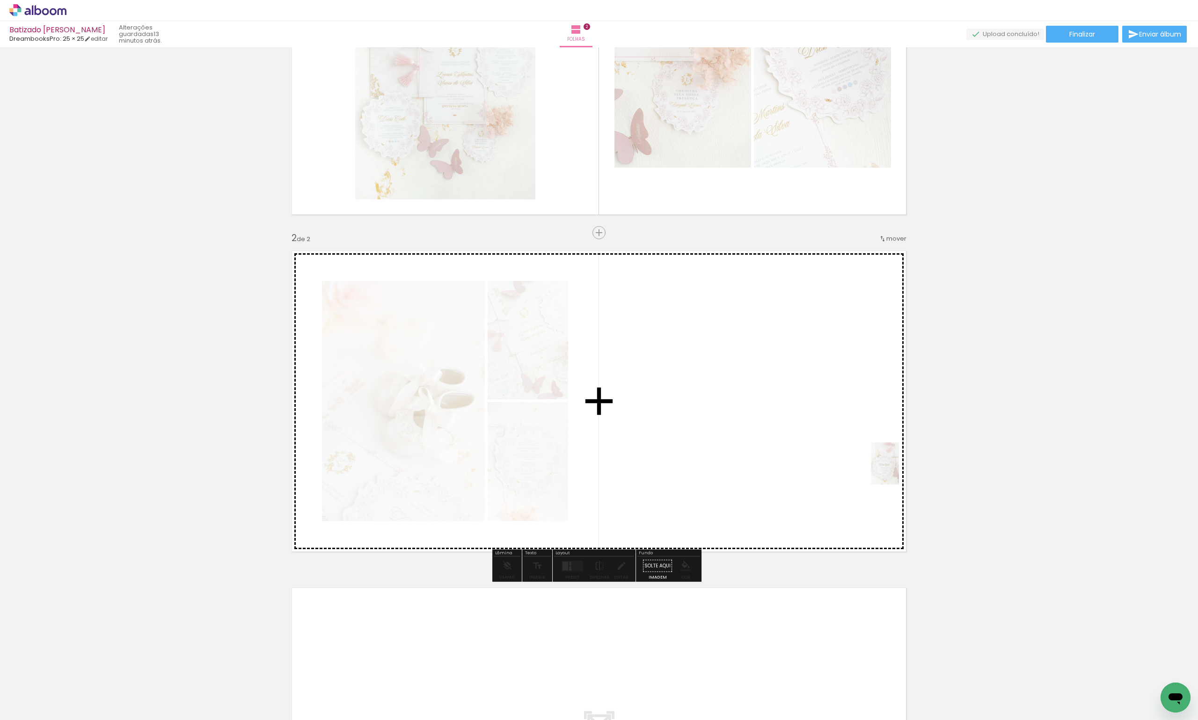
drag, startPoint x: 1110, startPoint y: 677, endPoint x: 884, endPoint y: 456, distance: 316.0
click at [884, 456] on quentale-workspace at bounding box center [599, 360] width 1198 height 720
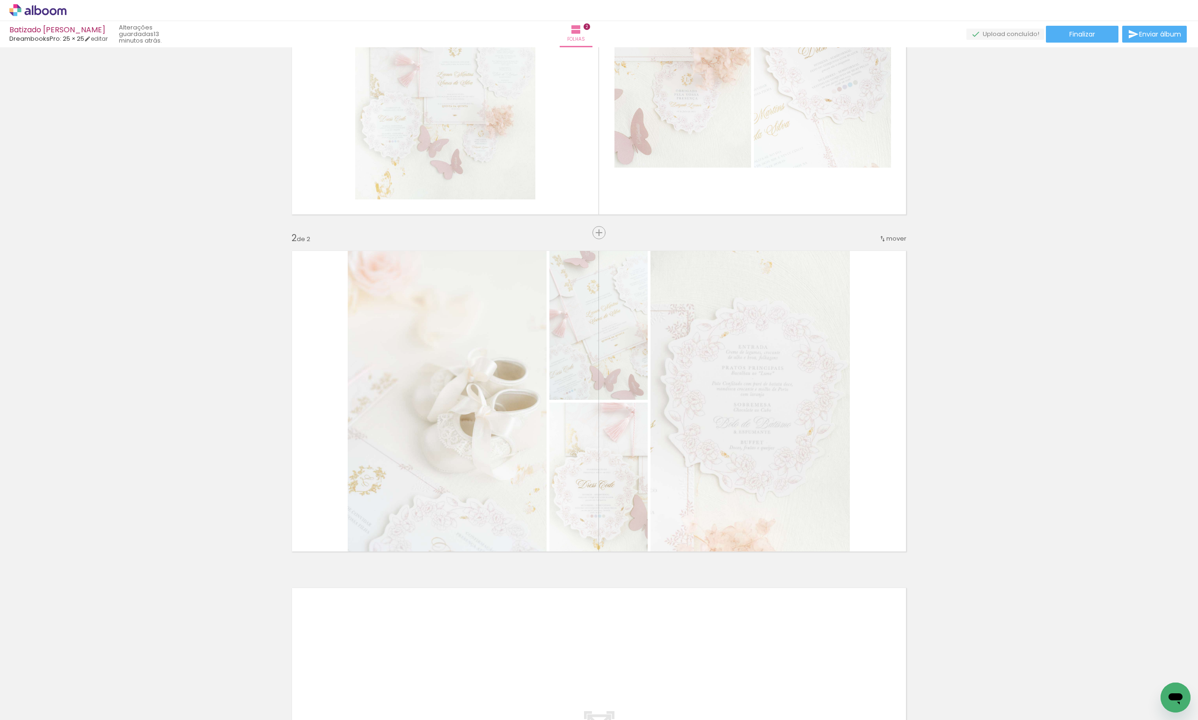
scroll to position [0, 30668]
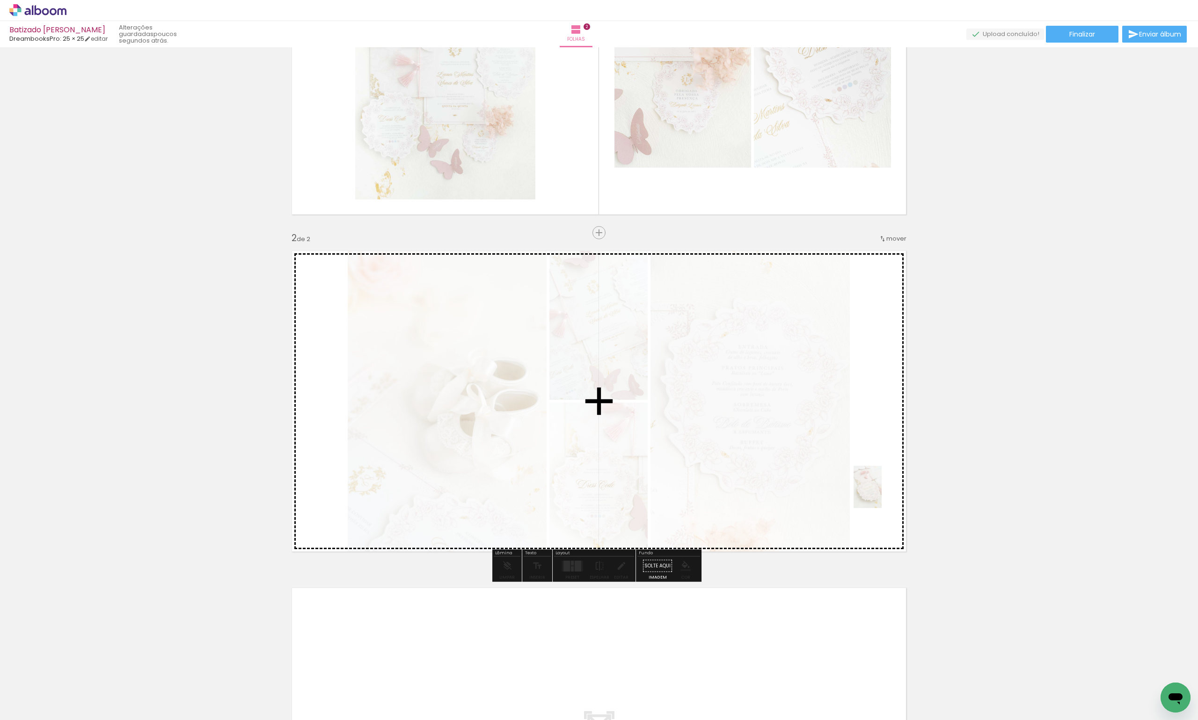
drag, startPoint x: 395, startPoint y: 702, endPoint x: 882, endPoint y: 494, distance: 529.1
click at [882, 494] on quentale-workspace at bounding box center [599, 360] width 1198 height 720
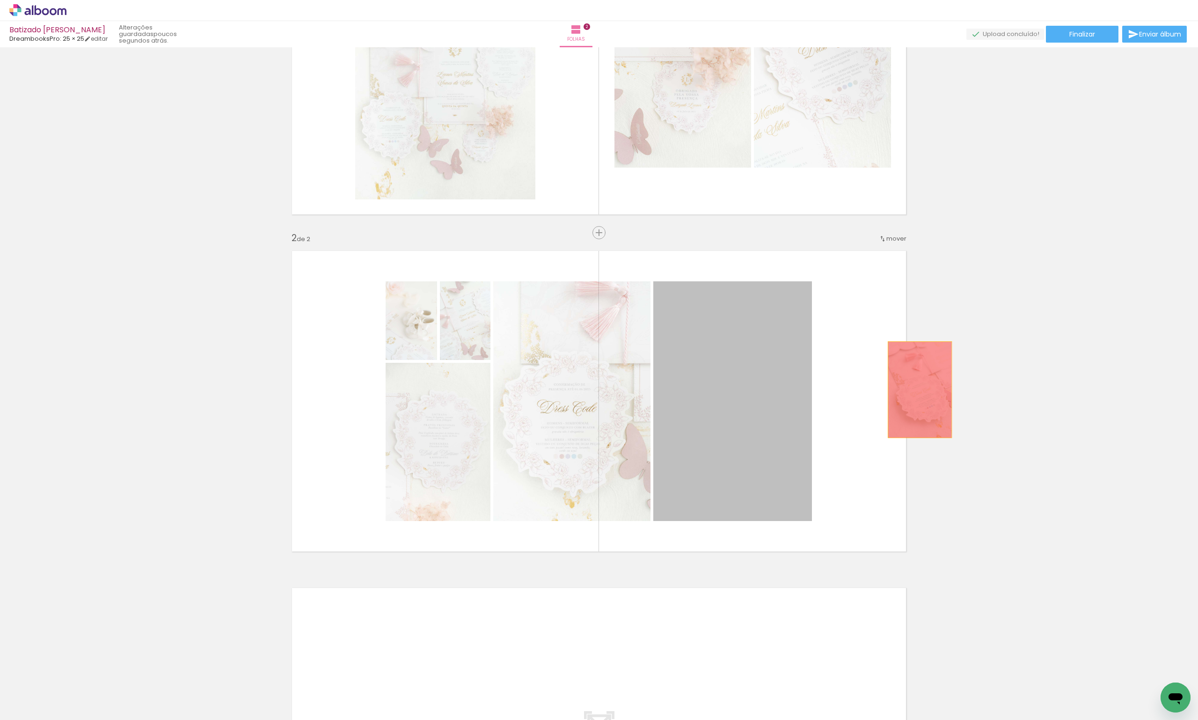
drag, startPoint x: 721, startPoint y: 408, endPoint x: 983, endPoint y: 383, distance: 263.2
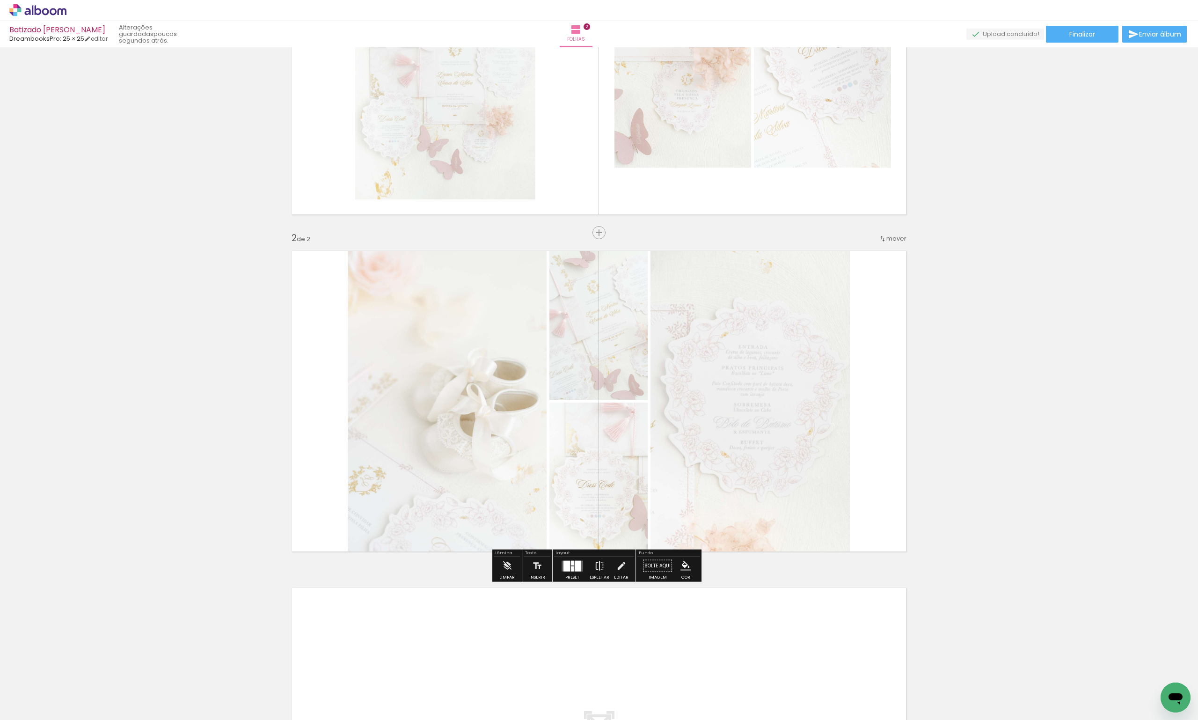
click at [576, 558] on div at bounding box center [572, 565] width 25 height 19
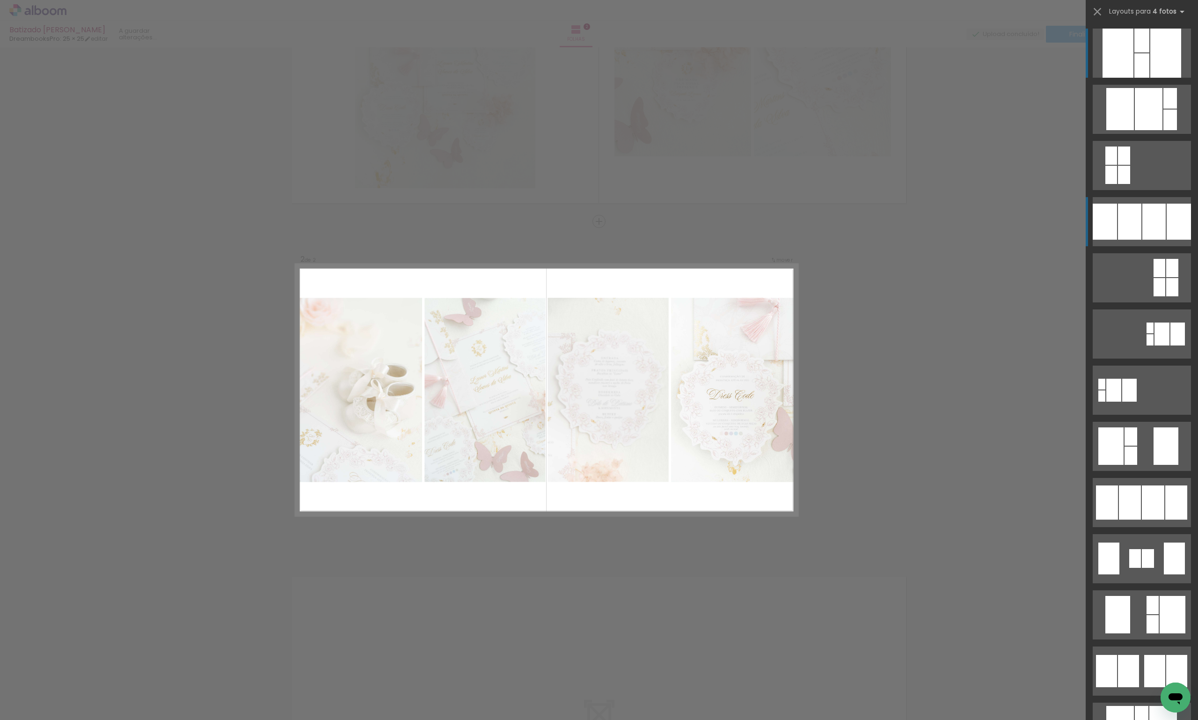
scroll to position [214, 0]
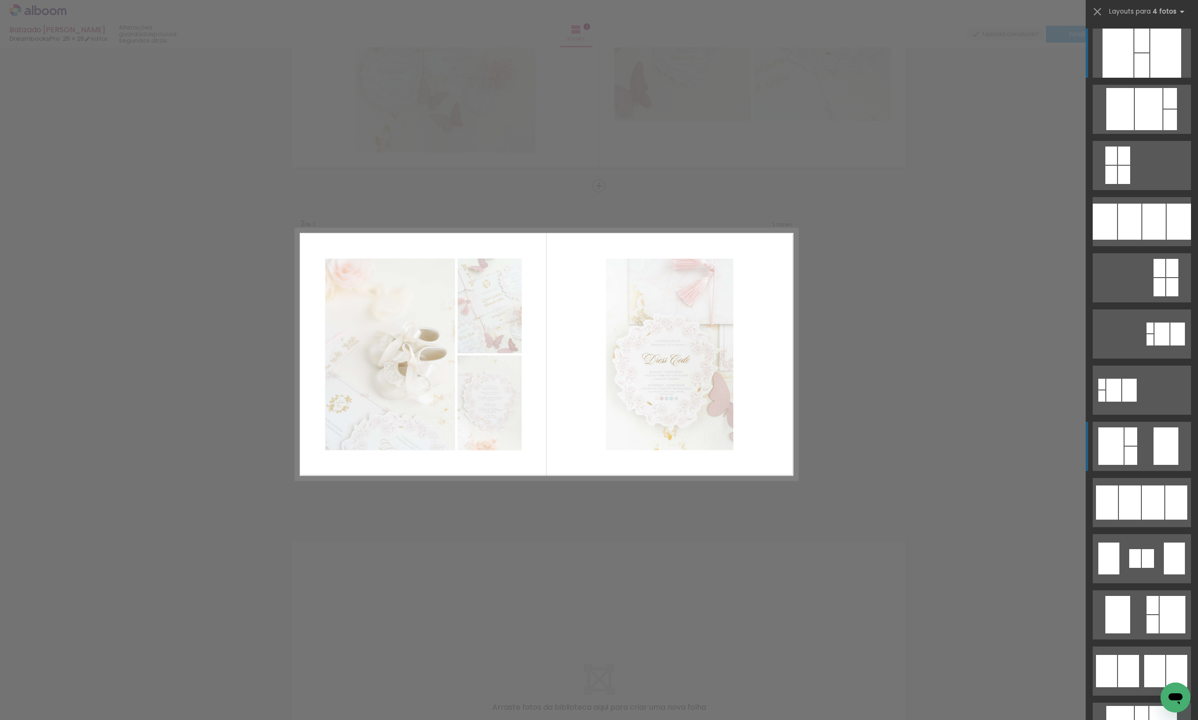
click at [1134, 52] on div at bounding box center [1141, 41] width 15 height 24
